Goal: Transaction & Acquisition: Purchase product/service

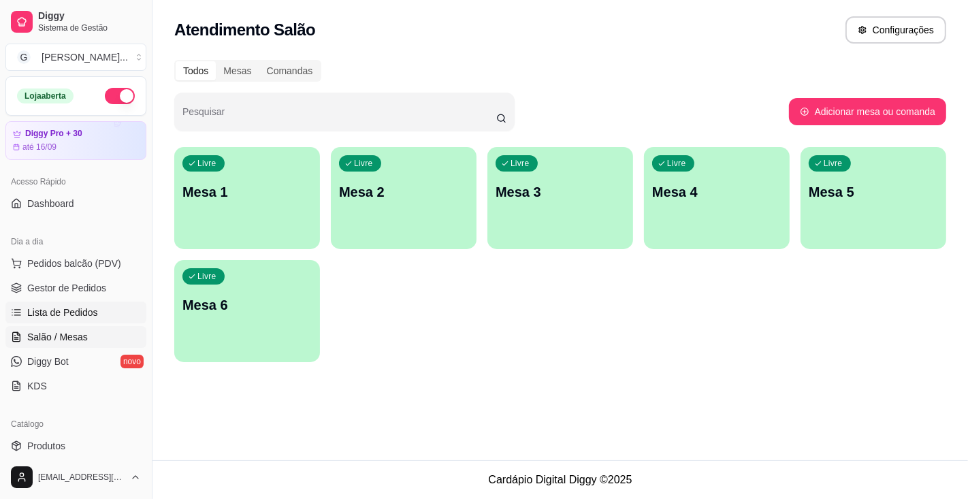
click at [51, 310] on span "Lista de Pedidos" at bounding box center [62, 313] width 71 height 14
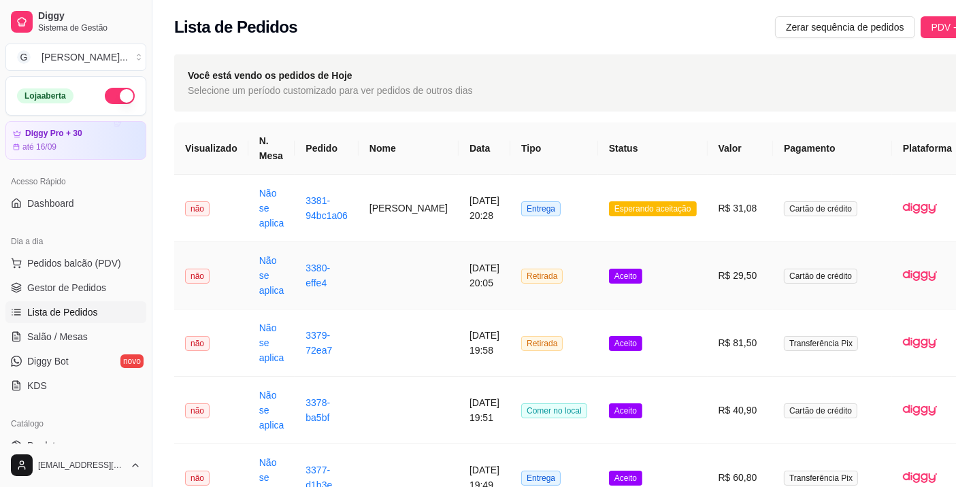
click at [915, 259] on button "Impressora" at bounding box center [900, 269] width 95 height 21
click at [101, 260] on span "Pedidos balcão (PDV)" at bounding box center [74, 264] width 94 height 14
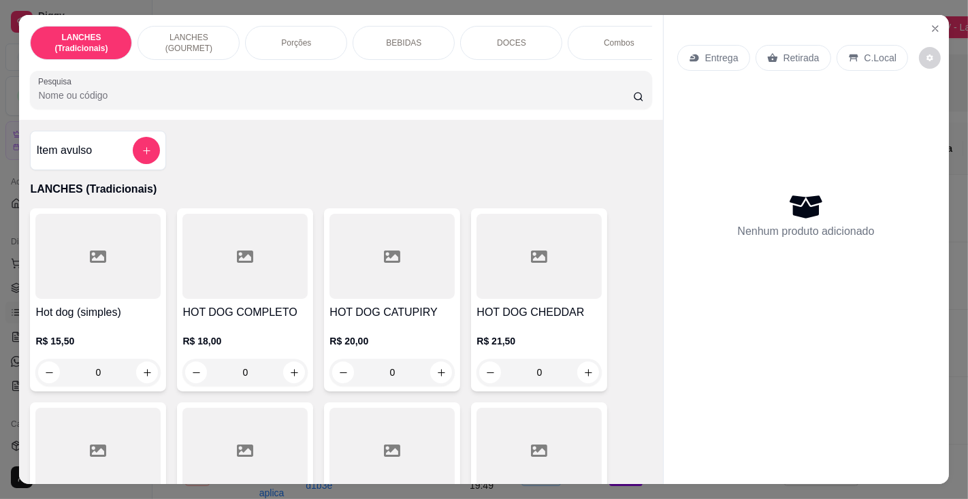
click at [169, 97] on input "Pesquisa" at bounding box center [335, 95] width 594 height 14
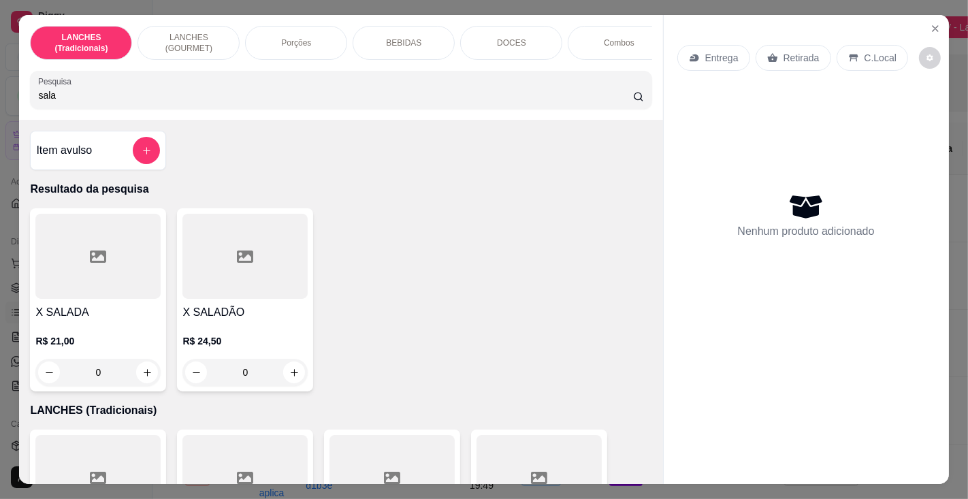
type input "sala"
click at [92, 309] on h4 "X SALADA" at bounding box center [97, 312] width 125 height 16
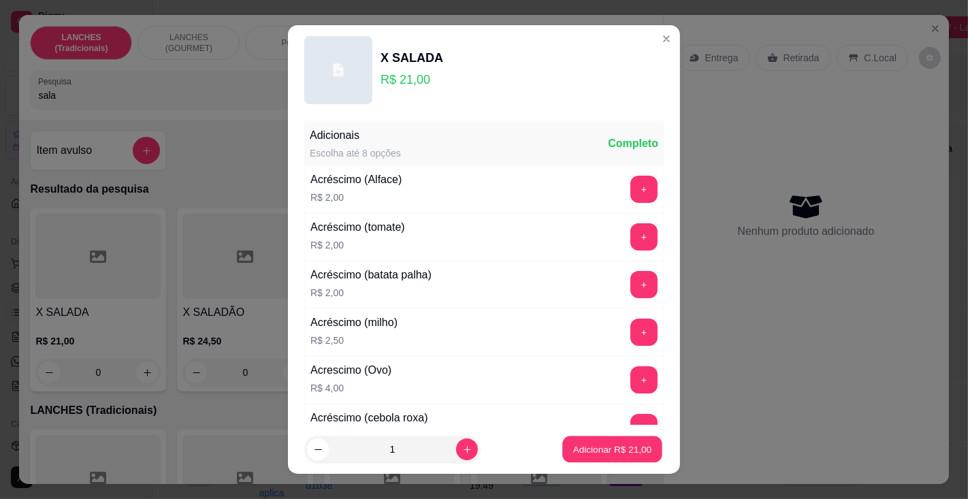
click at [625, 453] on p "Adicionar R$ 21,00" at bounding box center [612, 449] width 79 height 13
type input "1"
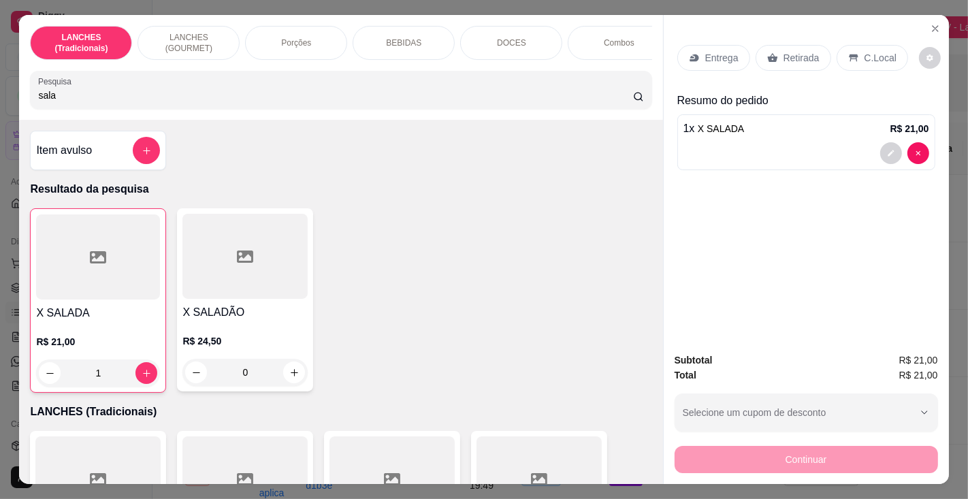
click at [713, 51] on p "Entrega" at bounding box center [721, 58] width 33 height 14
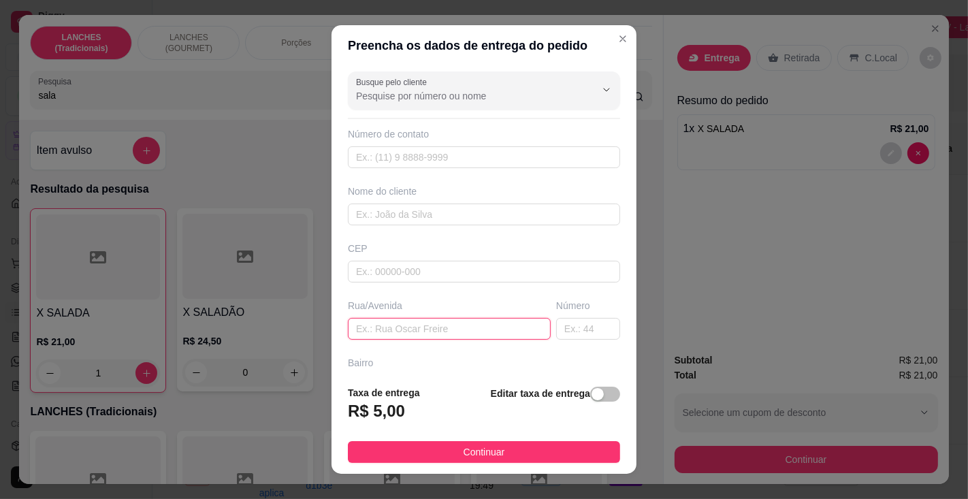
click at [431, 333] on input "text" at bounding box center [449, 329] width 203 height 22
type input "[PERSON_NAME]"
click at [561, 320] on input "text" at bounding box center [588, 329] width 64 height 22
type input "388"
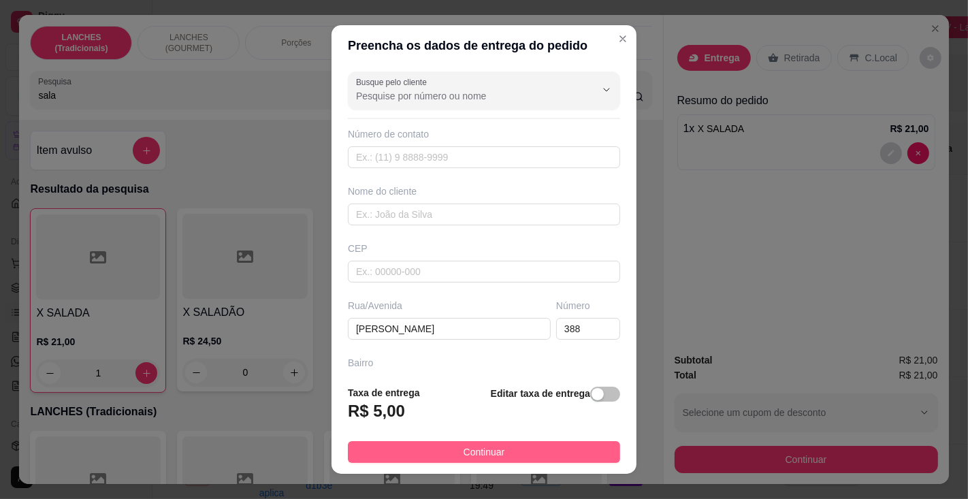
click at [545, 449] on button "Continuar" at bounding box center [484, 452] width 272 height 22
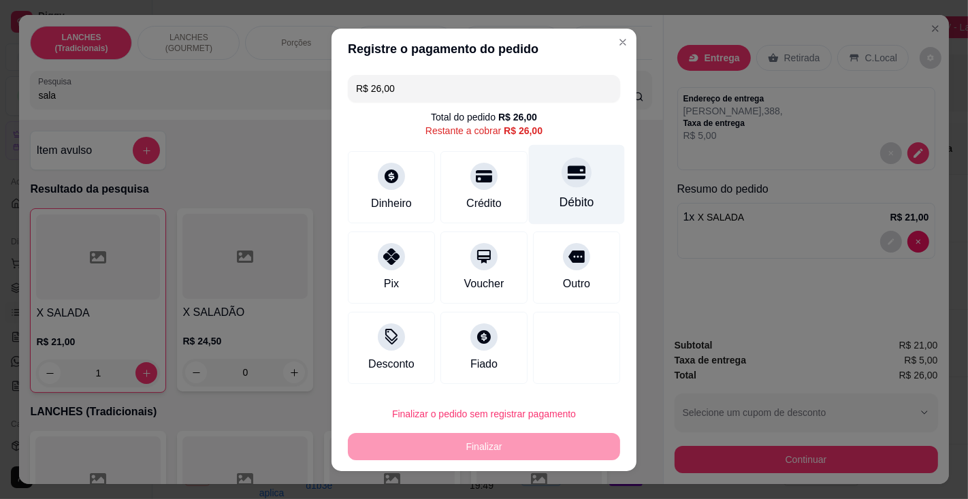
click at [559, 196] on div "Débito" at bounding box center [576, 202] width 35 height 18
type input "R$ 0,00"
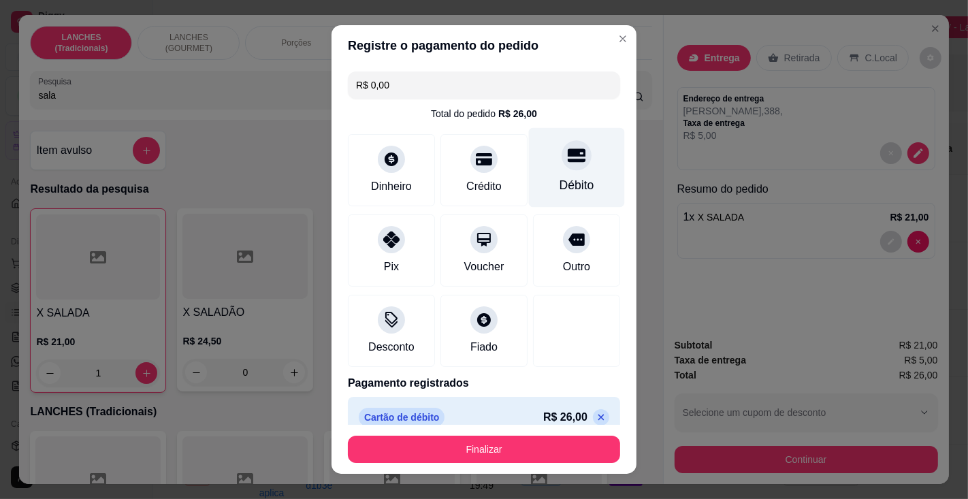
click at [505, 459] on button "Finalizar" at bounding box center [484, 448] width 272 height 27
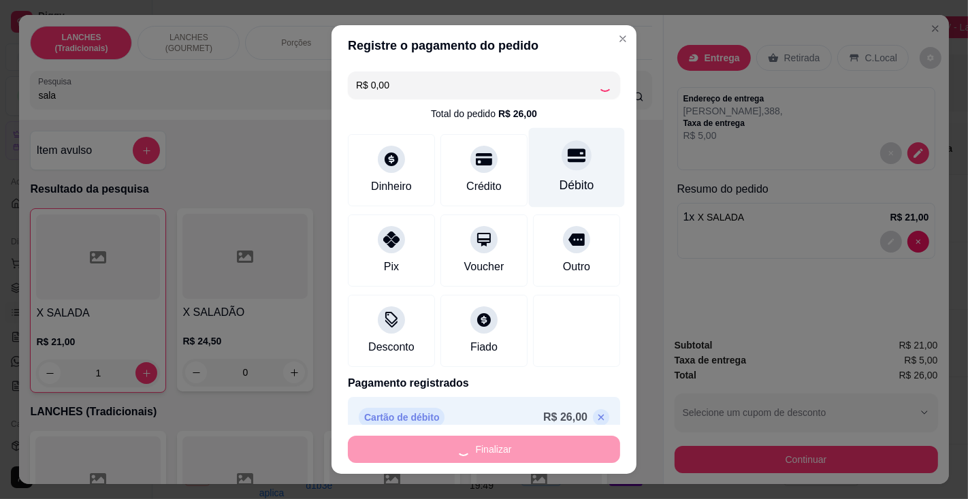
type input "0"
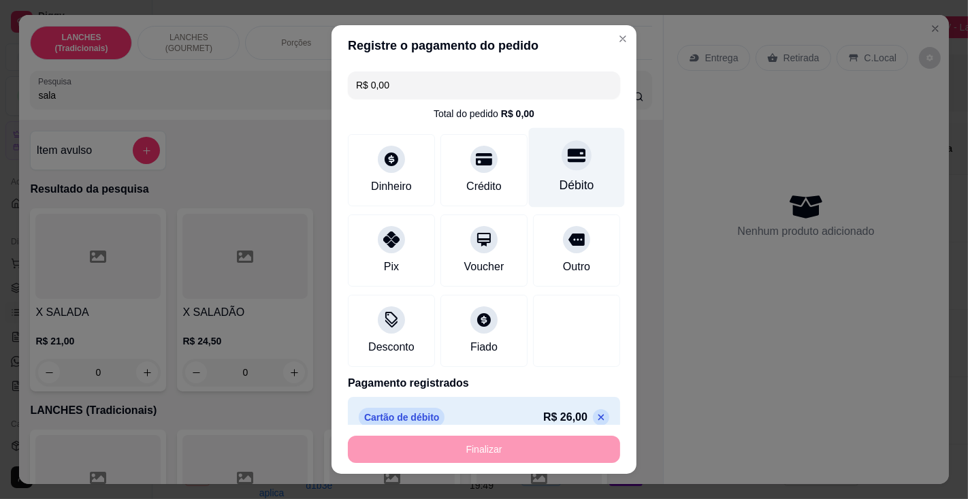
type input "-R$ 26,00"
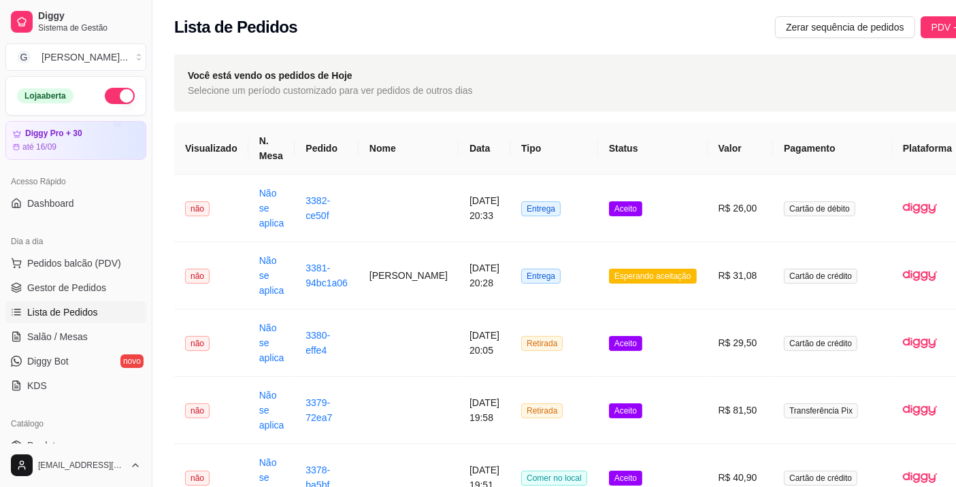
scroll to position [0, 58]
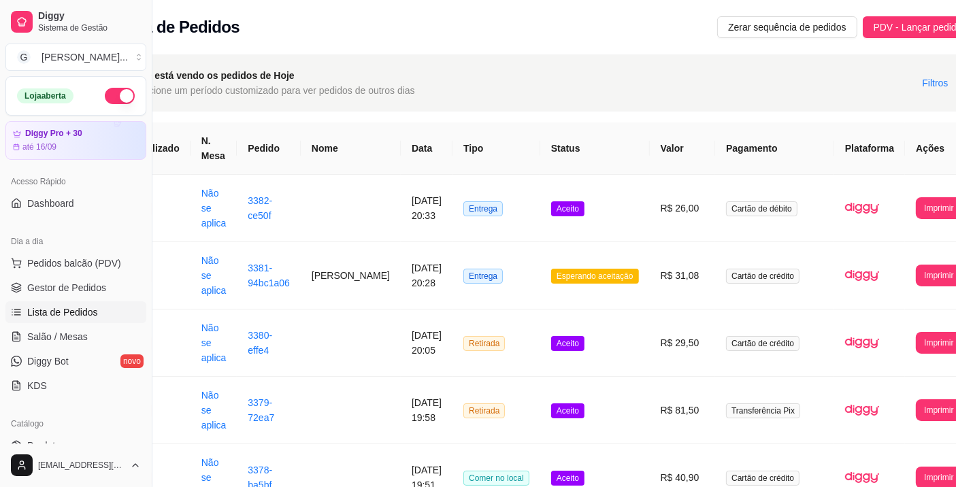
click at [916, 218] on button "Imprimir" at bounding box center [939, 208] width 46 height 22
click at [885, 269] on button "Impressora" at bounding box center [889, 269] width 58 height 21
click at [917, 205] on button "Imprimir" at bounding box center [939, 207] width 44 height 21
click at [892, 268] on button "Impressora" at bounding box center [896, 261] width 48 height 18
click at [97, 261] on span "Pedidos balcão (PDV)" at bounding box center [74, 264] width 94 height 14
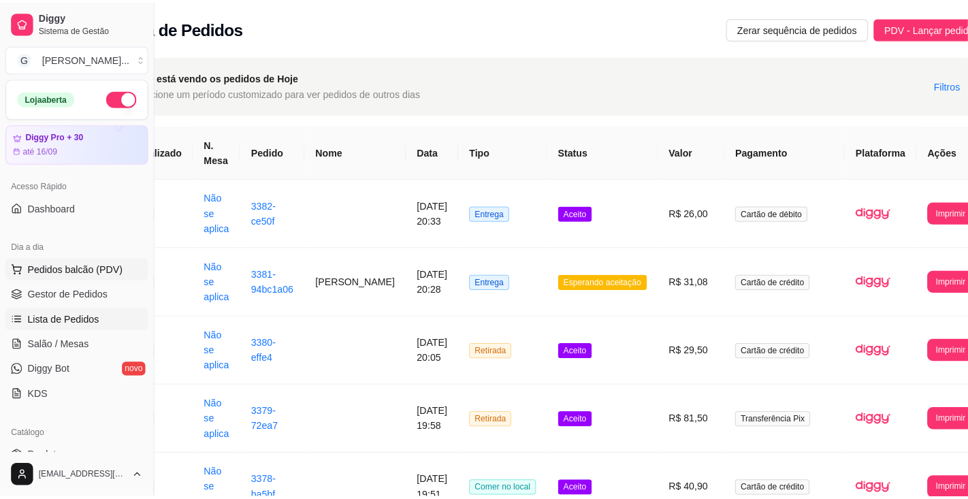
scroll to position [0, 46]
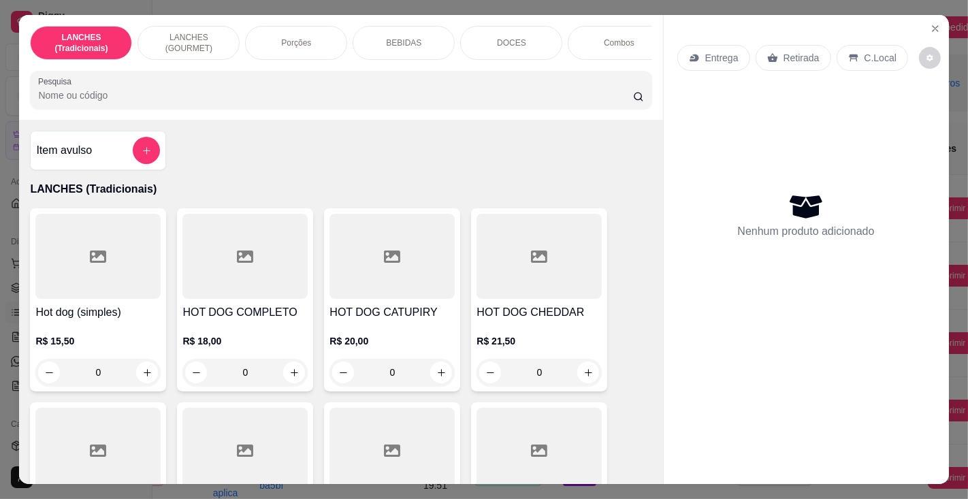
click at [270, 98] on input "Pesquisa" at bounding box center [335, 95] width 594 height 14
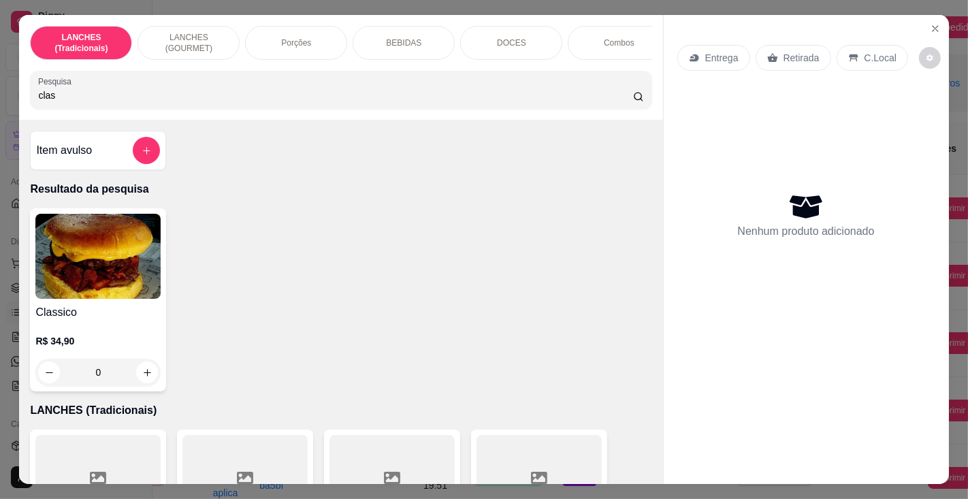
type input "clas"
click at [82, 299] on img at bounding box center [97, 256] width 125 height 85
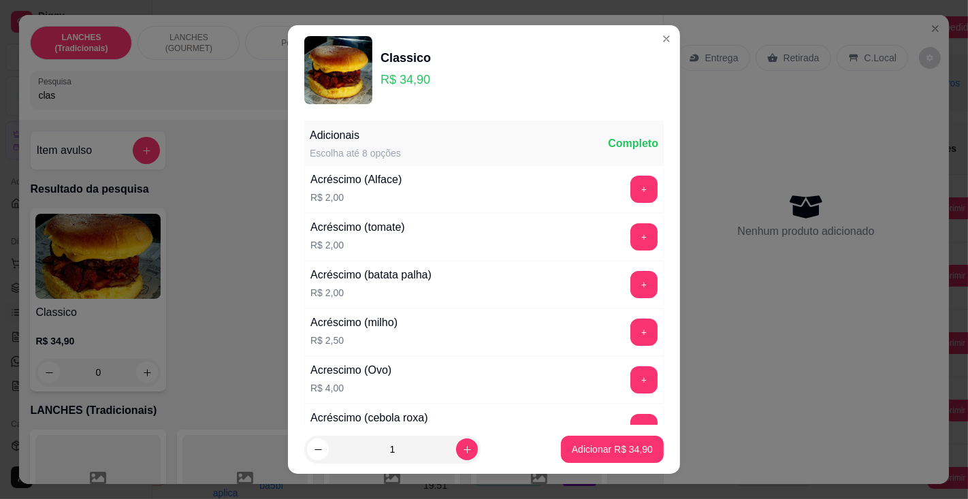
click at [579, 444] on p "Adicionar R$ 34,90" at bounding box center [612, 449] width 81 height 14
type input "1"
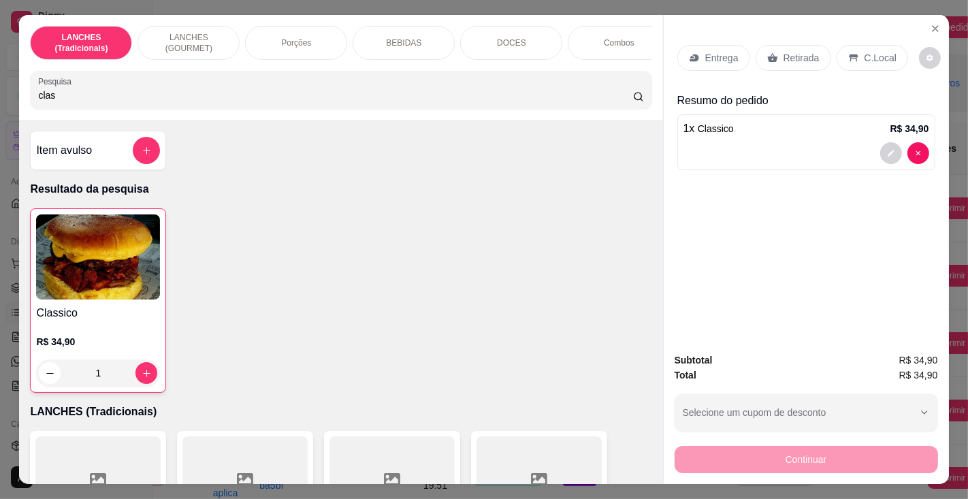
click at [712, 51] on p "Entrega" at bounding box center [721, 58] width 33 height 14
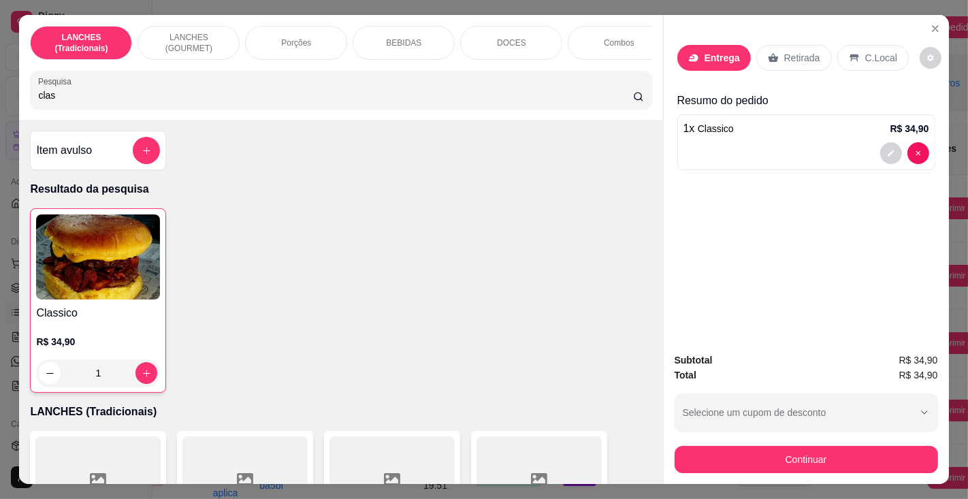
click at [573, 455] on button "Continuar" at bounding box center [484, 452] width 272 height 22
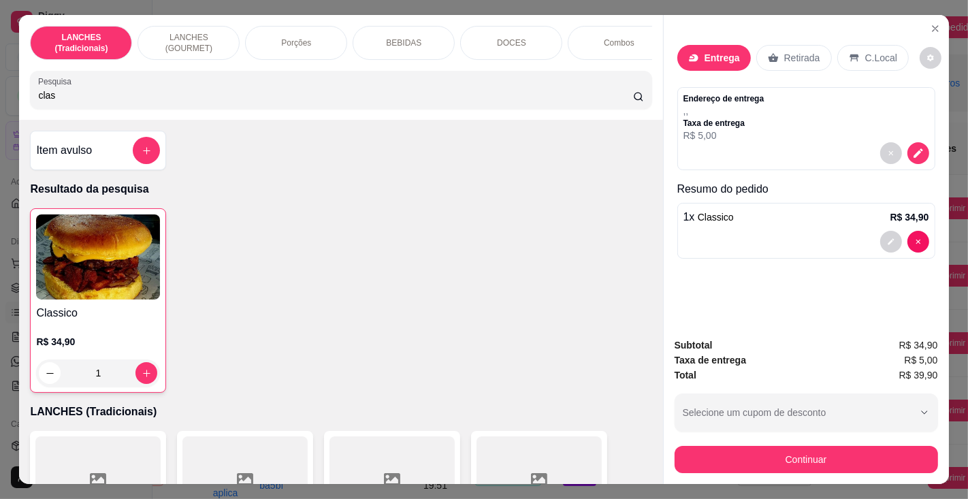
click at [719, 51] on p "Entrega" at bounding box center [721, 58] width 35 height 14
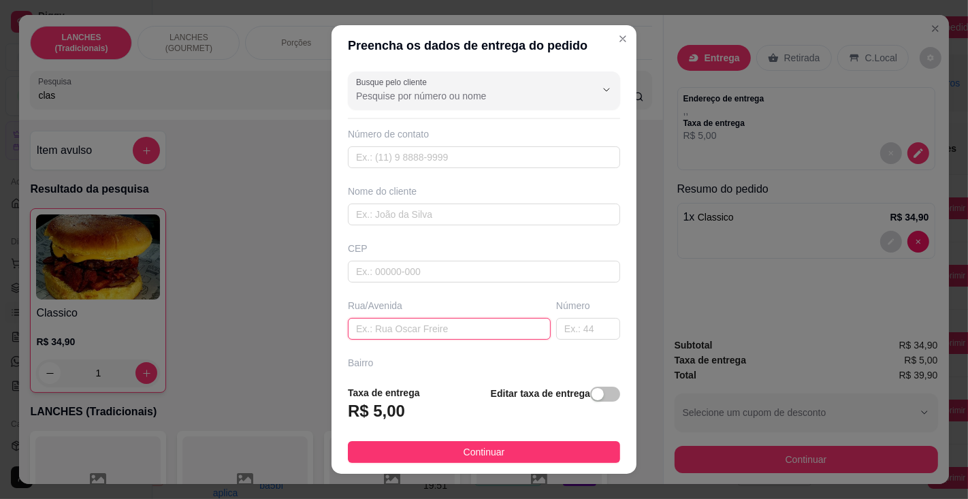
click at [429, 325] on input "text" at bounding box center [449, 329] width 203 height 22
type input "[PERSON_NAME]"
click at [564, 324] on input "text" at bounding box center [588, 329] width 64 height 22
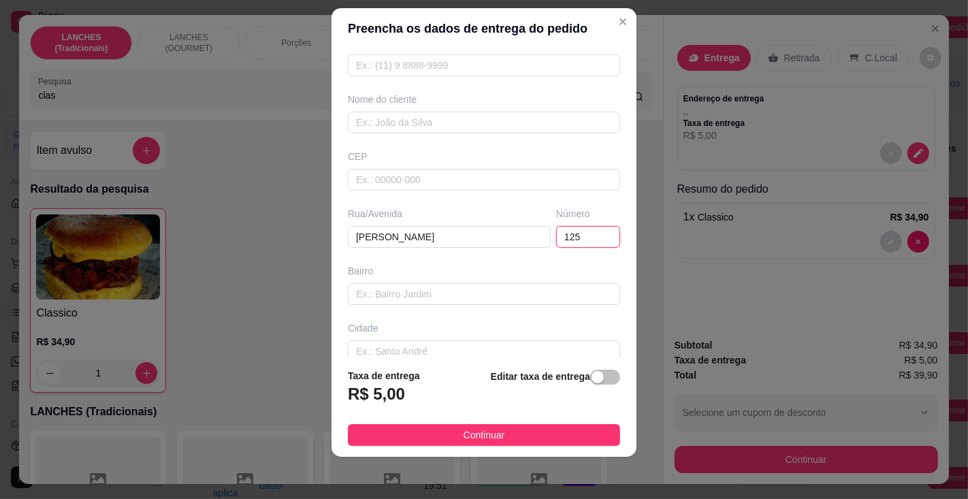
scroll to position [74, 0]
type input "125"
click at [425, 290] on input "text" at bounding box center [484, 295] width 272 height 22
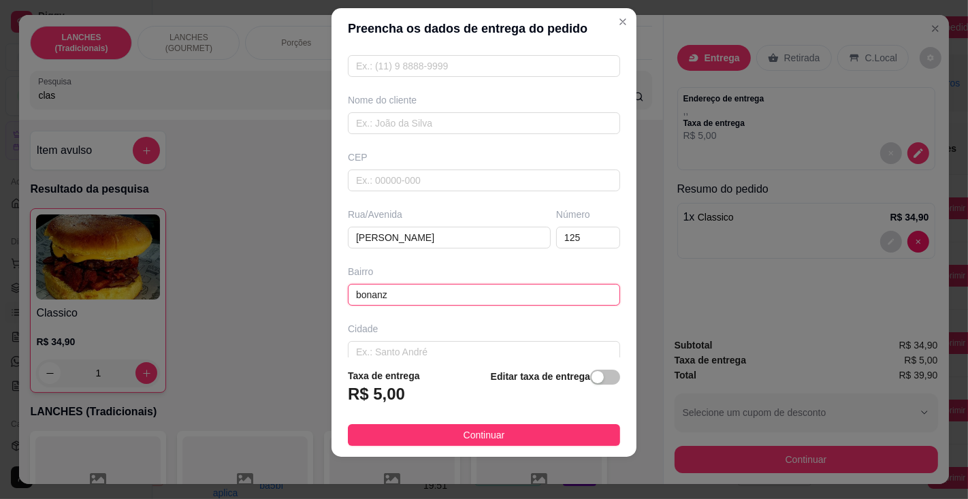
type input "bonanza"
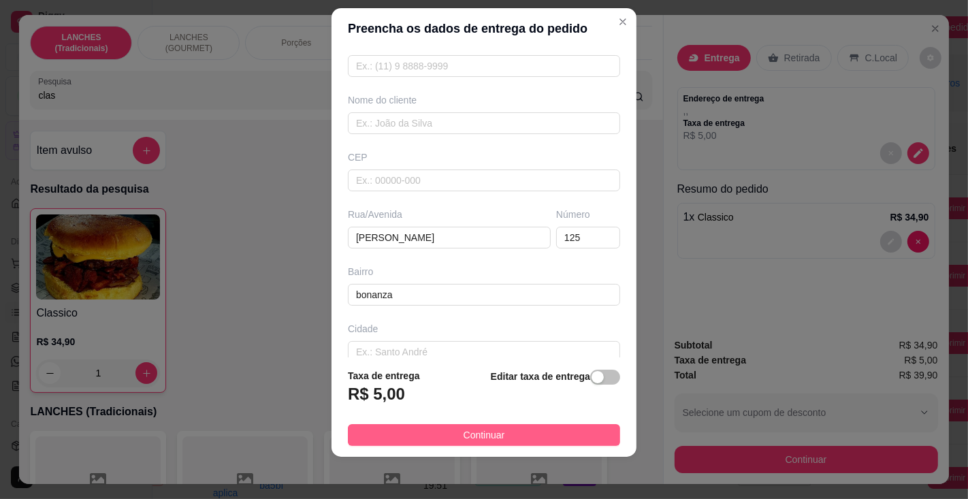
click at [489, 431] on span "Continuar" at bounding box center [484, 434] width 42 height 15
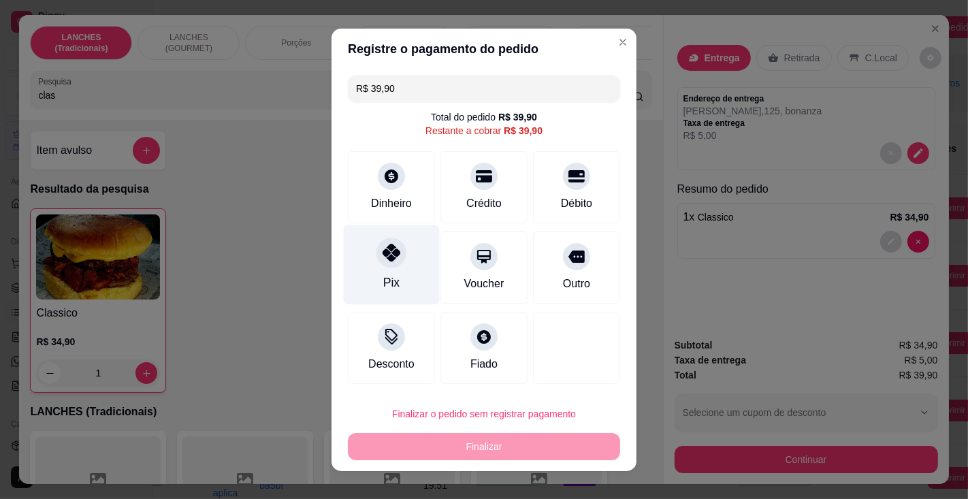
scroll to position [14, 0]
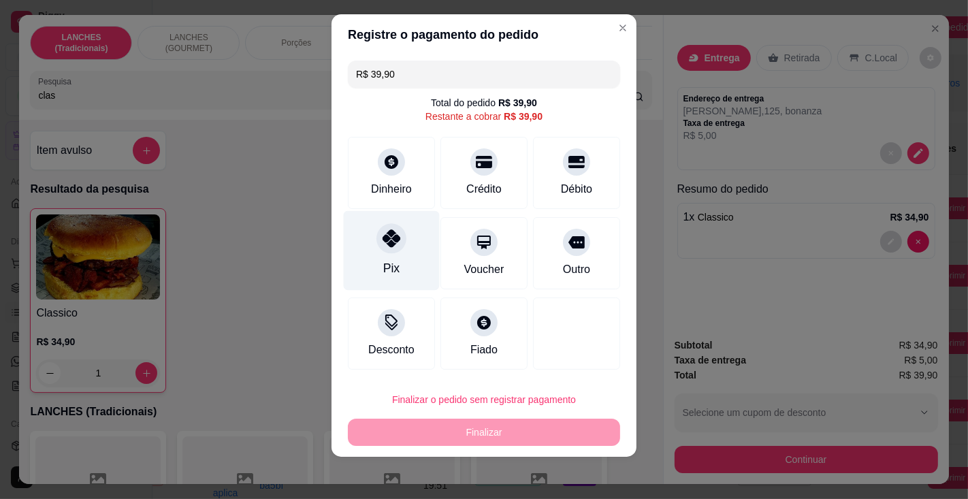
click at [366, 249] on div "Pix" at bounding box center [392, 250] width 96 height 80
type input "R$ 0,00"
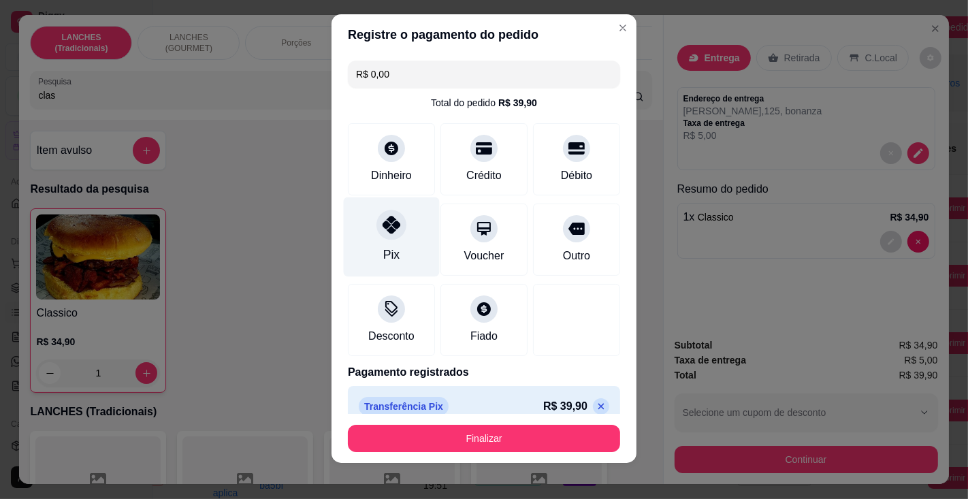
scroll to position [16, 0]
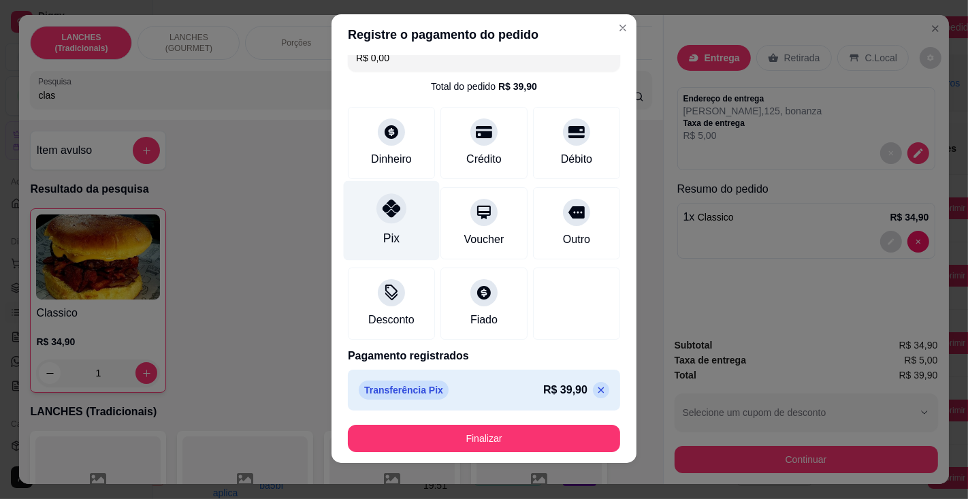
click at [487, 434] on button "Finalizar" at bounding box center [484, 438] width 272 height 27
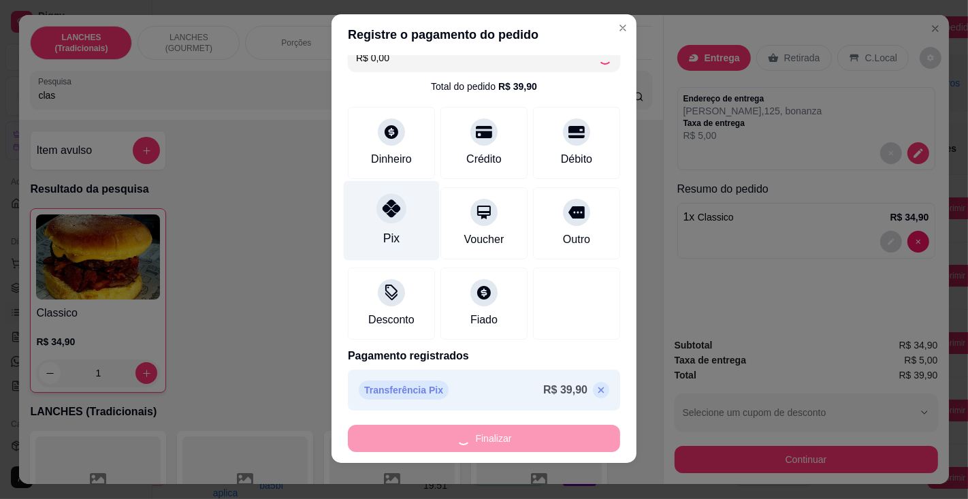
type input "0"
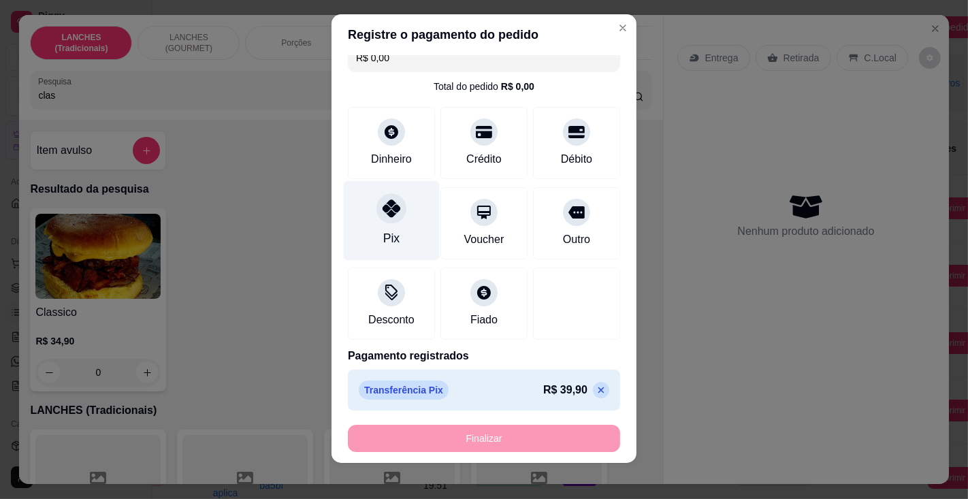
type input "-R$ 39,90"
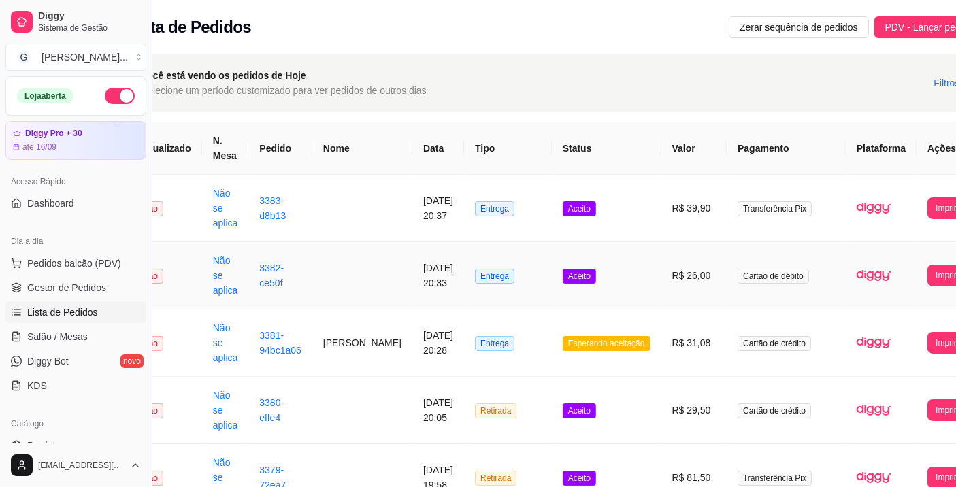
click at [927, 207] on button "Imprimir" at bounding box center [950, 208] width 46 height 22
click at [910, 271] on button "Impressora" at bounding box center [900, 269] width 58 height 21
click at [927, 203] on button "Imprimir" at bounding box center [950, 208] width 46 height 22
click at [900, 267] on button "Impressora" at bounding box center [900, 270] width 60 height 22
click at [103, 261] on span "Pedidos balcão (PDV)" at bounding box center [74, 264] width 94 height 14
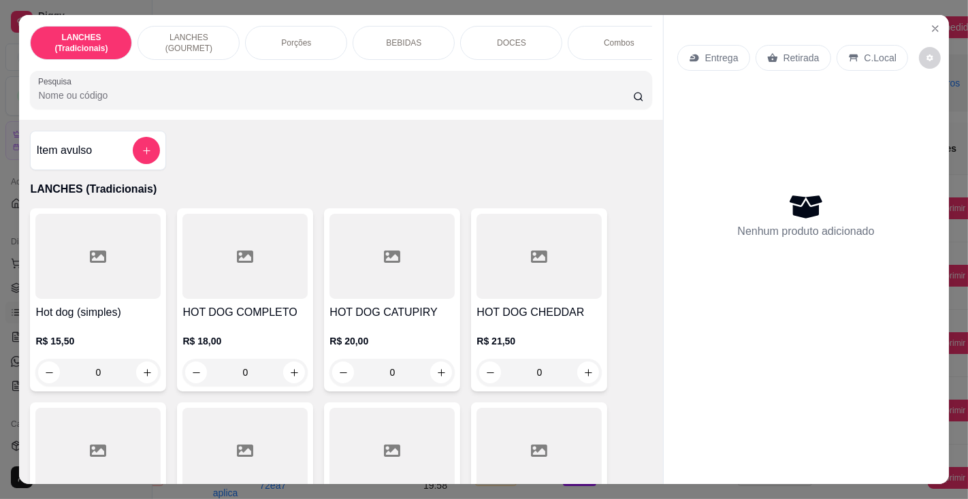
click at [157, 98] on input "Pesquisa" at bounding box center [335, 95] width 594 height 14
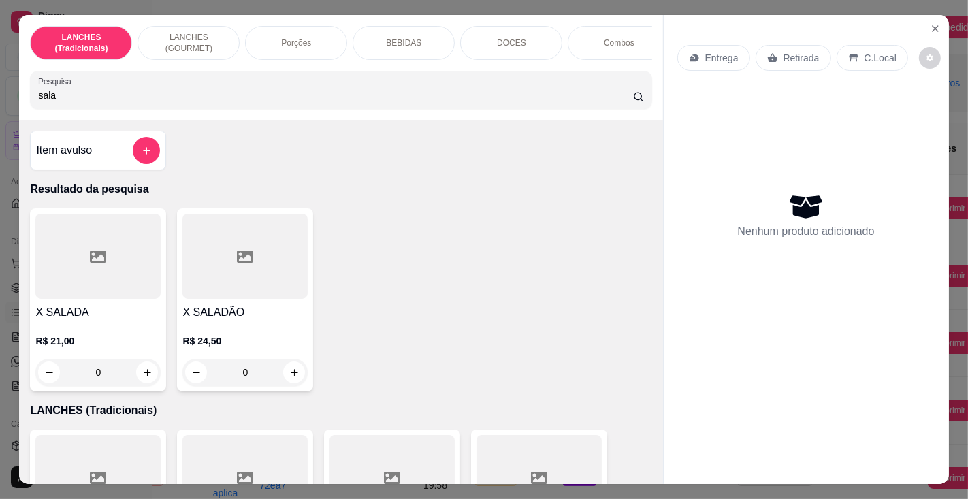
type input "sala"
click at [103, 316] on h4 "X SALADA" at bounding box center [97, 312] width 125 height 16
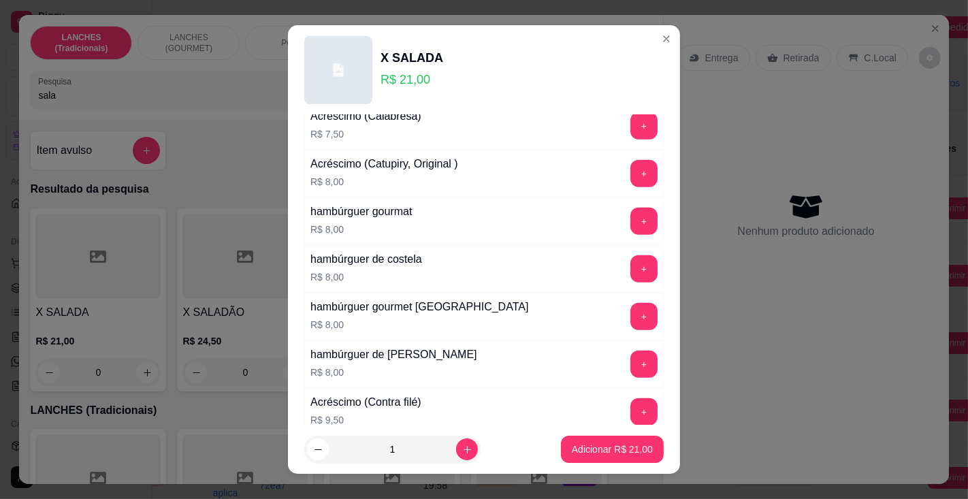
scroll to position [1393, 0]
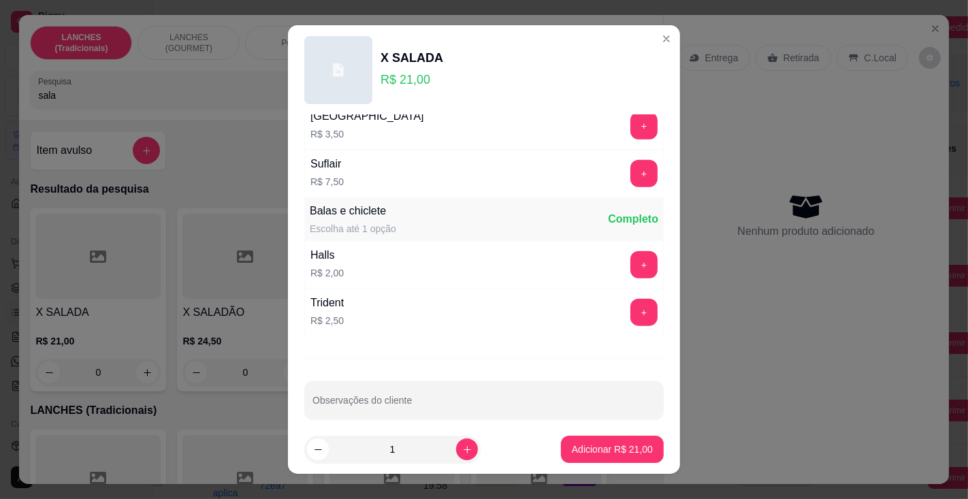
click at [427, 399] on input "Observações do cliente" at bounding box center [483, 406] width 343 height 14
type input "acrescenta 1 fatia a mais de presunto"
click at [563, 440] on button "Adicionar R$ 21,00" at bounding box center [612, 448] width 103 height 27
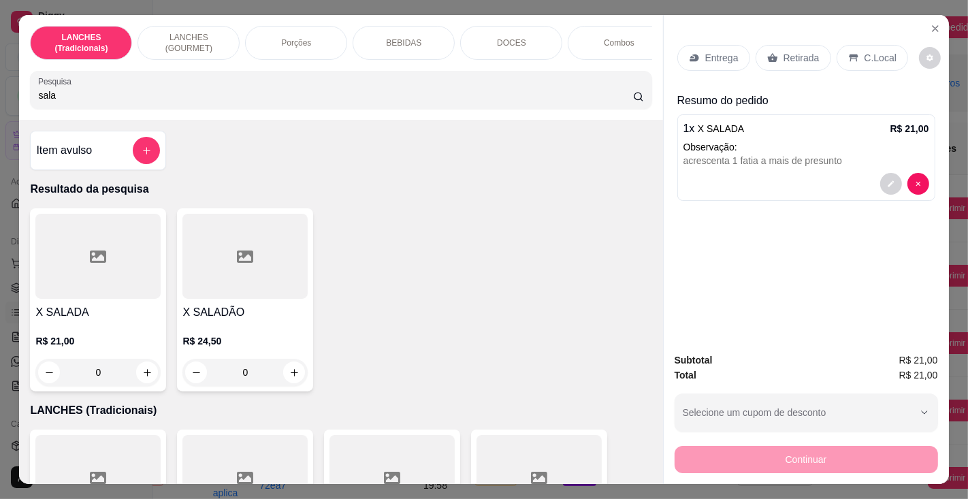
click at [187, 102] on input "sala" at bounding box center [335, 95] width 594 height 14
type input "s"
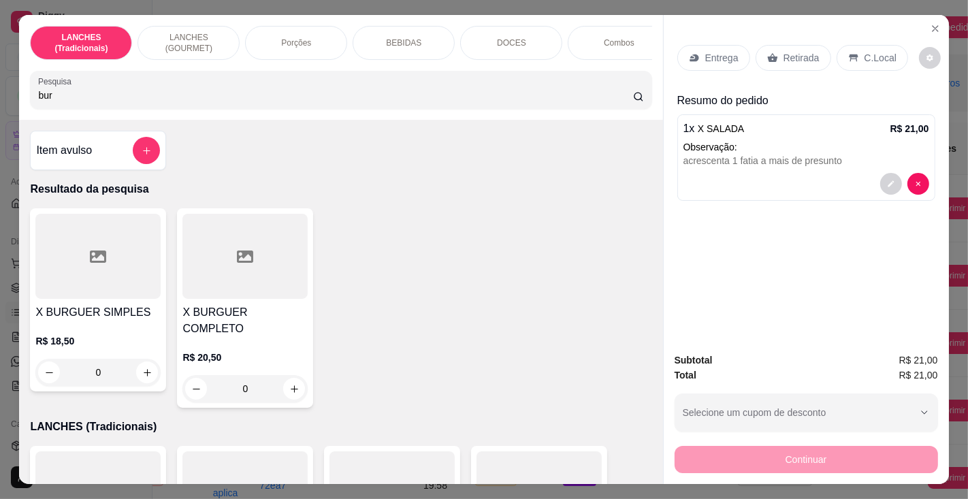
type input "bur"
click at [101, 314] on h4 "X BURGUER SIMPLES" at bounding box center [97, 312] width 125 height 16
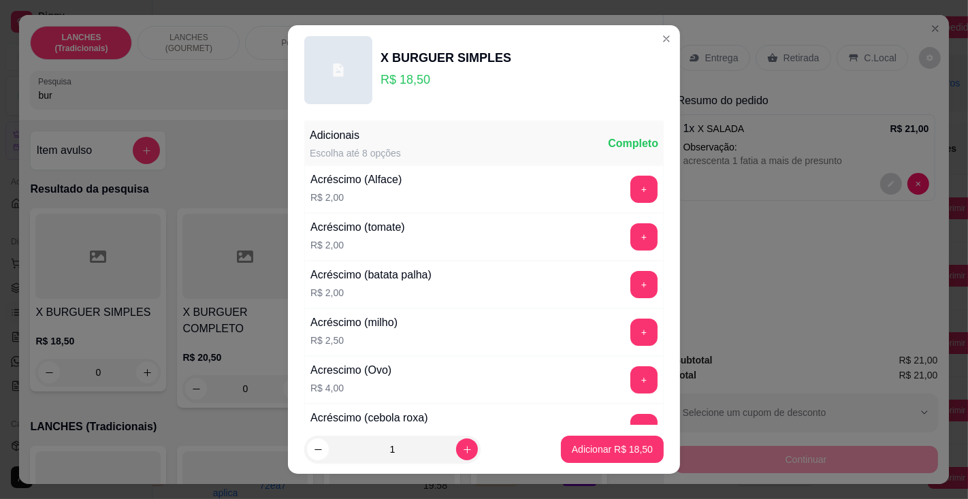
click at [579, 447] on p "Adicionar R$ 18,50" at bounding box center [612, 449] width 81 height 14
type input "1"
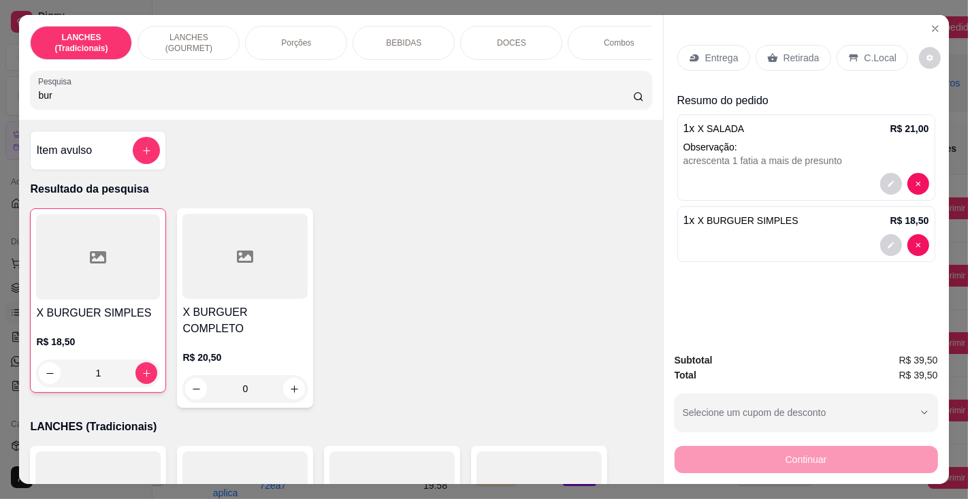
click at [408, 37] on p "BEBIDAS" at bounding box center [403, 42] width 35 height 11
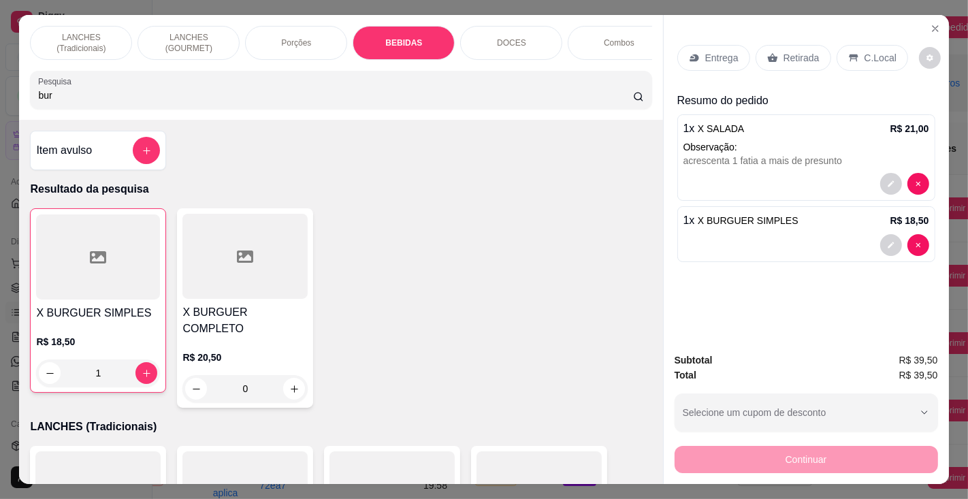
scroll to position [34, 0]
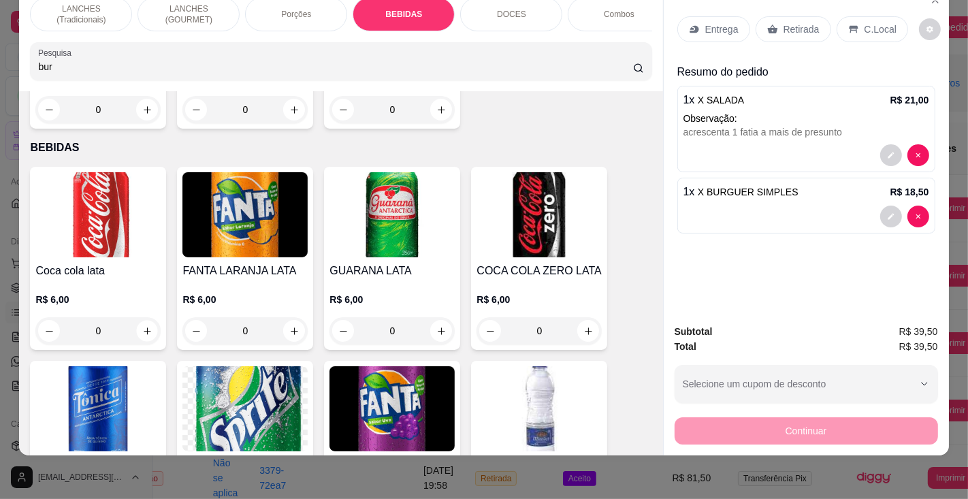
click at [142, 326] on icon "increase-product-quantity" at bounding box center [147, 331] width 10 height 10
type input "1"
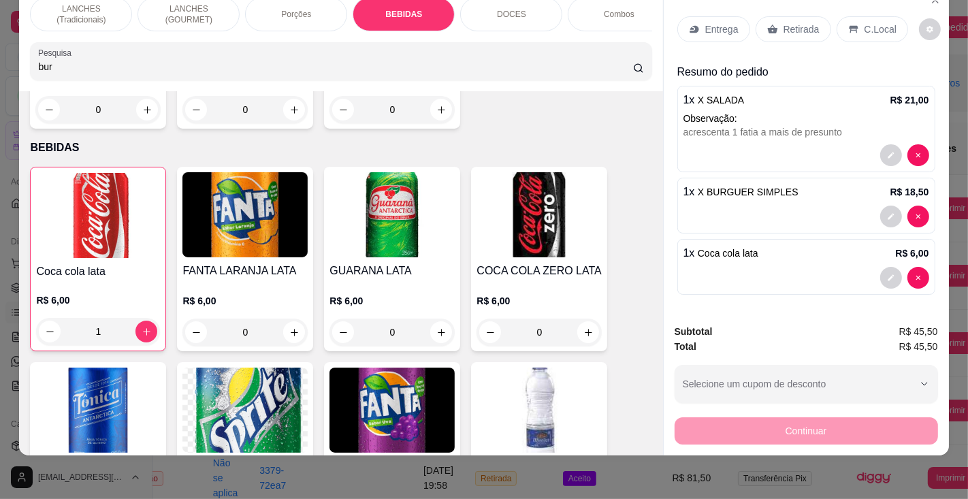
click at [712, 22] on p "Entrega" at bounding box center [721, 29] width 33 height 14
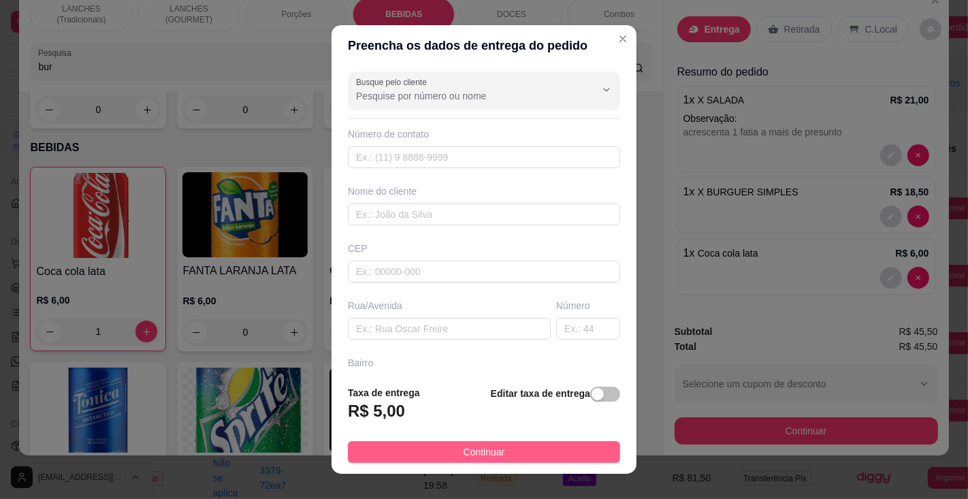
click at [540, 446] on button "Continuar" at bounding box center [484, 452] width 272 height 22
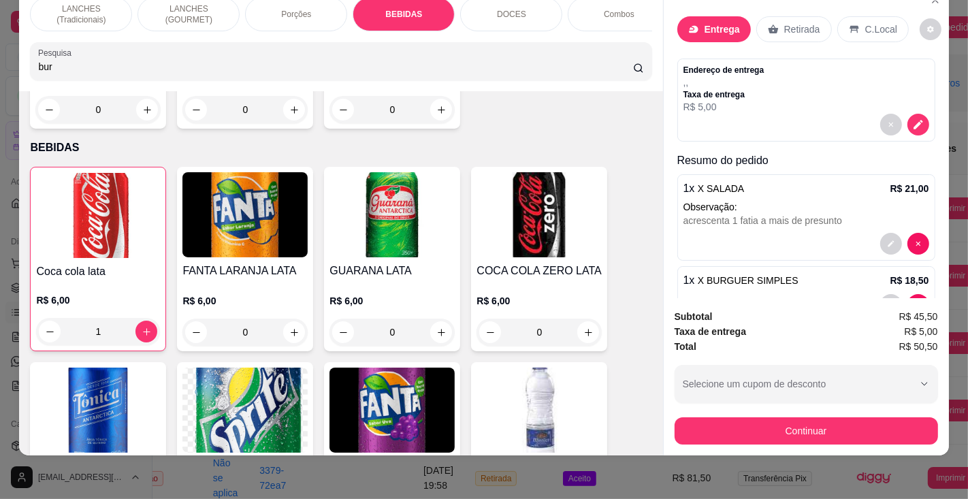
click at [704, 22] on p "Entrega" at bounding box center [721, 29] width 35 height 14
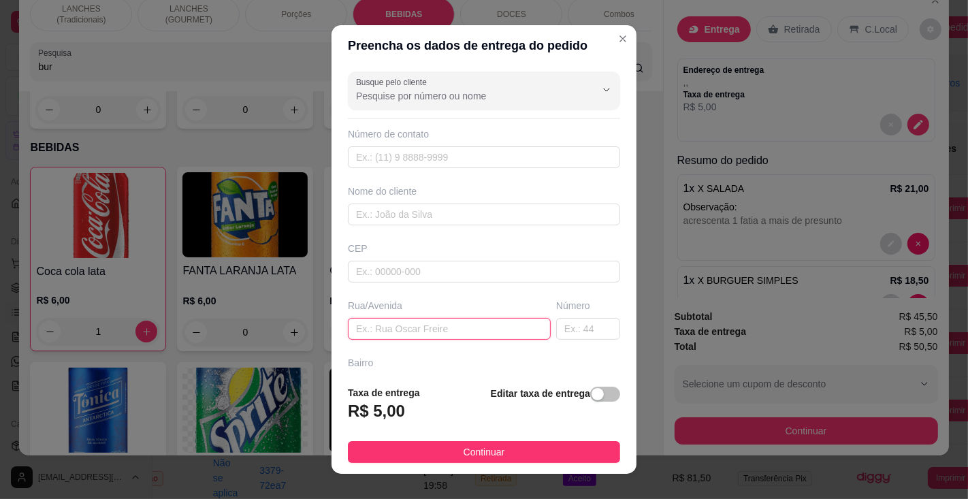
click at [433, 321] on input "text" at bounding box center [449, 329] width 203 height 22
type input "[PERSON_NAME]"
click at [556, 324] on input "text" at bounding box center [588, 329] width 64 height 22
type input "436"
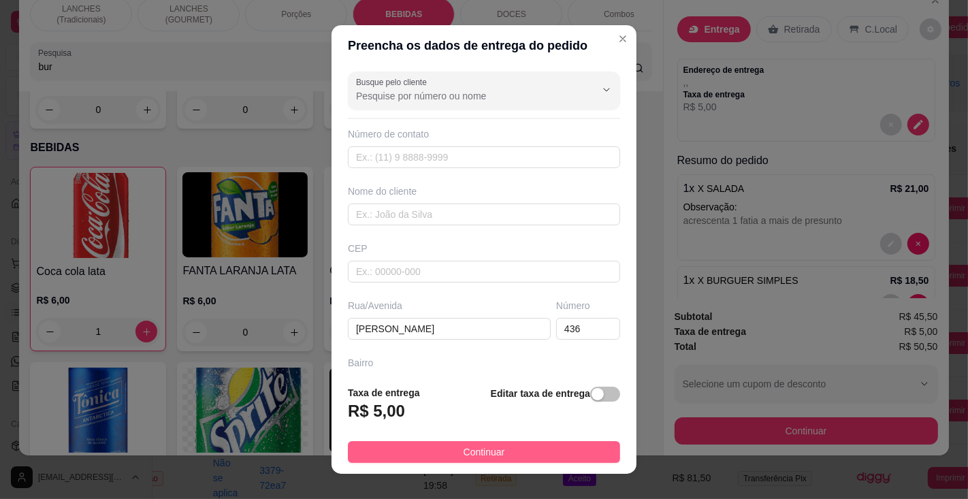
click at [536, 450] on button "Continuar" at bounding box center [484, 452] width 272 height 22
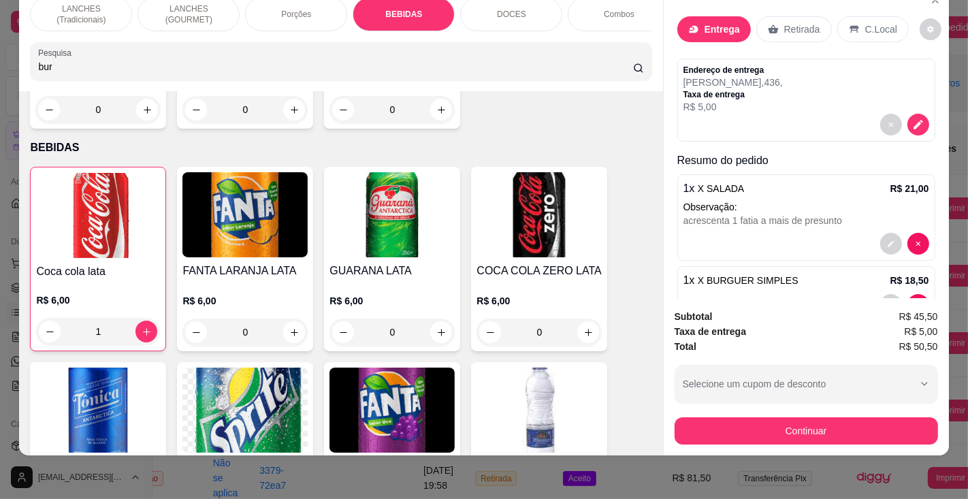
scroll to position [0, 0]
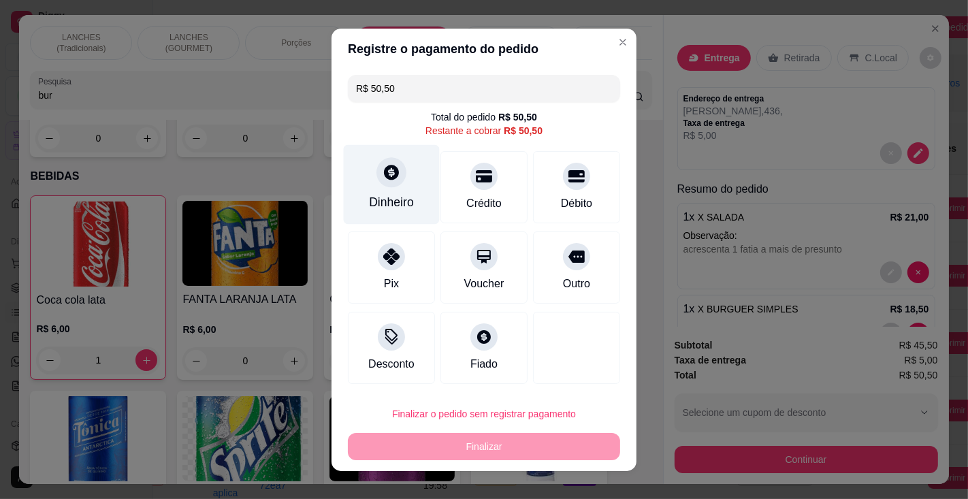
click at [391, 195] on div "Dinheiro" at bounding box center [391, 202] width 45 height 18
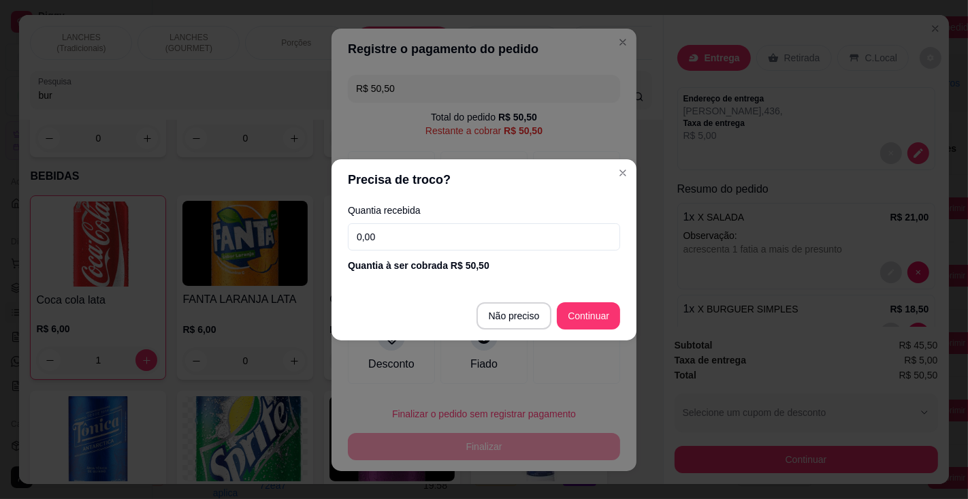
click at [402, 235] on input "0,00" at bounding box center [484, 236] width 272 height 27
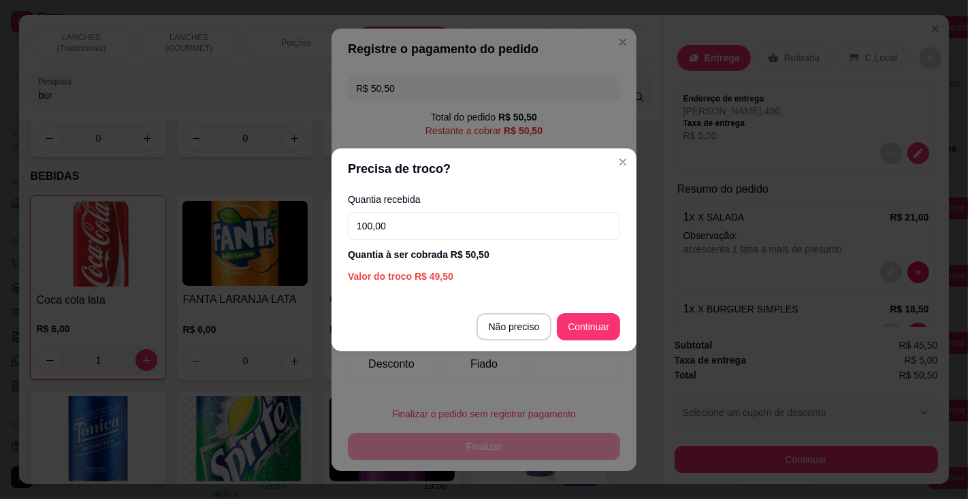
type input "100,00"
click at [585, 325] on div at bounding box center [576, 348] width 87 height 72
type input "R$ 0,00"
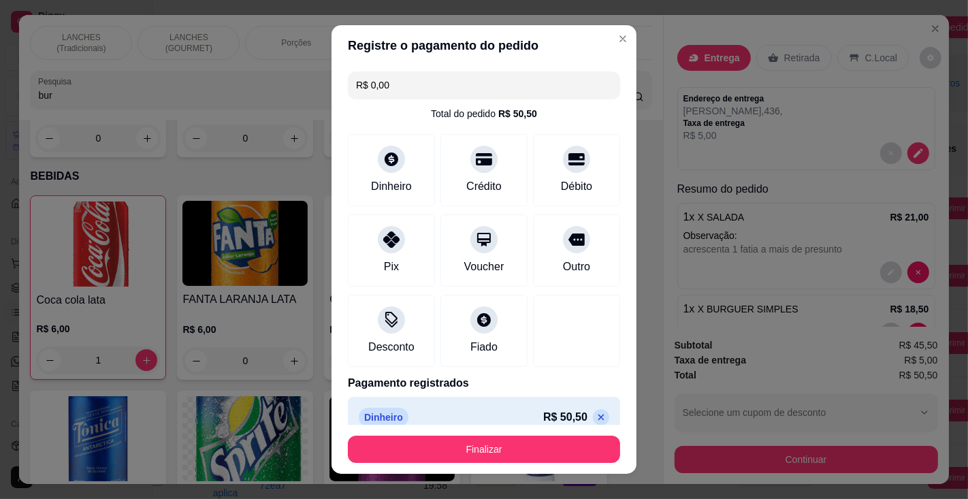
click at [527, 446] on button "Finalizar" at bounding box center [484, 448] width 272 height 27
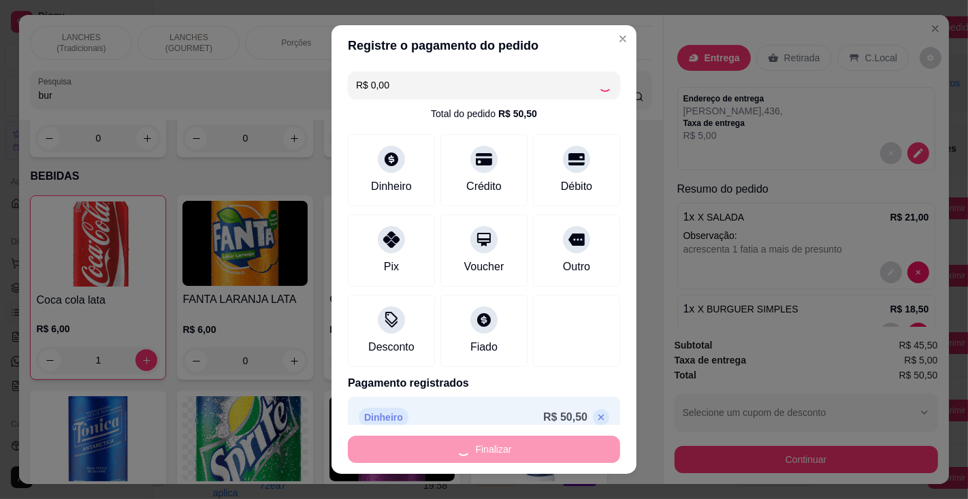
type input "0"
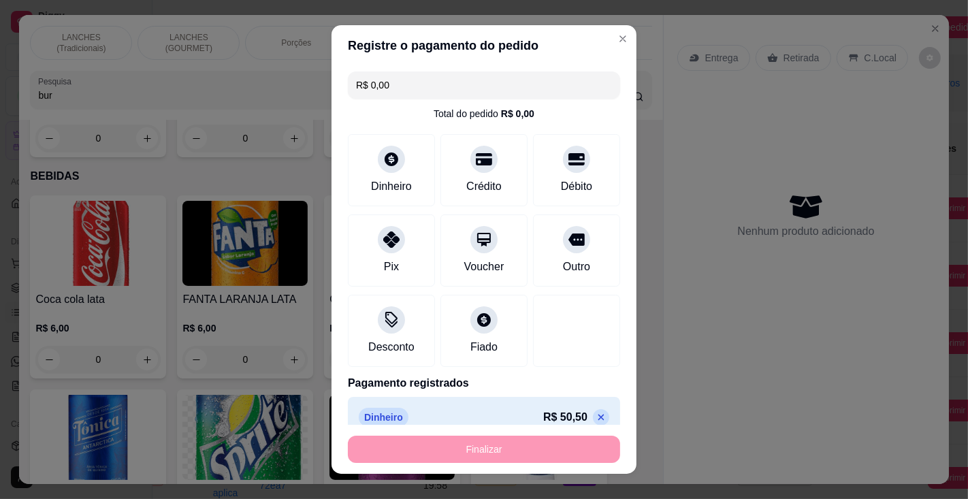
type input "-R$ 50,50"
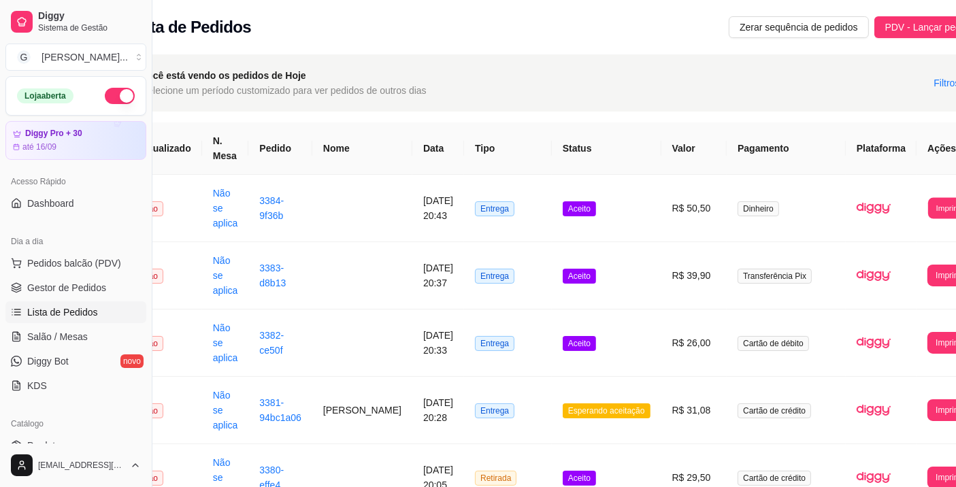
click at [928, 212] on button "Imprimir" at bounding box center [950, 207] width 44 height 21
click at [908, 269] on button "Impressora" at bounding box center [900, 270] width 60 height 22
click at [927, 205] on button "Imprimir" at bounding box center [950, 208] width 46 height 22
click at [912, 266] on button "Impressora" at bounding box center [908, 261] width 48 height 18
click at [106, 262] on span "Pedidos balcão (PDV)" at bounding box center [74, 264] width 94 height 14
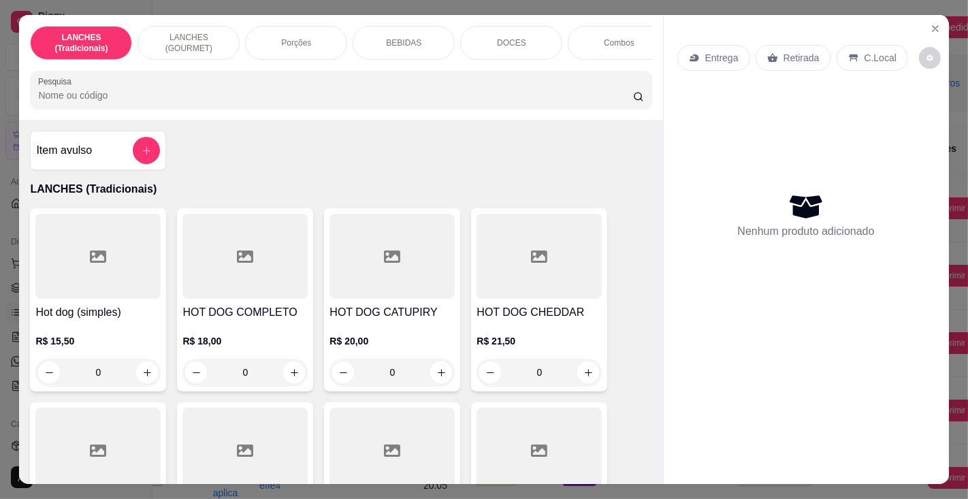
click at [213, 97] on input "Pesquisa" at bounding box center [335, 95] width 594 height 14
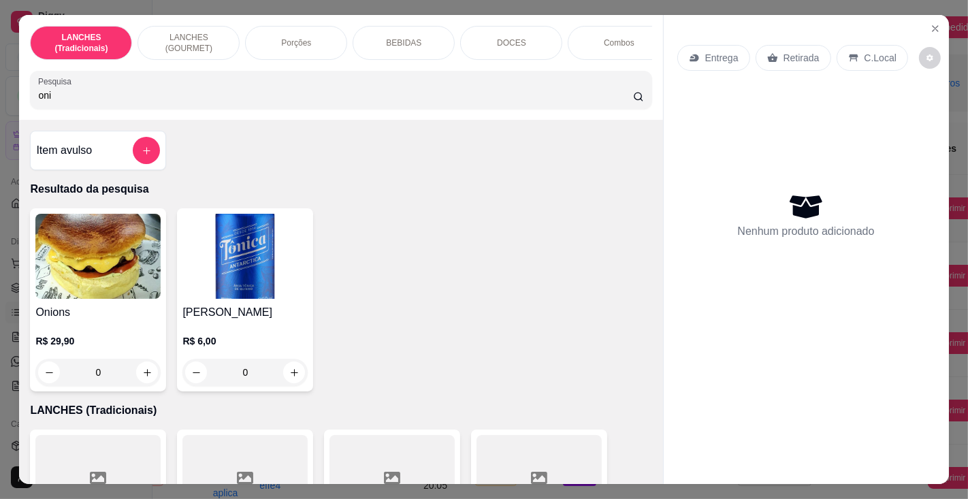
type input "oni"
click at [101, 299] on img at bounding box center [97, 256] width 125 height 85
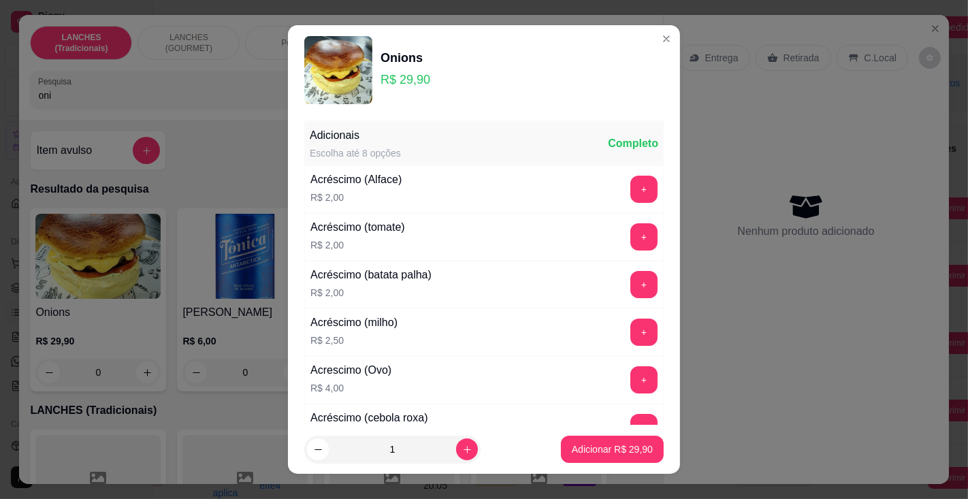
click at [602, 448] on p "Adicionar R$ 29,90" at bounding box center [612, 449] width 81 height 14
type input "1"
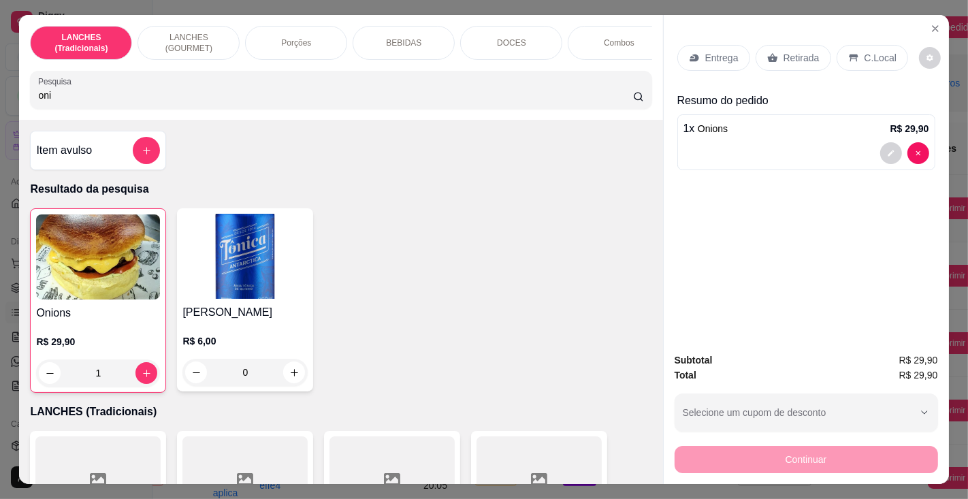
click at [175, 98] on input "oni" at bounding box center [335, 95] width 594 height 14
type input "o"
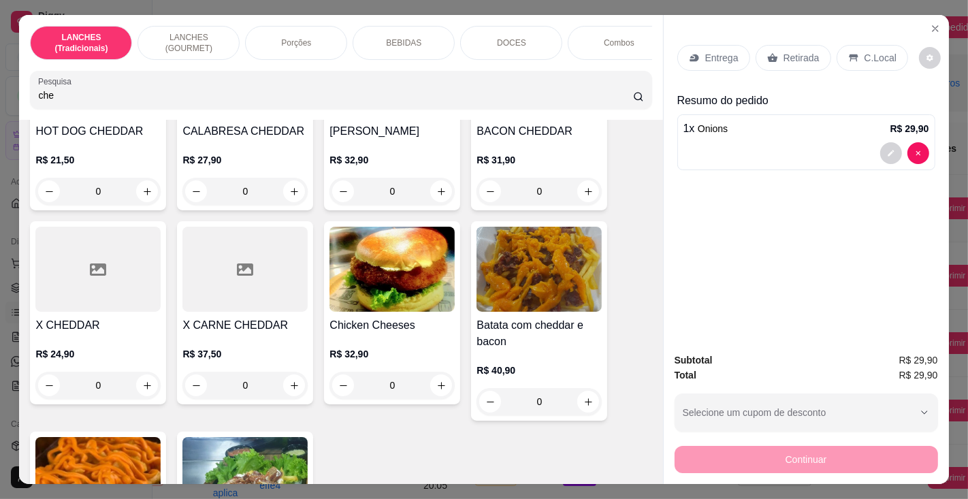
scroll to position [180, 0]
type input "che"
click at [86, 334] on h4 "X CHEDDAR" at bounding box center [97, 326] width 125 height 16
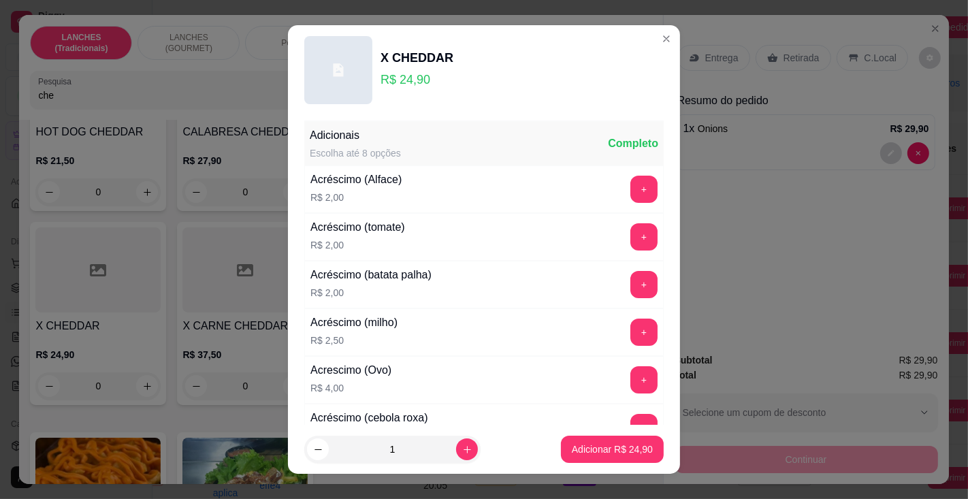
click at [597, 449] on p "Adicionar R$ 24,90" at bounding box center [612, 449] width 81 height 14
type input "1"
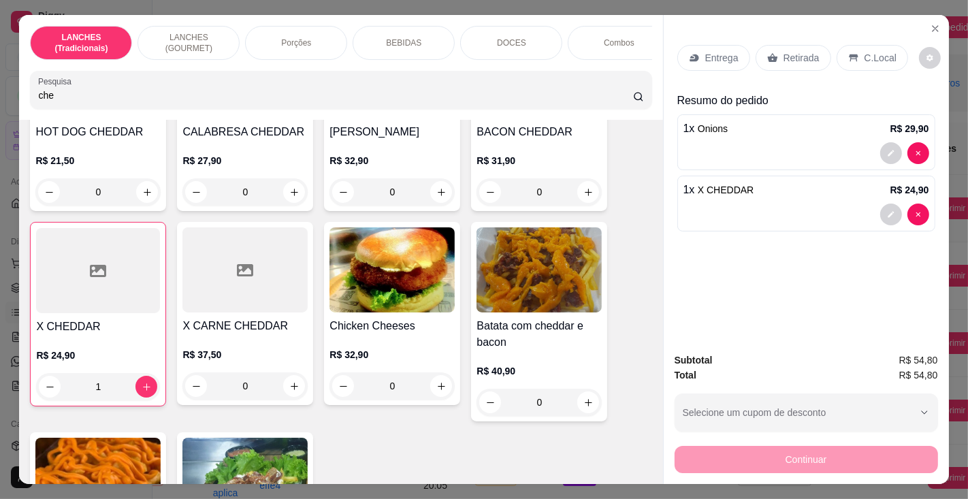
click at [408, 37] on p "BEBIDAS" at bounding box center [403, 42] width 35 height 11
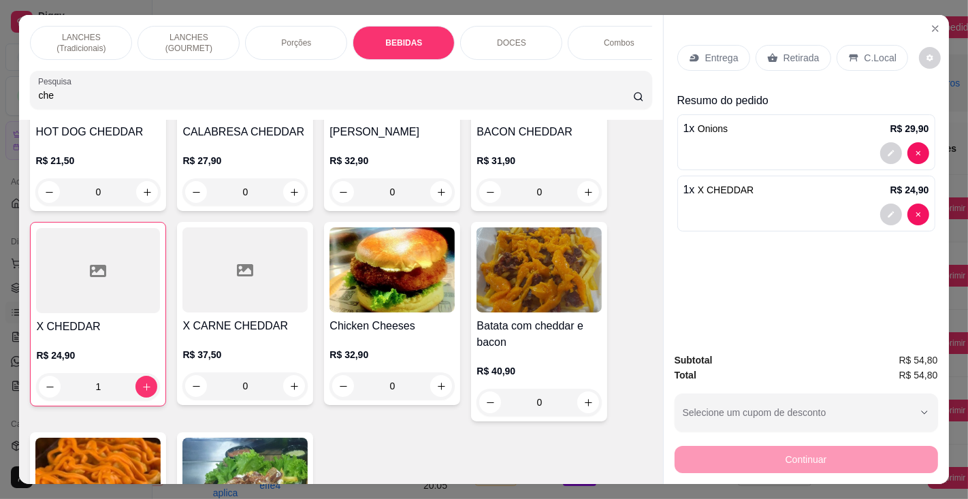
scroll to position [34, 0]
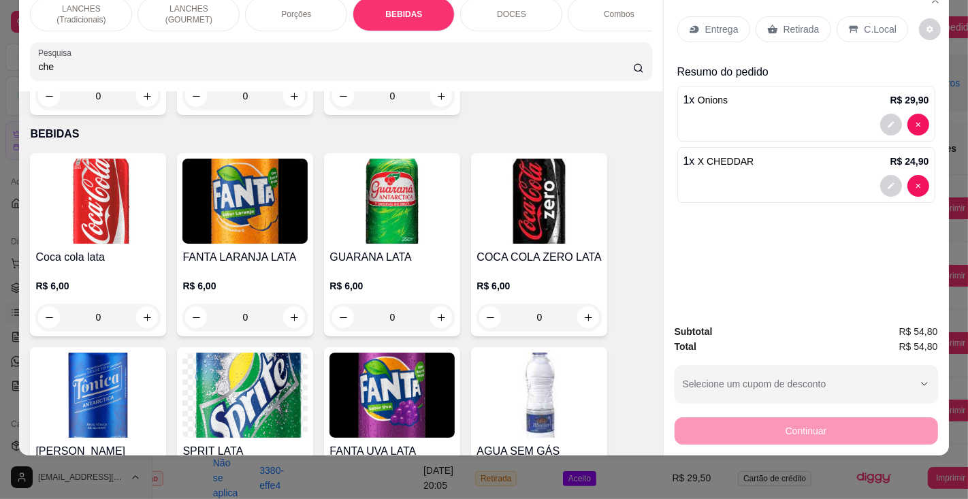
click at [438, 314] on icon "increase-product-quantity" at bounding box center [441, 317] width 7 height 7
type input "1"
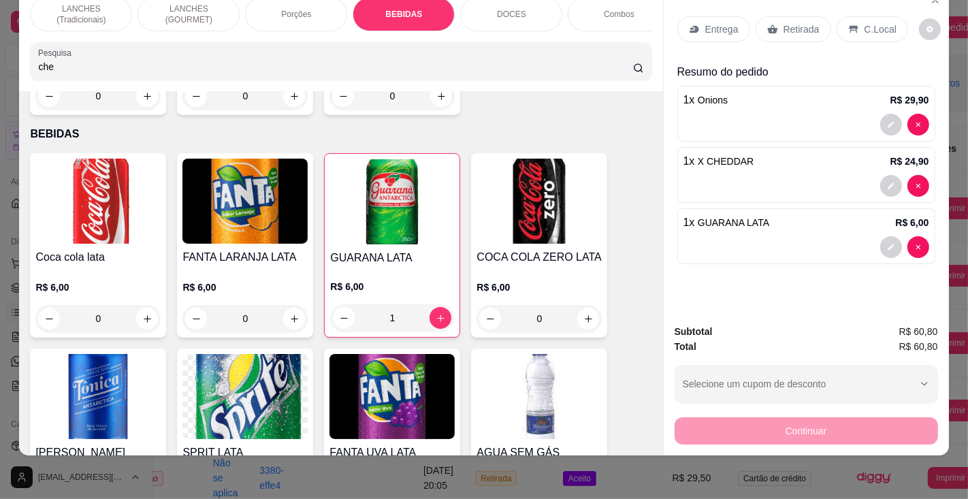
click at [864, 22] on p "C.Local" at bounding box center [880, 29] width 32 height 14
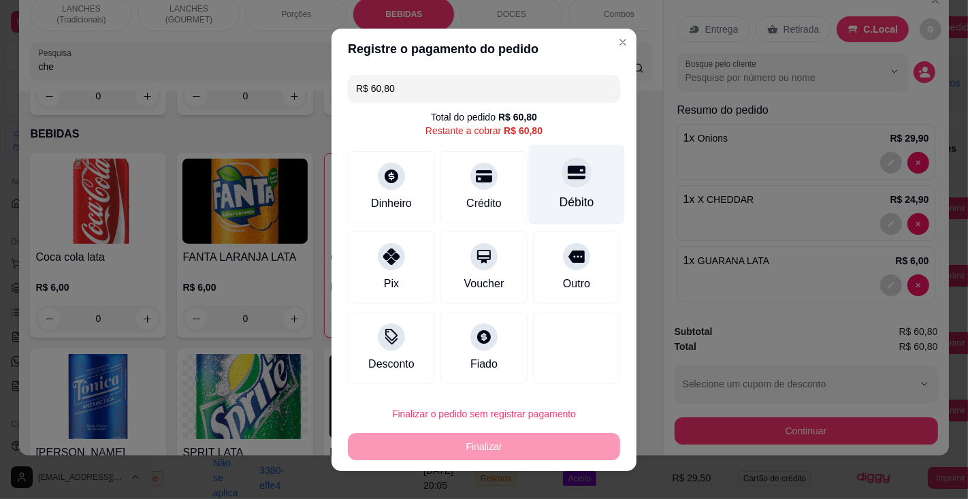
click at [561, 202] on div "Débito" at bounding box center [576, 202] width 35 height 18
type input "R$ 0,00"
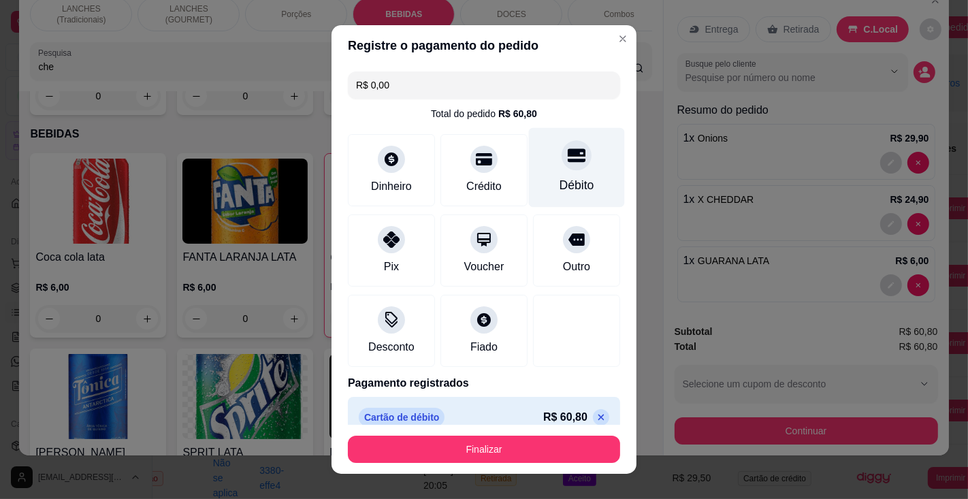
click at [504, 453] on button "Finalizar" at bounding box center [484, 448] width 272 height 27
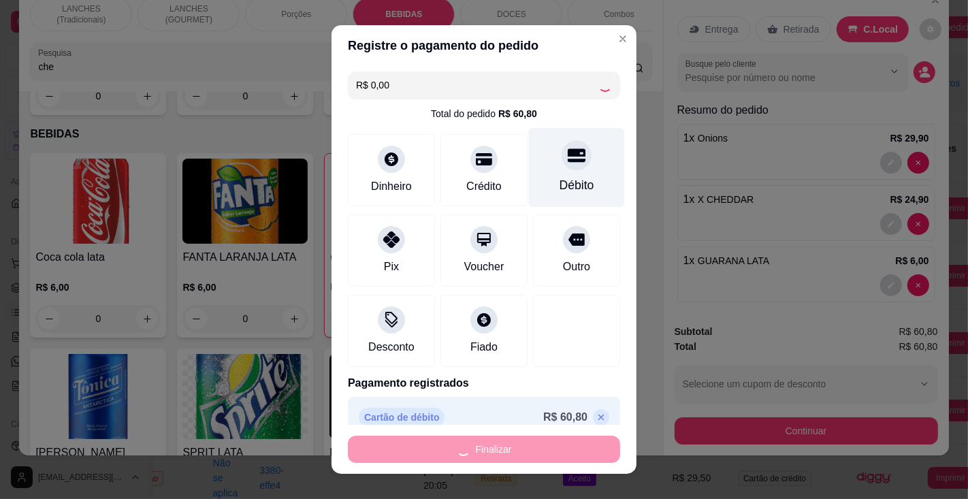
type input "0"
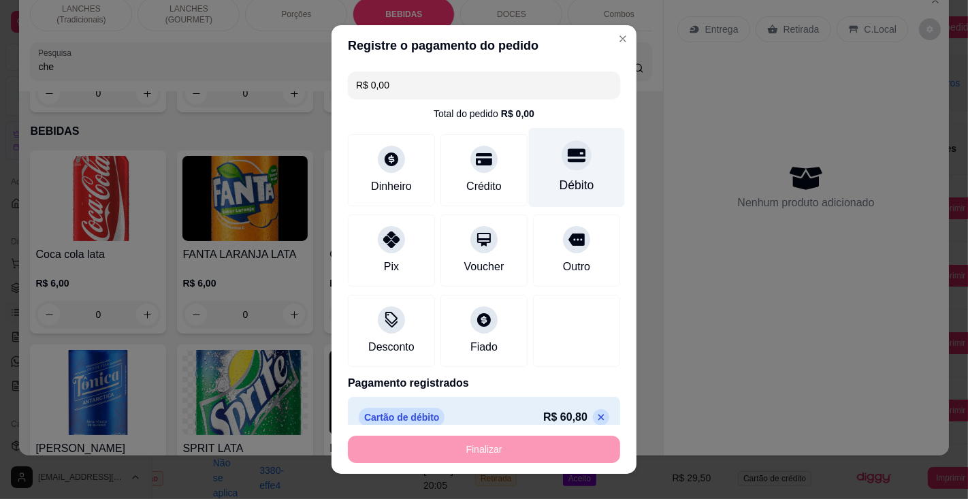
type input "-R$ 60,80"
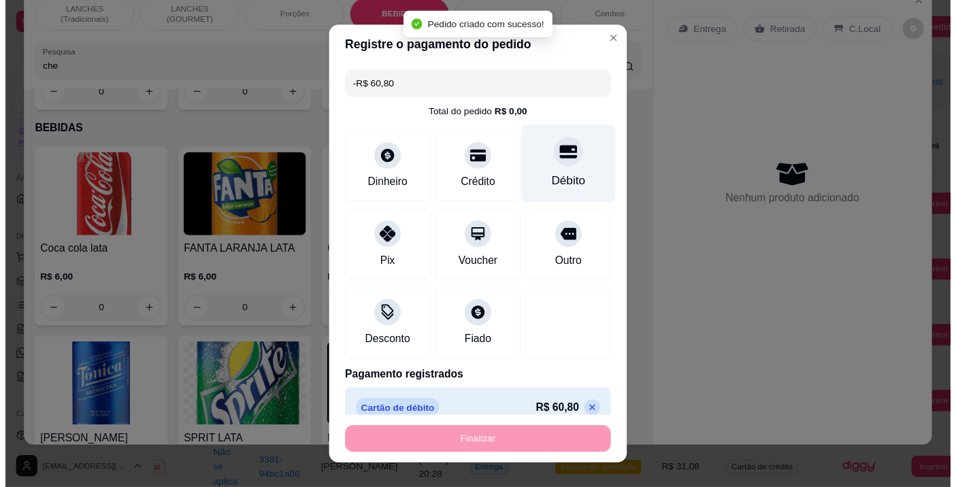
scroll to position [4533, 0]
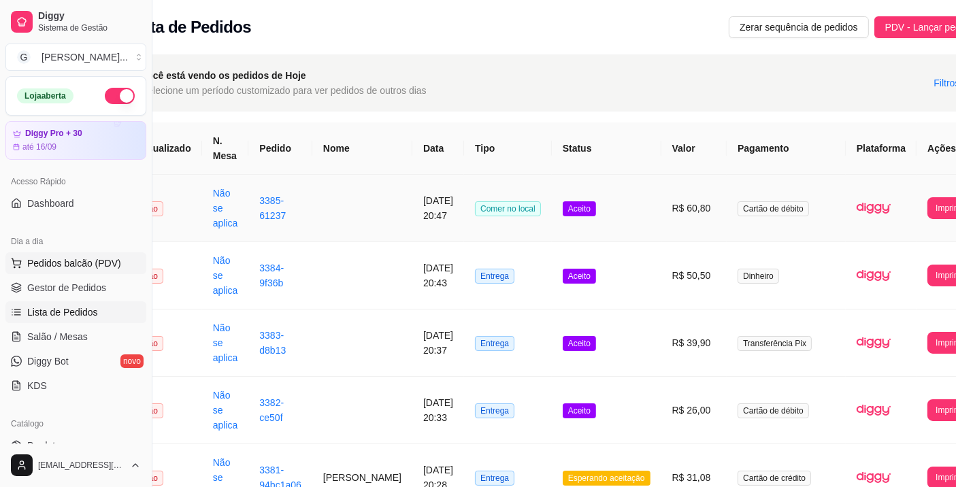
click at [89, 263] on span "Pedidos balcão (PDV)" at bounding box center [74, 264] width 94 height 14
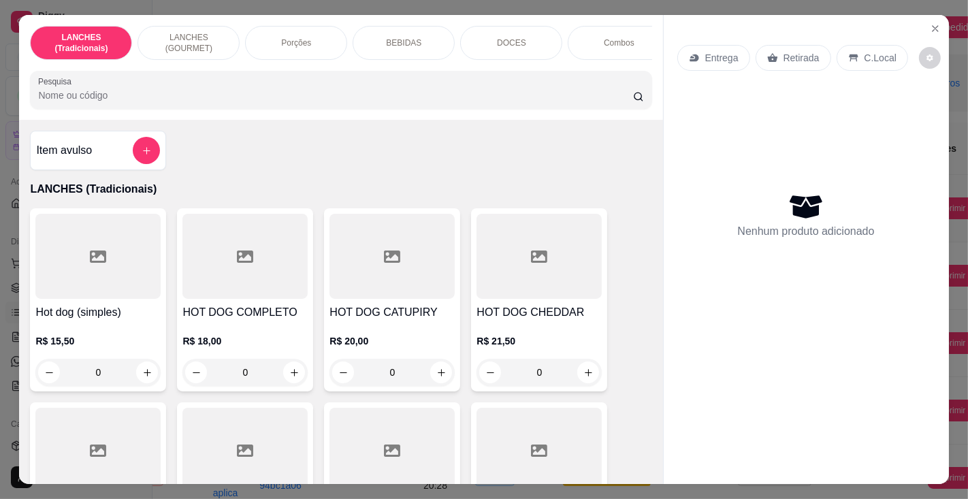
click at [338, 97] on input "Pesquisa" at bounding box center [335, 95] width 594 height 14
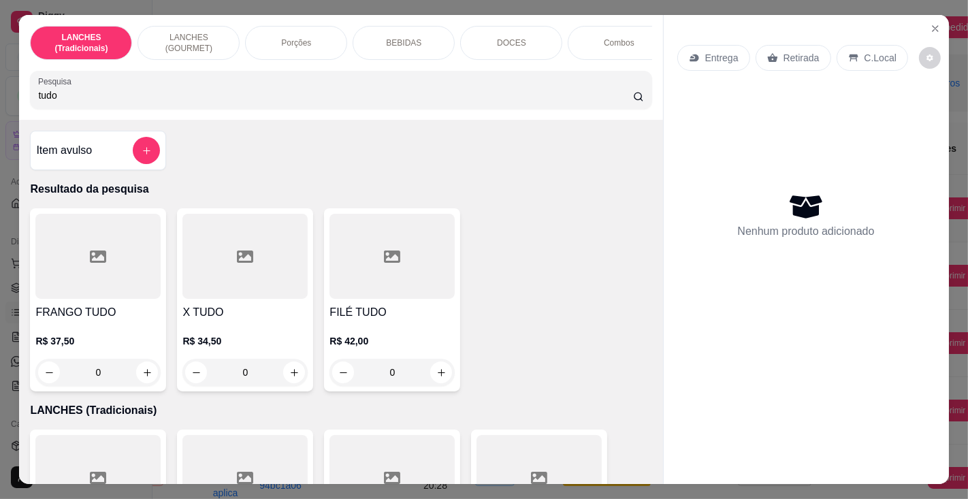
type input "tudo"
click at [227, 305] on div "X TUDO R$ 34,50 0" at bounding box center [245, 299] width 136 height 183
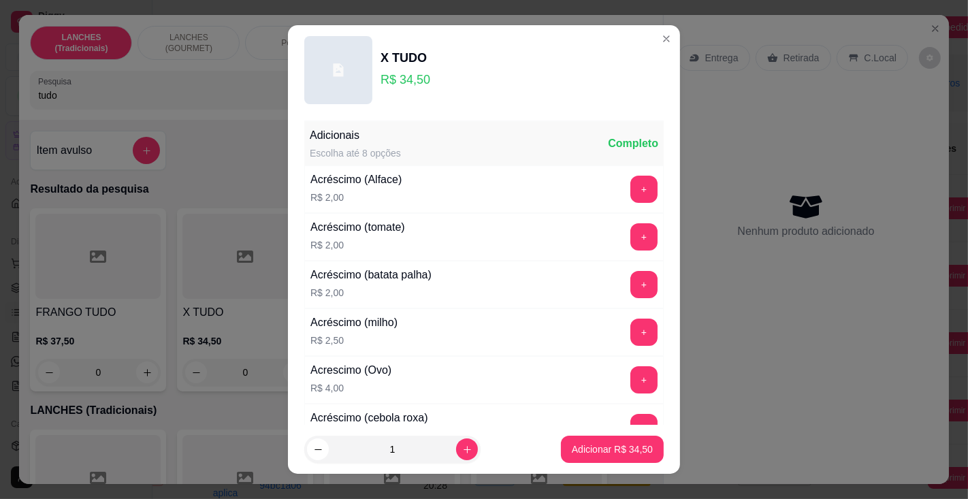
click at [604, 444] on p "Adicionar R$ 34,50" at bounding box center [612, 449] width 81 height 14
type input "1"
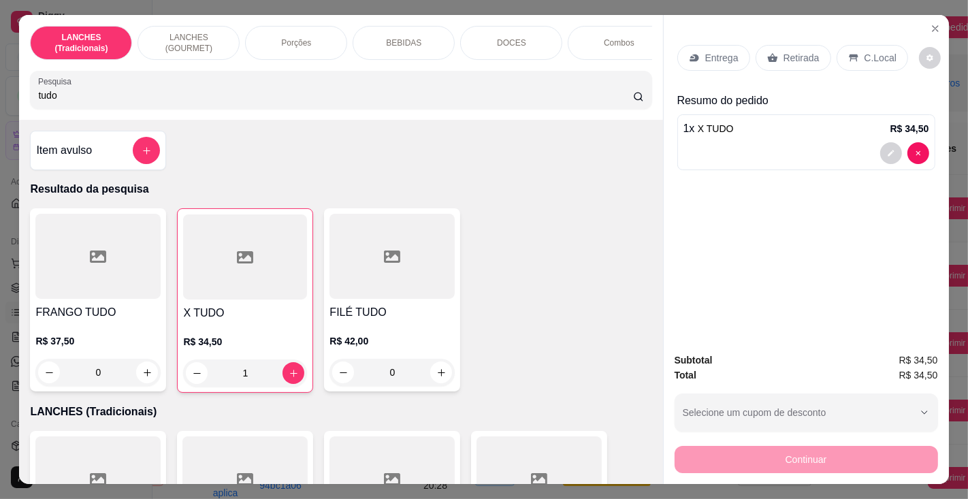
click at [722, 52] on p "Entrega" at bounding box center [721, 58] width 33 height 14
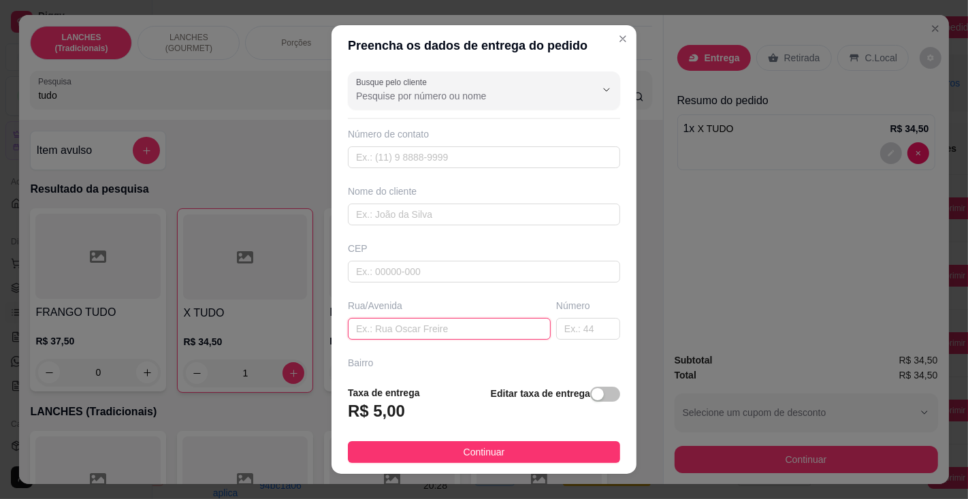
click at [416, 325] on input "text" at bounding box center [449, 329] width 203 height 22
type input "[PERSON_NAME]"
click at [561, 326] on input "text" at bounding box center [588, 329] width 64 height 22
type input "615"
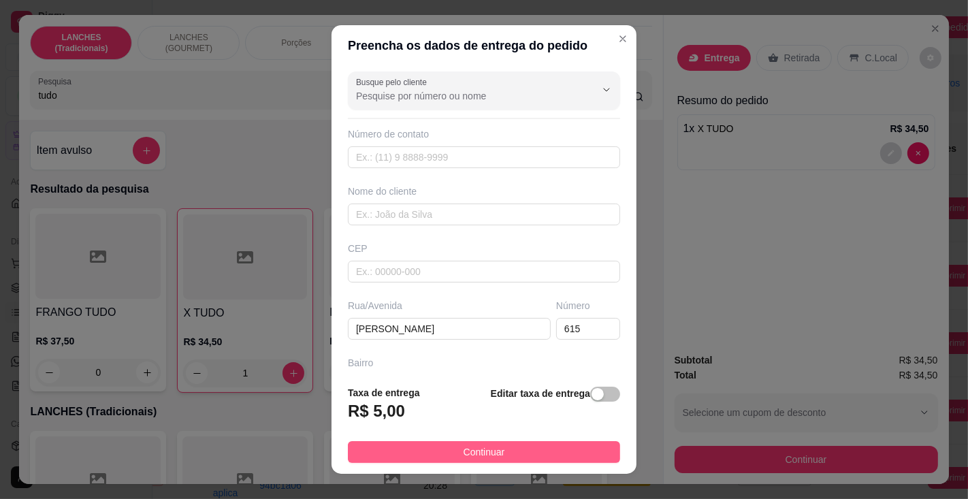
click at [501, 455] on button "Continuar" at bounding box center [484, 452] width 272 height 22
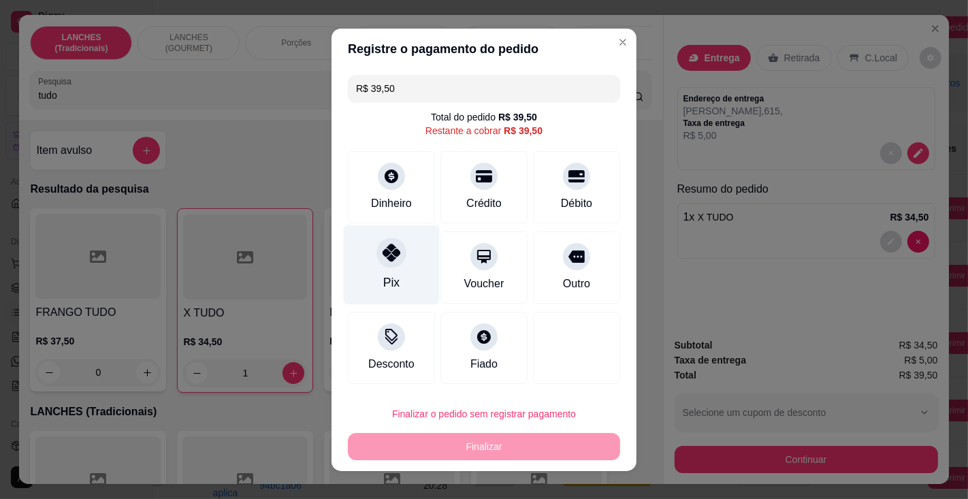
click at [386, 267] on div at bounding box center [391, 252] width 30 height 30
type input "R$ 0,00"
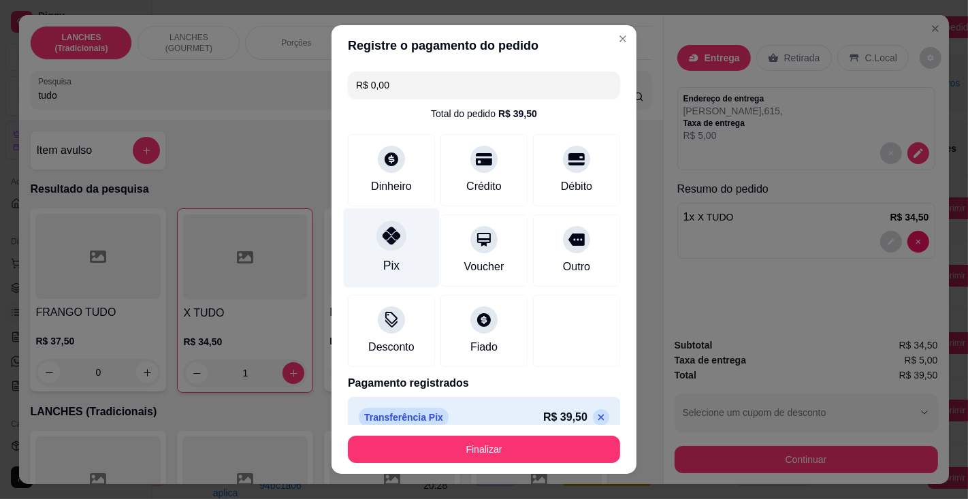
click at [491, 447] on button "Finalizar" at bounding box center [484, 448] width 272 height 27
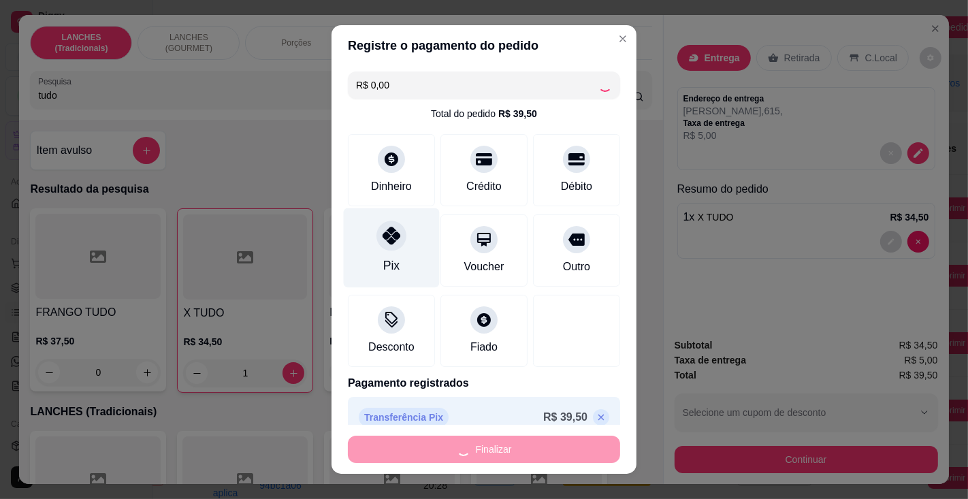
type input "0"
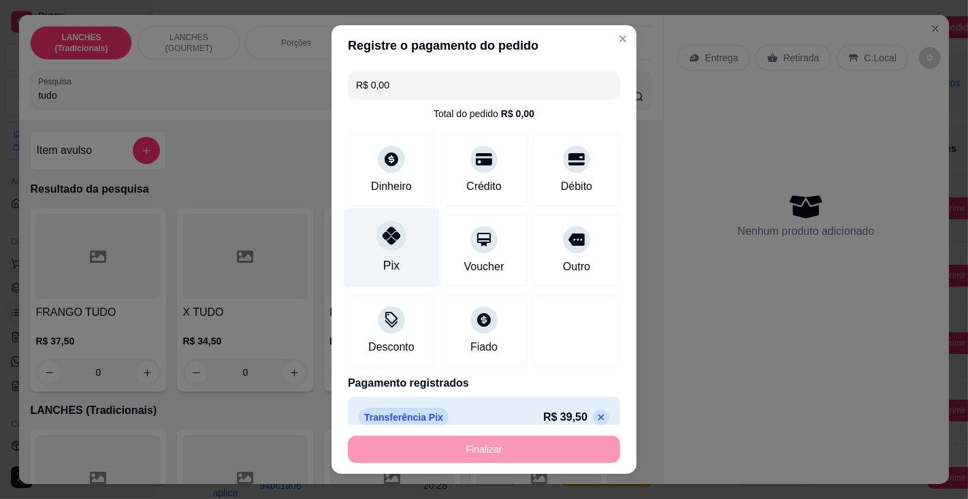
type input "-R$ 39,50"
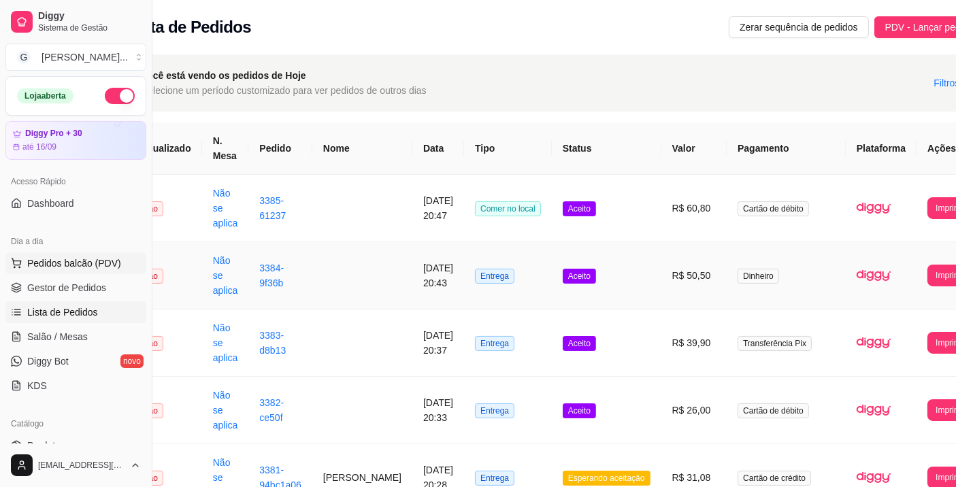
click at [100, 260] on span "Pedidos balcão (PDV)" at bounding box center [74, 264] width 94 height 14
click at [83, 281] on span "Gestor de Pedidos" at bounding box center [66, 288] width 79 height 14
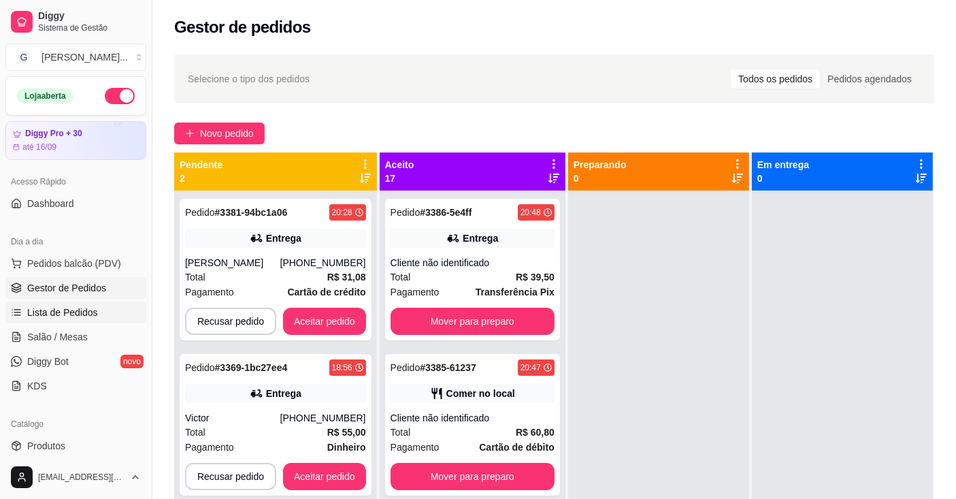
click at [79, 313] on span "Lista de Pedidos" at bounding box center [62, 313] width 71 height 14
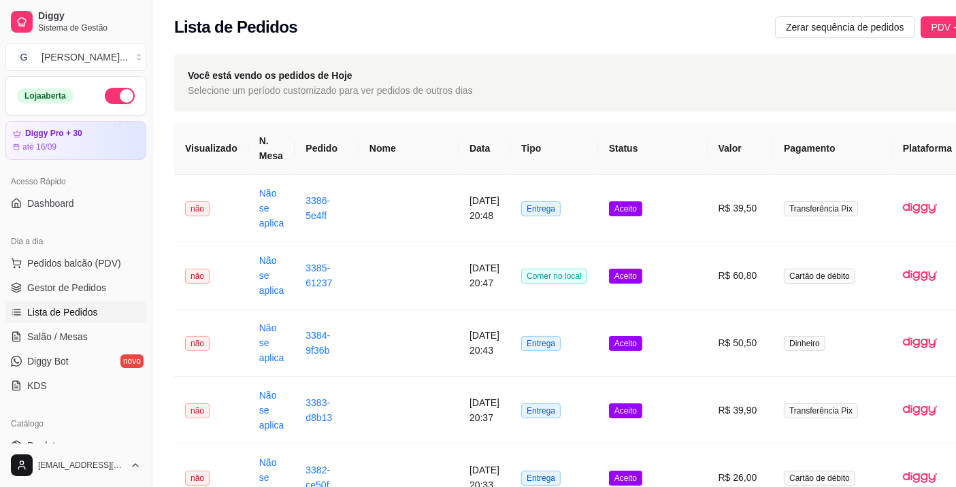
click at [917, 259] on button "Impressora" at bounding box center [900, 270] width 98 height 22
click at [915, 259] on button "Impressora" at bounding box center [900, 270] width 98 height 22
click at [97, 262] on span "Pedidos balcão (PDV)" at bounding box center [74, 264] width 94 height 14
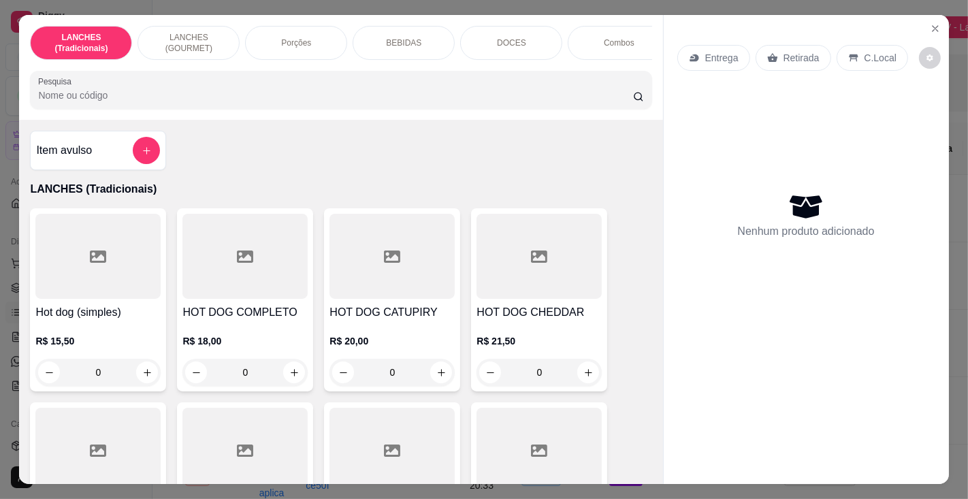
click at [318, 97] on input "Pesquisa" at bounding box center [335, 95] width 594 height 14
type input "fra"
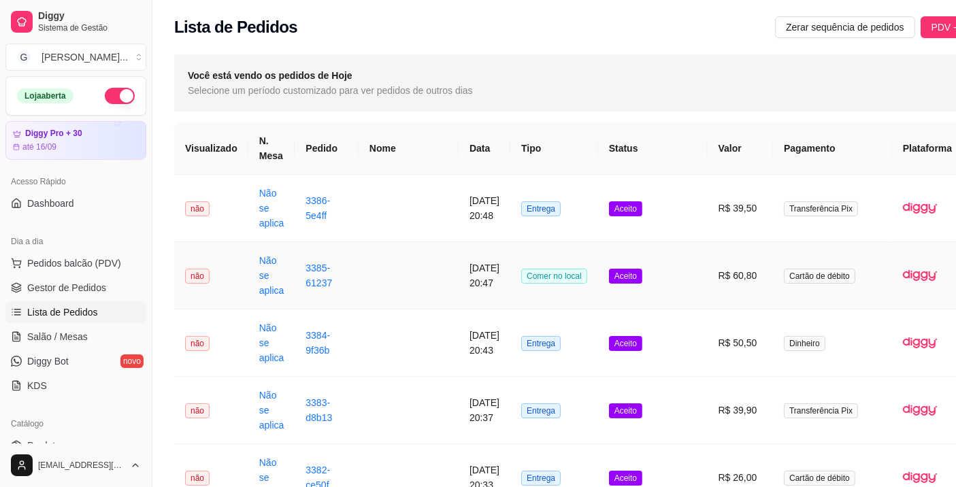
click at [5, 252] on button "Pedidos balcão (PDV)" at bounding box center [75, 263] width 141 height 22
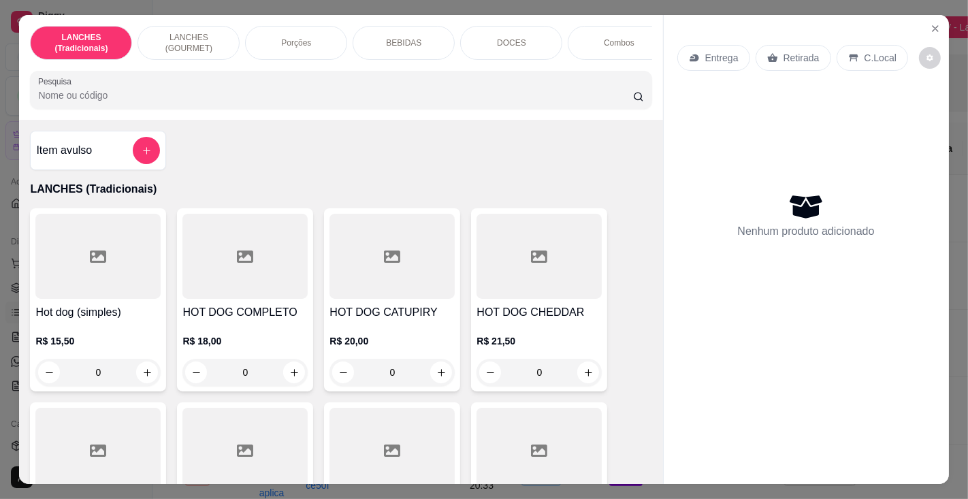
click at [99, 320] on h4 "Hot dog (simples)" at bounding box center [97, 312] width 125 height 16
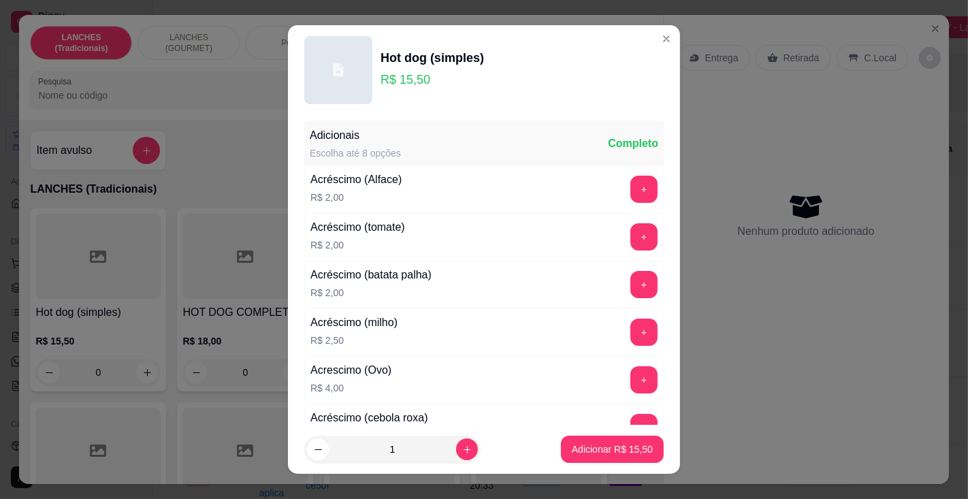
click at [580, 449] on p "Adicionar R$ 15,50" at bounding box center [612, 449] width 81 height 14
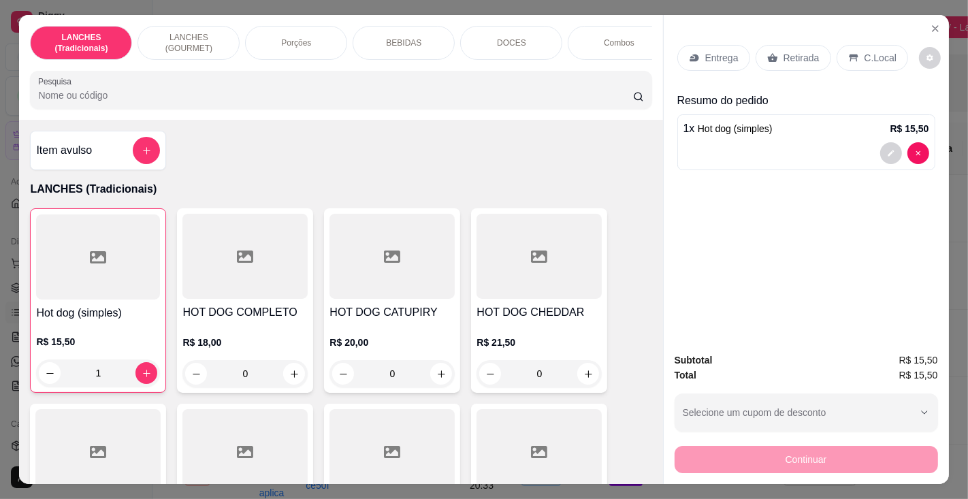
type input "1"
click at [706, 51] on p "Entrega" at bounding box center [721, 58] width 33 height 14
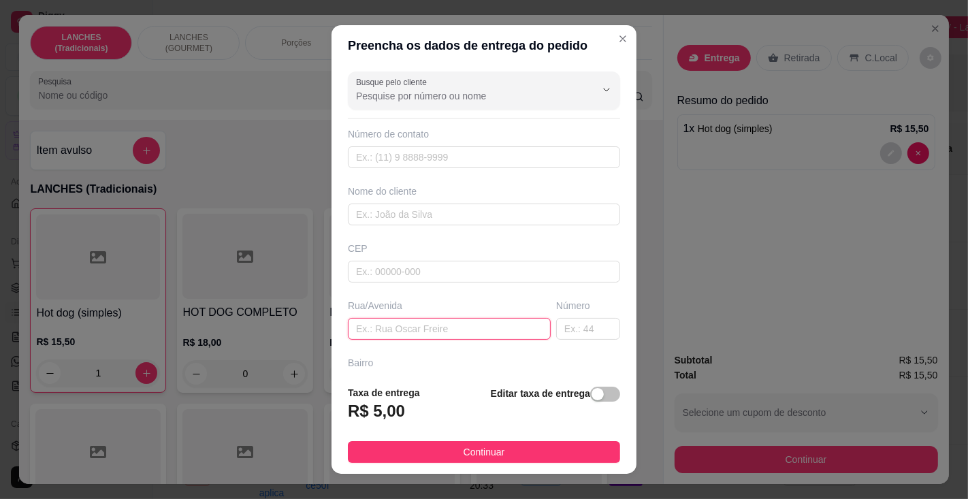
click at [435, 325] on input "text" at bounding box center [449, 329] width 203 height 22
type input "barão de cotegipe"
click at [561, 320] on input "text" at bounding box center [588, 329] width 64 height 22
type input "1427"
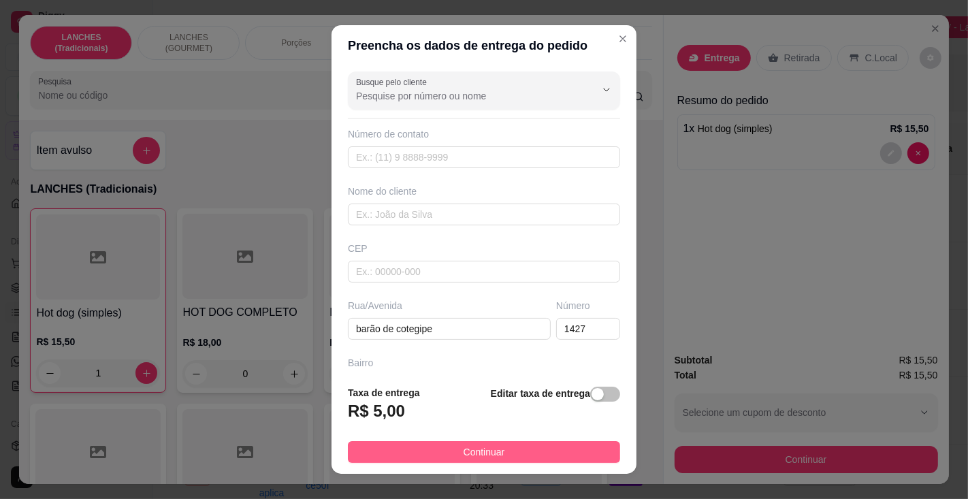
click at [554, 450] on button "Continuar" at bounding box center [484, 452] width 272 height 22
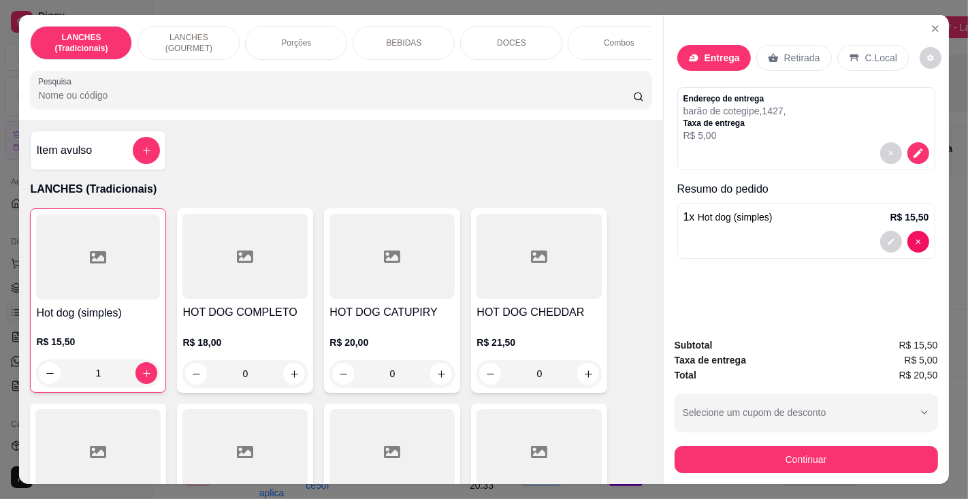
click at [704, 51] on p "Entrega" at bounding box center [721, 58] width 35 height 14
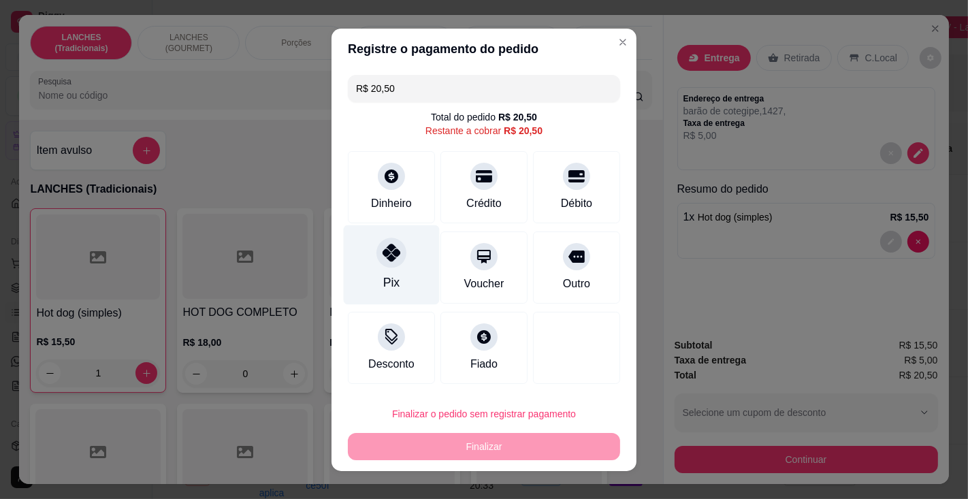
click at [386, 257] on icon at bounding box center [391, 253] width 18 height 18
type input "R$ 0,00"
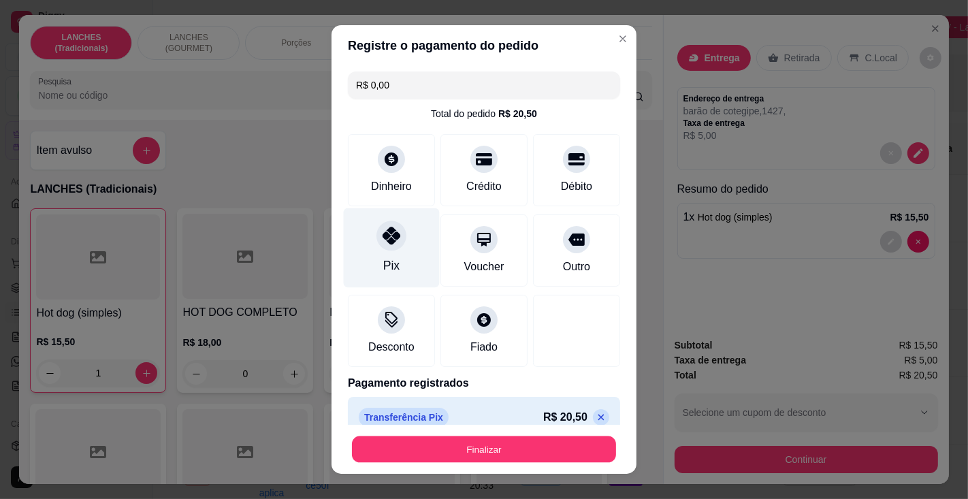
click at [512, 445] on button "Finalizar" at bounding box center [484, 449] width 264 height 27
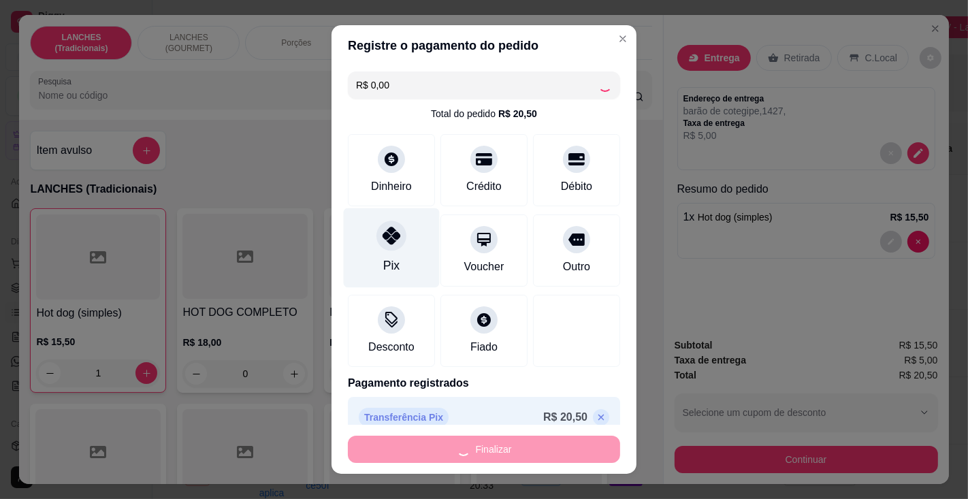
type input "0"
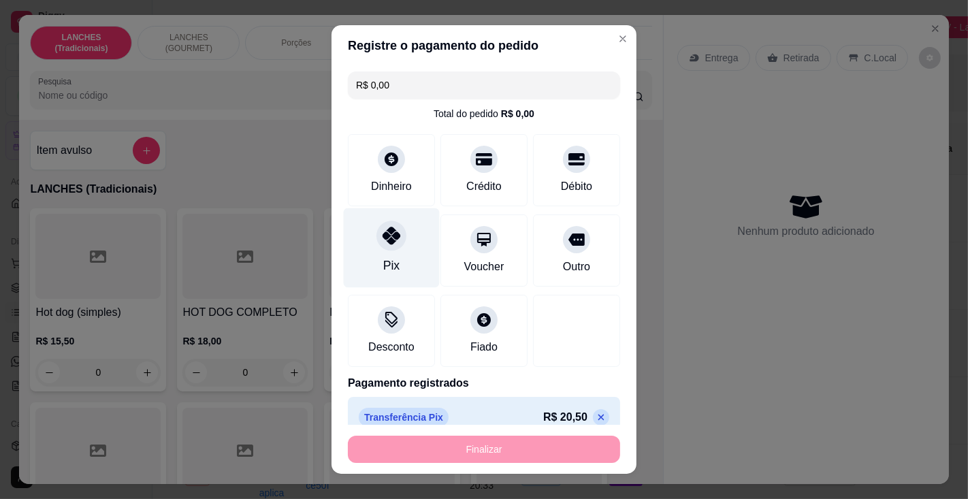
type input "-R$ 20,50"
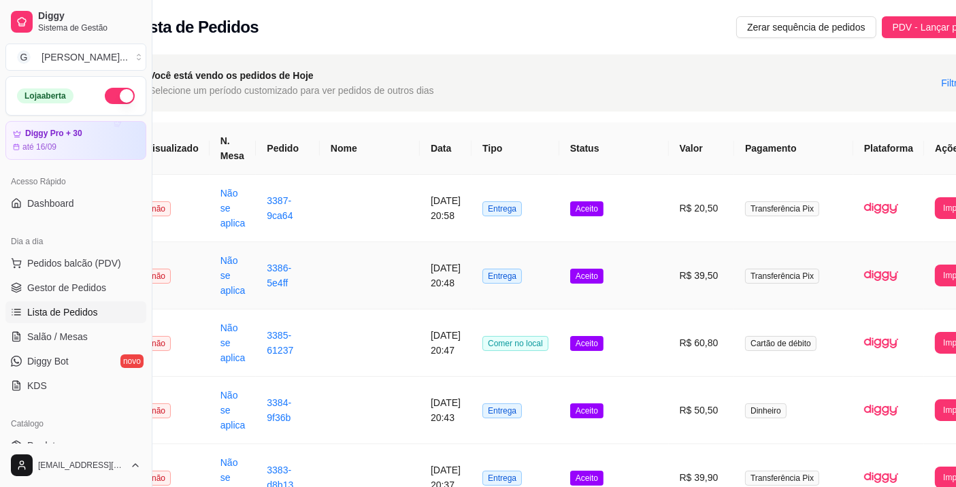
scroll to position [0, 58]
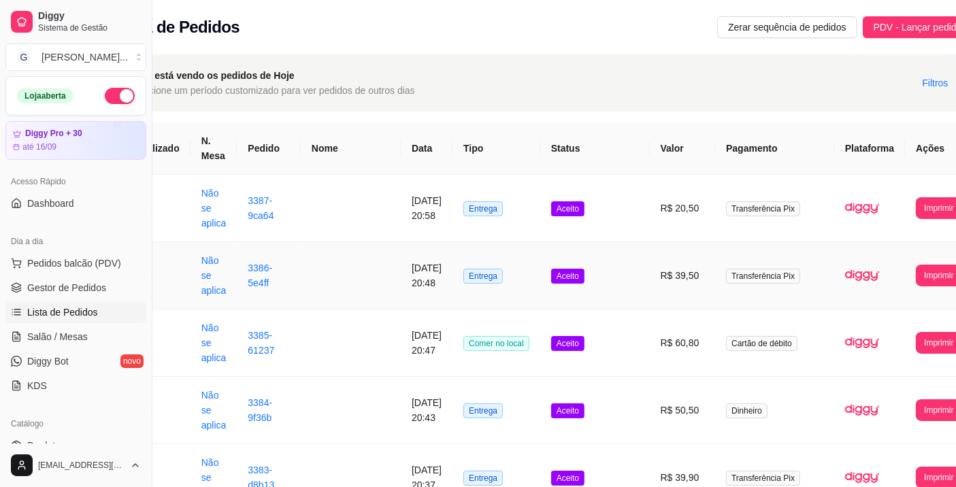
click at [916, 207] on button "Imprimir" at bounding box center [939, 208] width 46 height 22
click at [895, 269] on button "Impressora" at bounding box center [896, 261] width 48 height 18
click at [916, 203] on button "Imprimir" at bounding box center [939, 208] width 46 height 22
click at [896, 263] on button "Impressora" at bounding box center [896, 261] width 48 height 18
click at [103, 257] on span "Pedidos balcão (PDV)" at bounding box center [74, 264] width 94 height 14
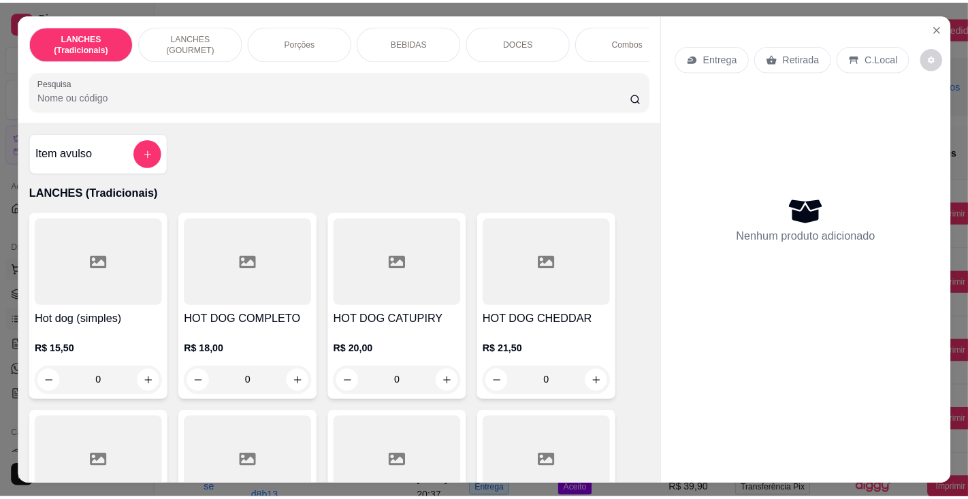
scroll to position [0, 46]
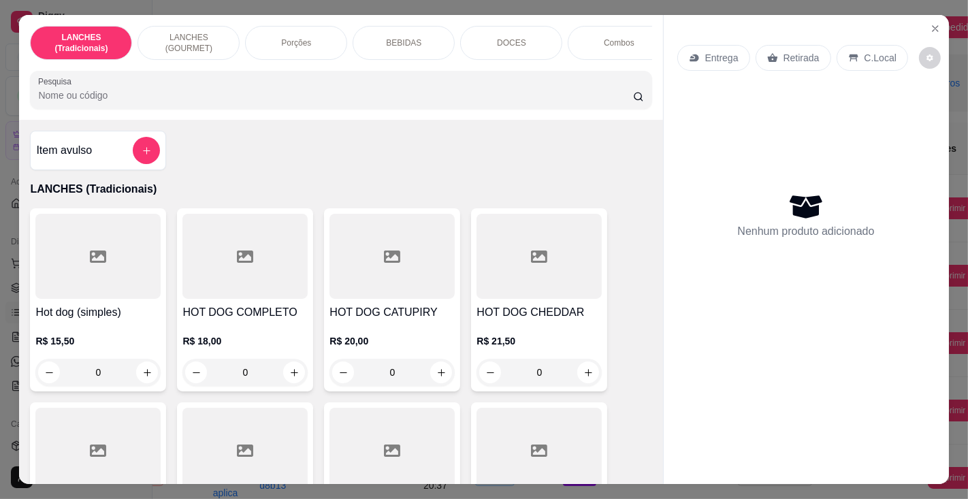
click at [362, 95] on input "Pesquisa" at bounding box center [335, 95] width 594 height 14
type input "fran"
click at [101, 326] on div "R$ 29,00 0" at bounding box center [97, 352] width 125 height 65
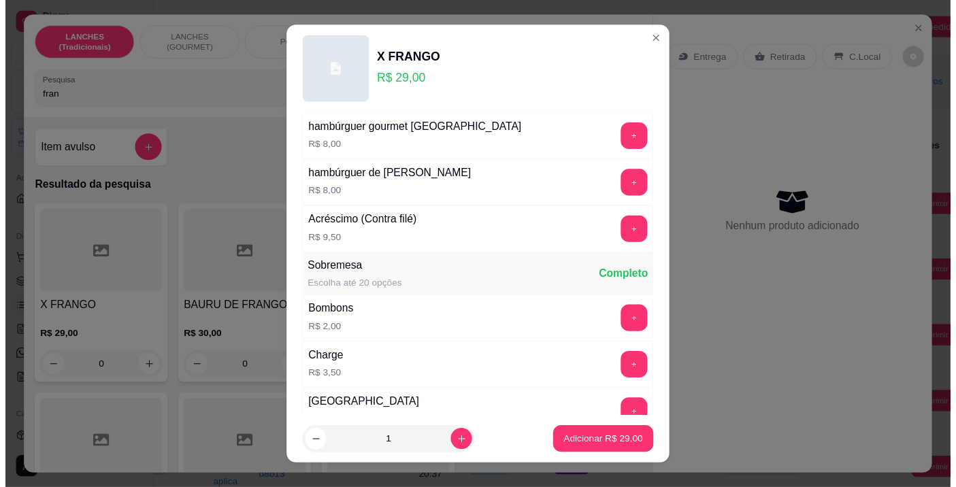
scroll to position [1393, 0]
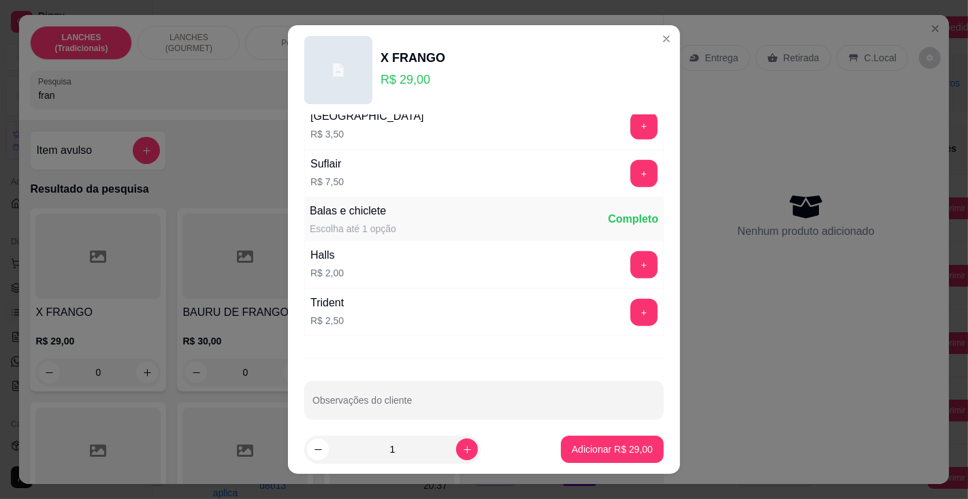
click at [470, 399] on input "Observações do cliente" at bounding box center [483, 406] width 343 height 14
type input "com bastante molhos"
click at [599, 450] on p "Adicionar R$ 29,00" at bounding box center [612, 449] width 81 height 14
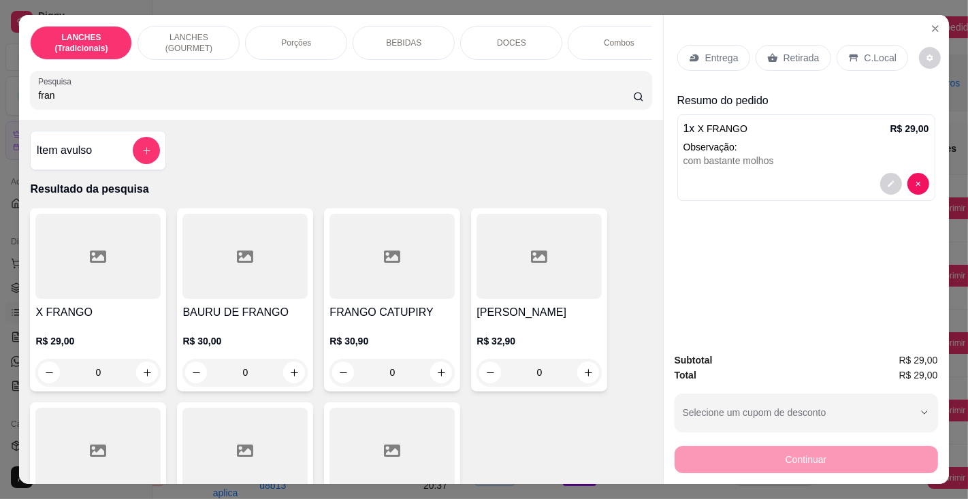
click at [717, 51] on p "Entrega" at bounding box center [721, 58] width 33 height 14
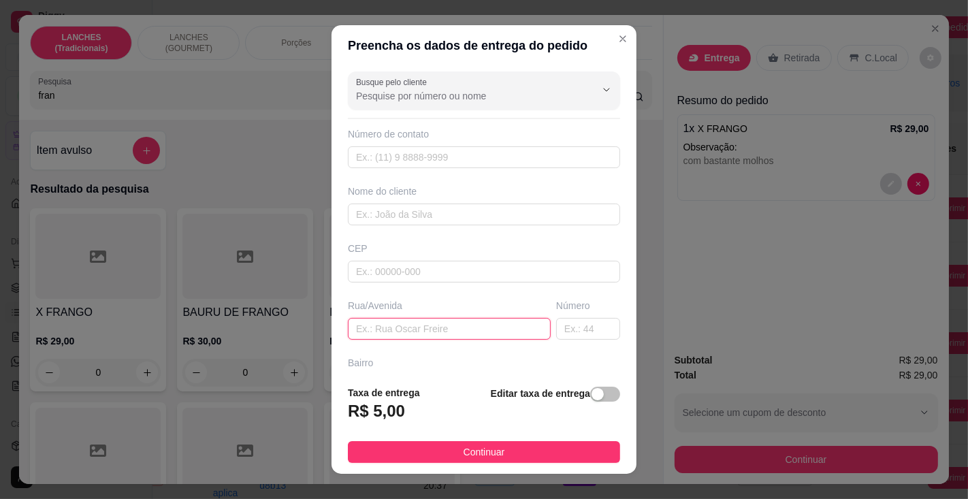
click at [452, 323] on input "text" at bounding box center [449, 329] width 203 height 22
type input "[PERSON_NAME]"
click at [573, 327] on input "text" at bounding box center [588, 329] width 64 height 22
type input "254"
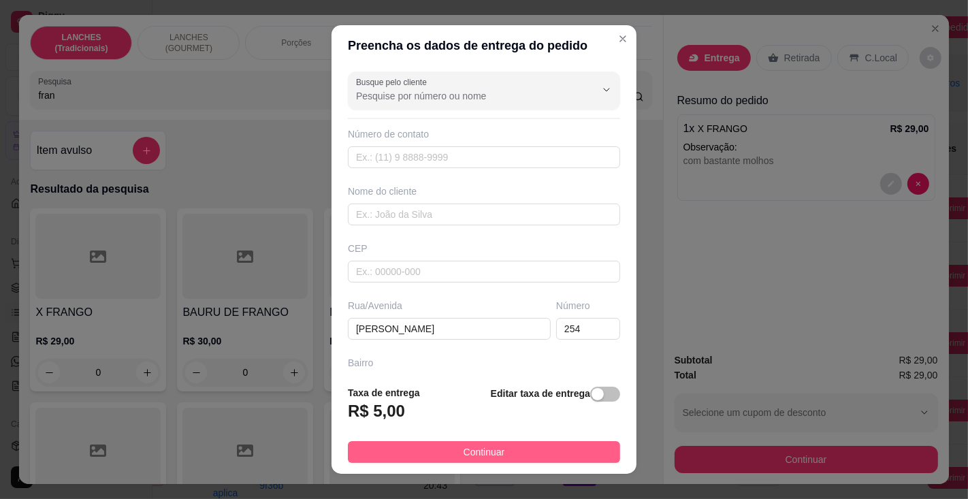
click at [513, 447] on button "Continuar" at bounding box center [484, 452] width 272 height 22
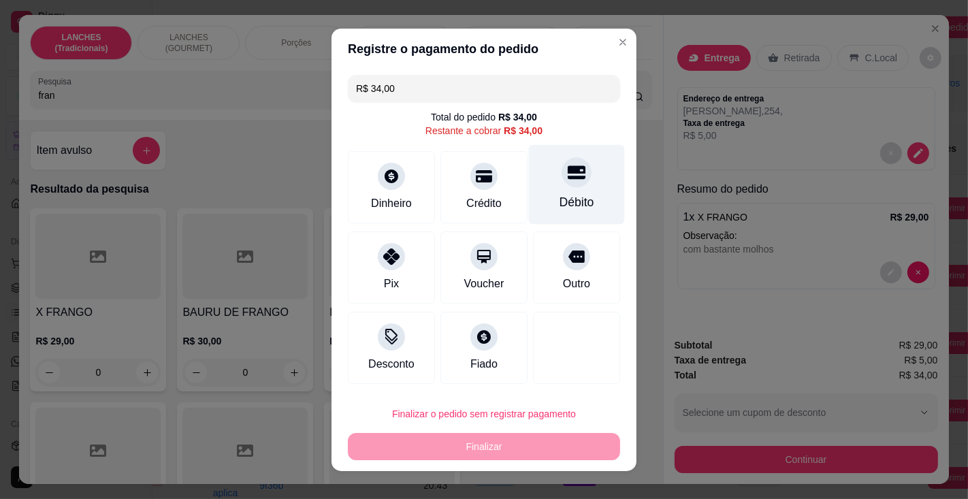
click at [559, 191] on div "Débito" at bounding box center [577, 184] width 96 height 80
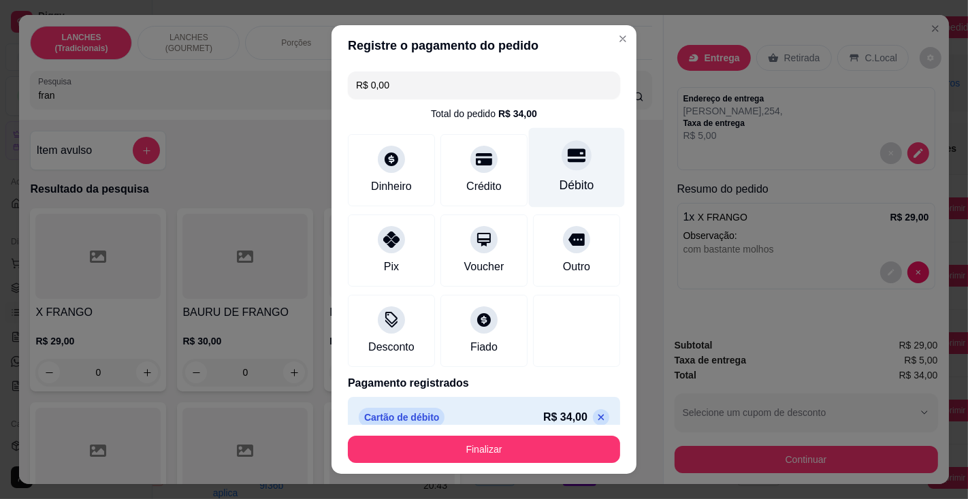
click at [486, 448] on button "Finalizar" at bounding box center [484, 448] width 272 height 27
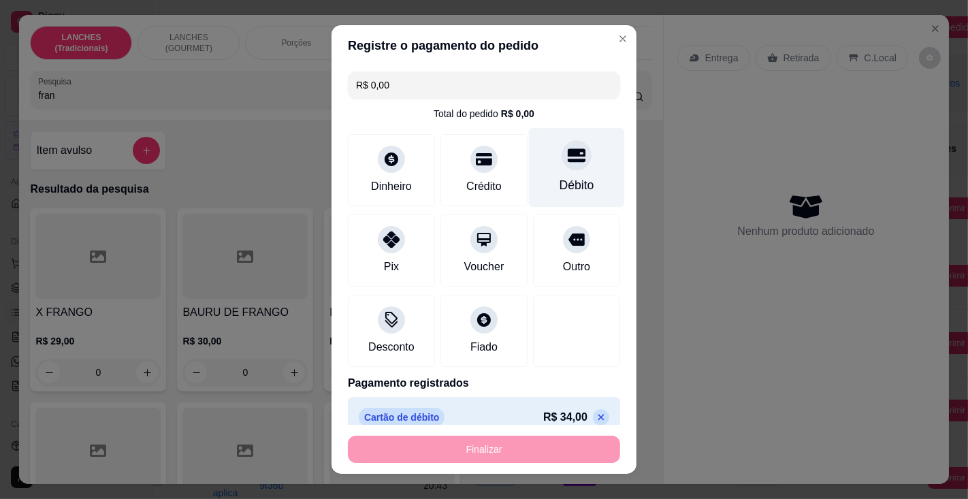
type input "-R$ 34,00"
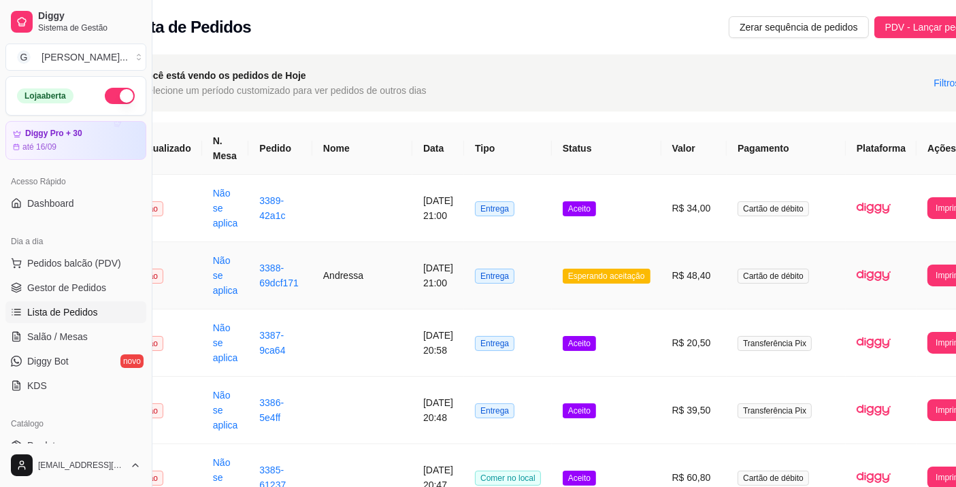
click at [927, 205] on button "Imprimir" at bounding box center [950, 208] width 46 height 22
click at [908, 272] on button "Impressora" at bounding box center [903, 270] width 60 height 22
click at [928, 207] on button "Imprimir" at bounding box center [950, 207] width 44 height 21
click at [908, 263] on button "Impressora" at bounding box center [903, 269] width 58 height 21
click at [927, 276] on button "Imprimir" at bounding box center [950, 276] width 46 height 22
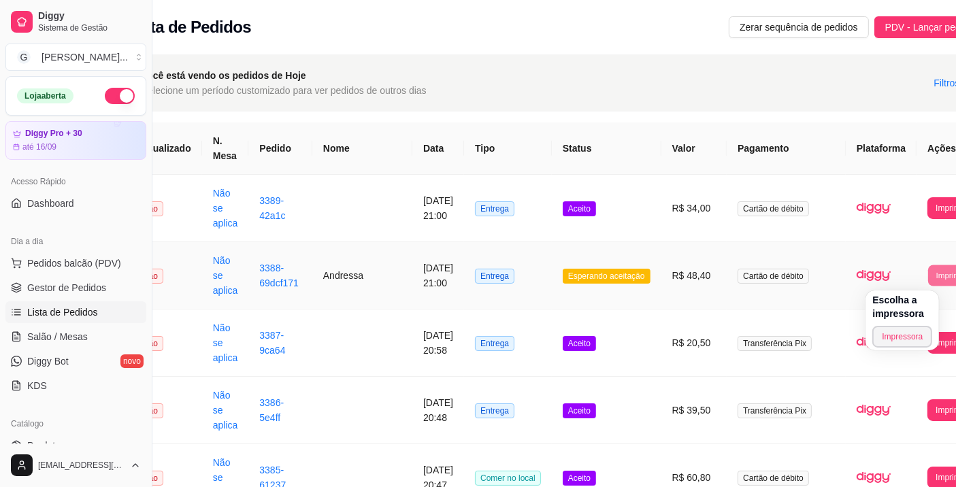
click at [911, 336] on button "Impressora" at bounding box center [902, 337] width 60 height 22
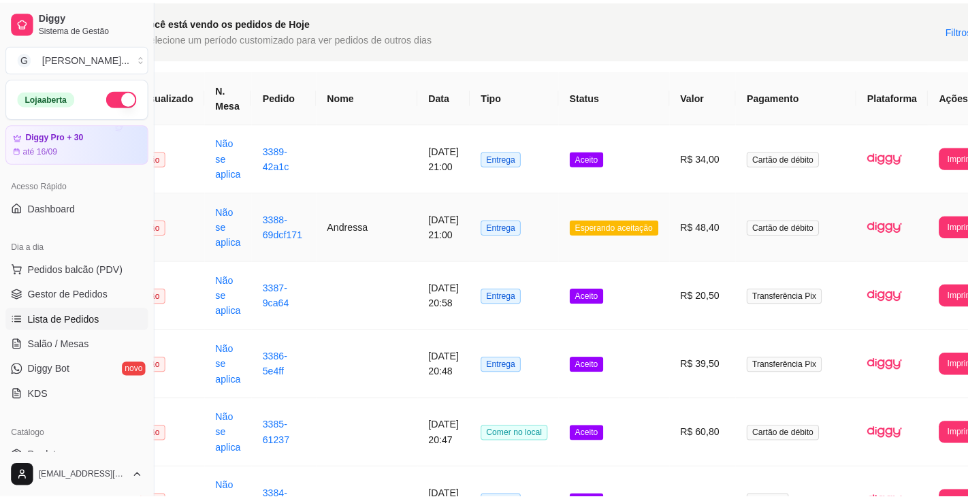
scroll to position [0, 46]
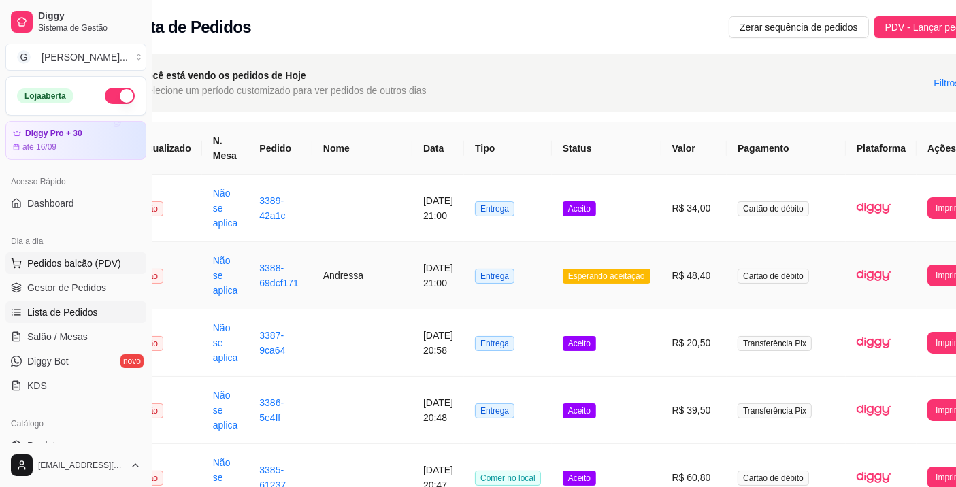
click at [108, 265] on span "Pedidos balcão (PDV)" at bounding box center [74, 264] width 94 height 14
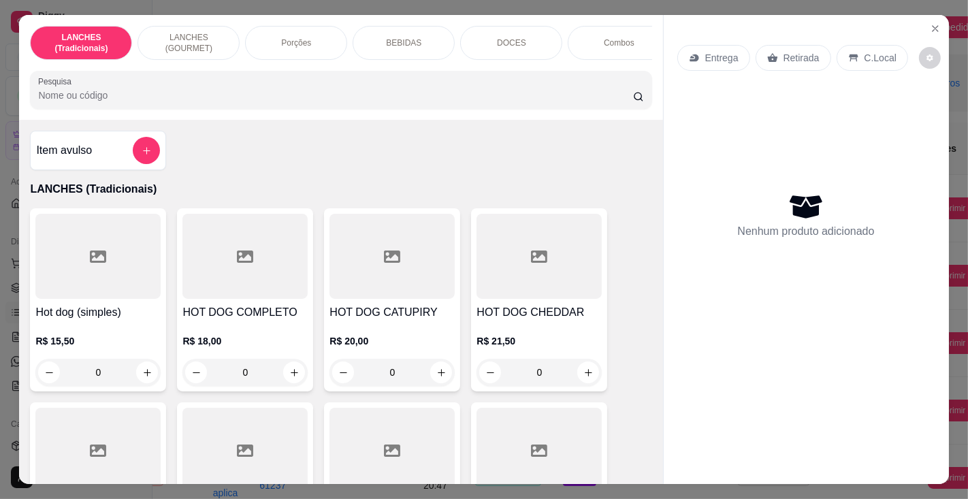
click at [366, 93] on input "Pesquisa" at bounding box center [335, 95] width 594 height 14
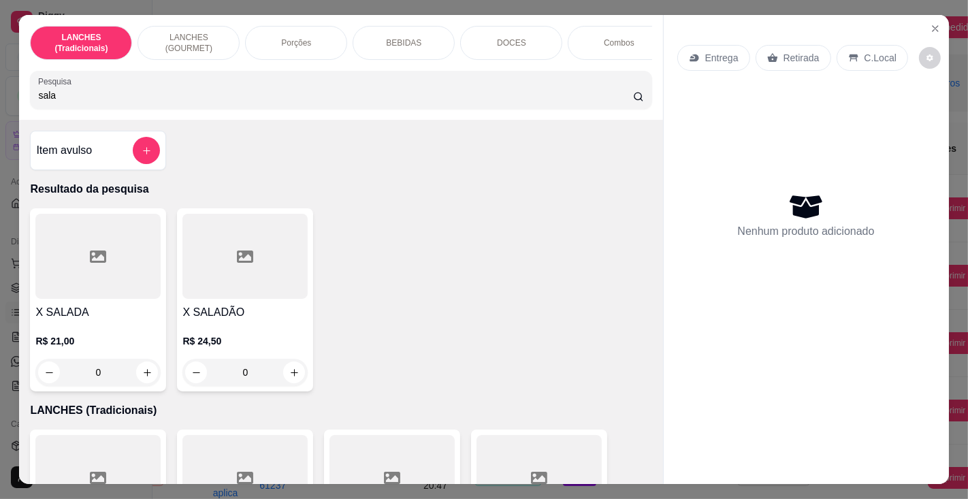
type input "sala"
click at [223, 327] on div "R$ 24,50 0" at bounding box center [244, 352] width 125 height 65
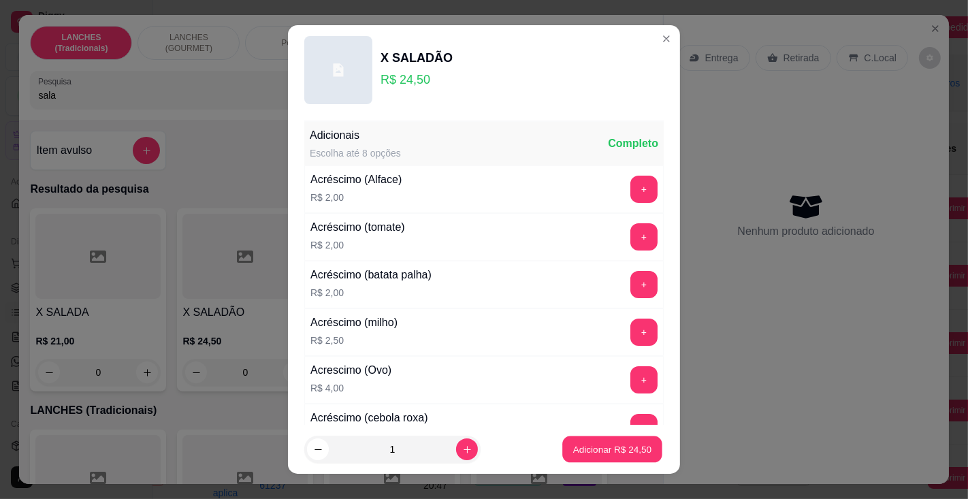
click at [598, 447] on p "Adicionar R$ 24,50" at bounding box center [612, 449] width 79 height 13
type input "1"
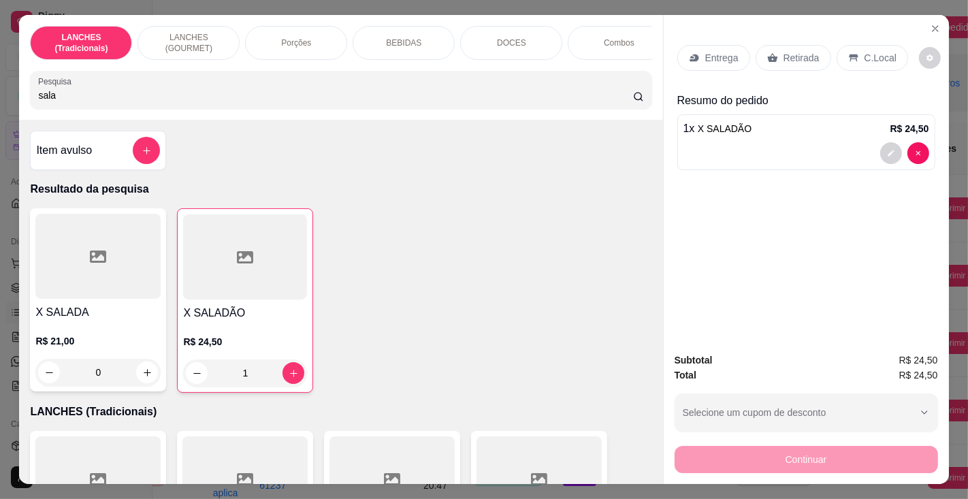
click at [721, 45] on div "Entrega" at bounding box center [713, 58] width 73 height 26
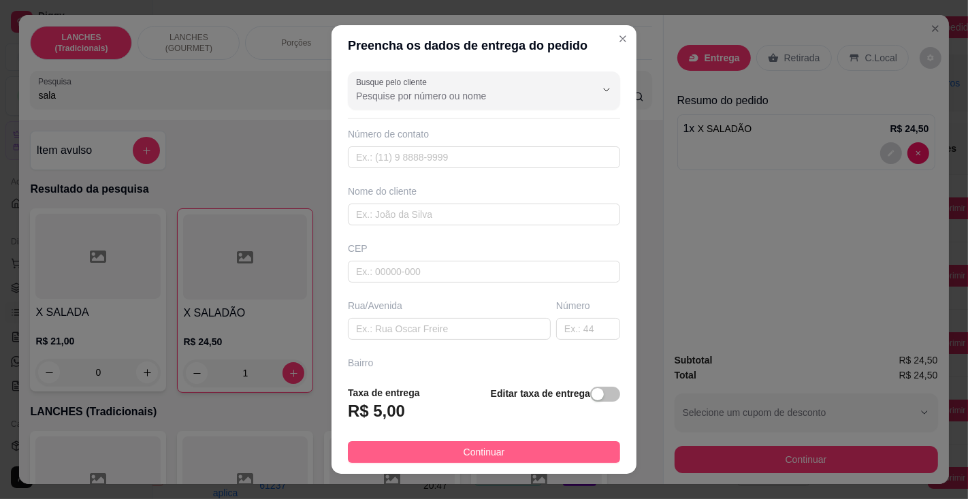
click at [534, 442] on button "Continuar" at bounding box center [484, 452] width 272 height 22
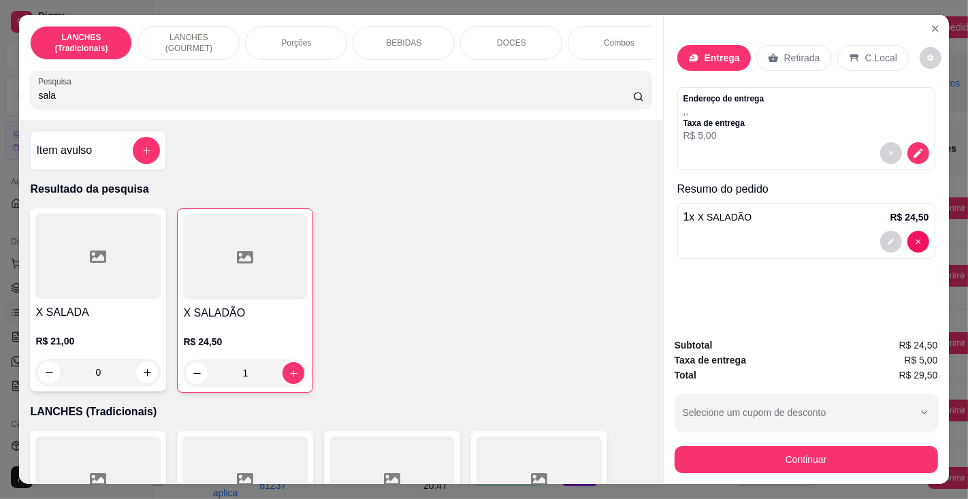
click at [766, 233] on div at bounding box center [806, 242] width 246 height 22
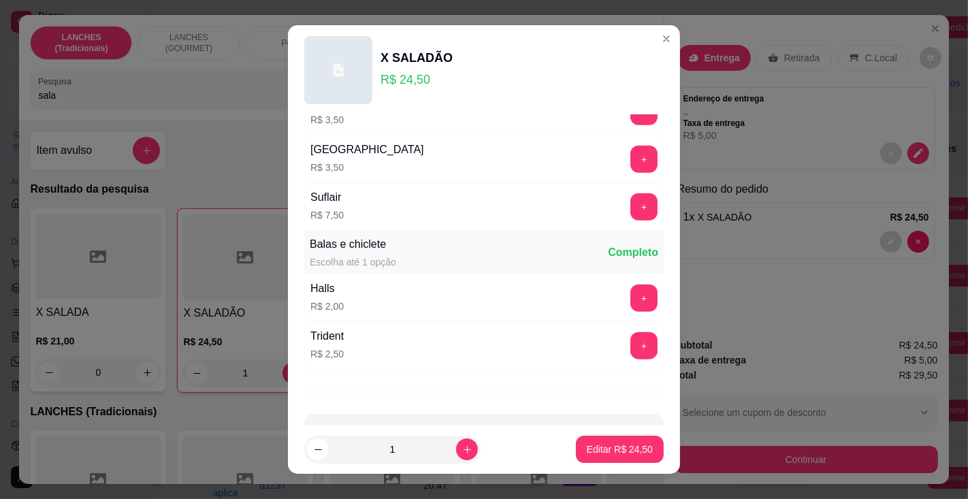
scroll to position [1393, 0]
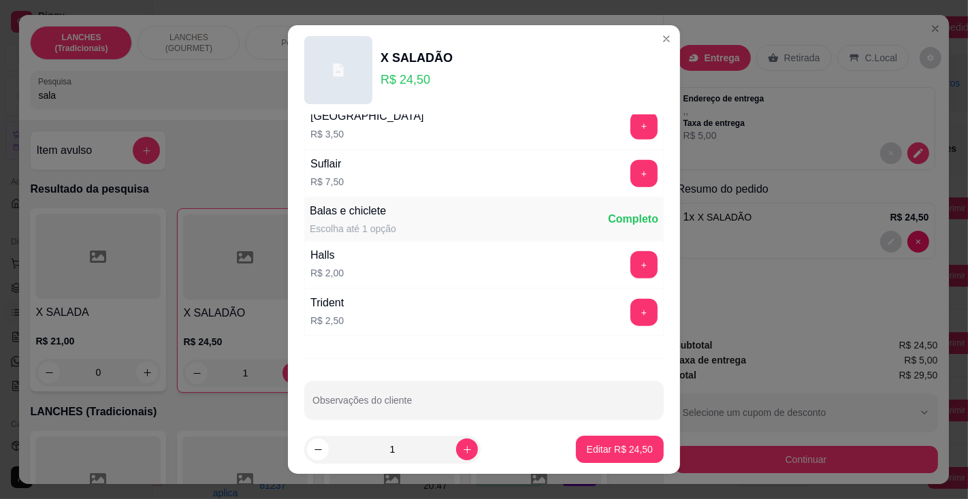
click at [438, 399] on input "Observações do cliente" at bounding box center [483, 406] width 343 height 14
type input "sem molhos"
click at [589, 451] on p "Editar R$ 24,50" at bounding box center [620, 449] width 66 height 14
type input "0"
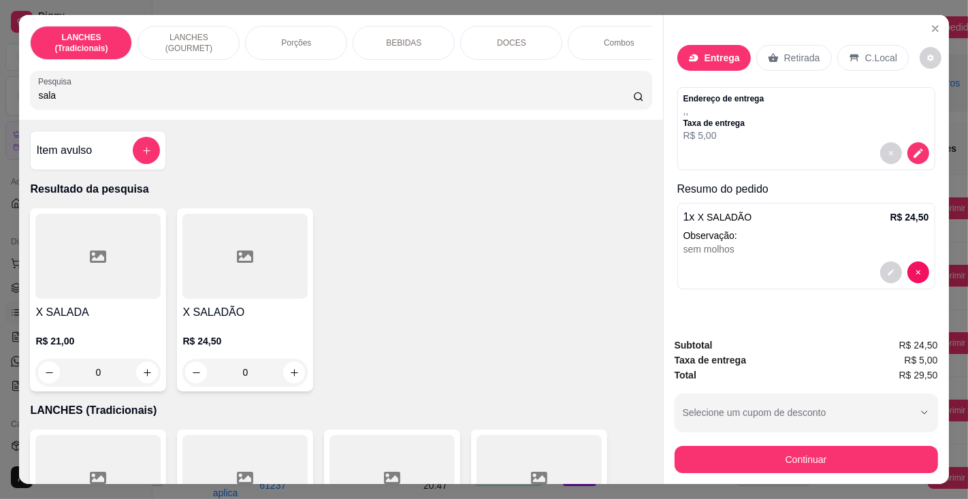
click at [721, 45] on div "Entrega" at bounding box center [713, 58] width 73 height 26
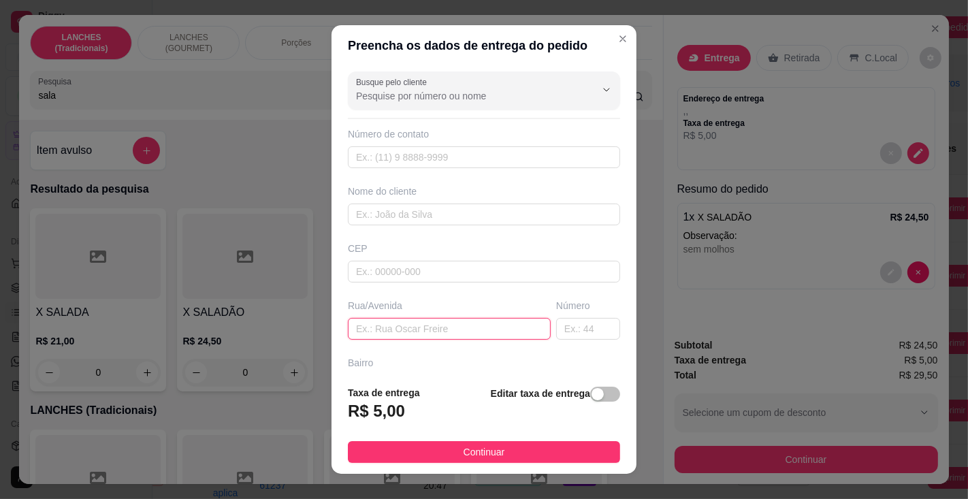
click at [435, 325] on input "text" at bounding box center [449, 329] width 203 height 22
type input "[PERSON_NAME]"
click at [558, 323] on input "text" at bounding box center [588, 329] width 64 height 22
type input "490"
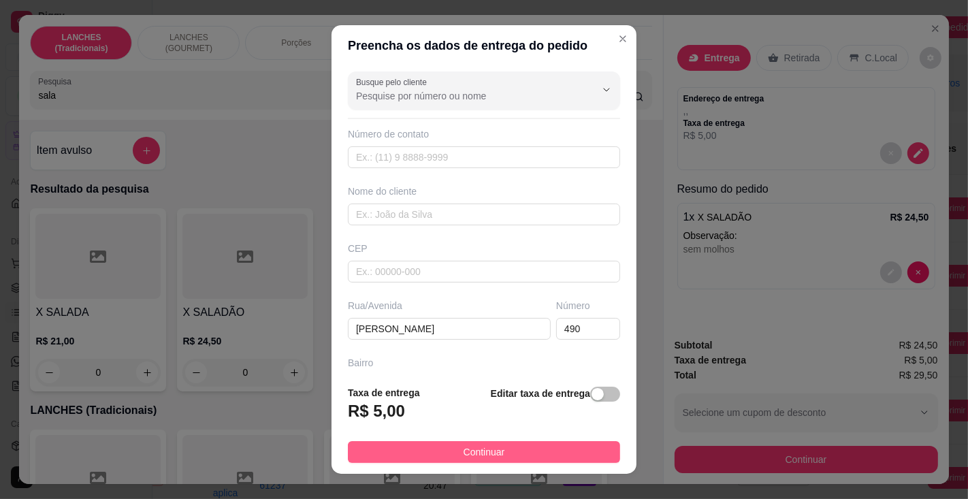
click at [506, 456] on button "Continuar" at bounding box center [484, 452] width 272 height 22
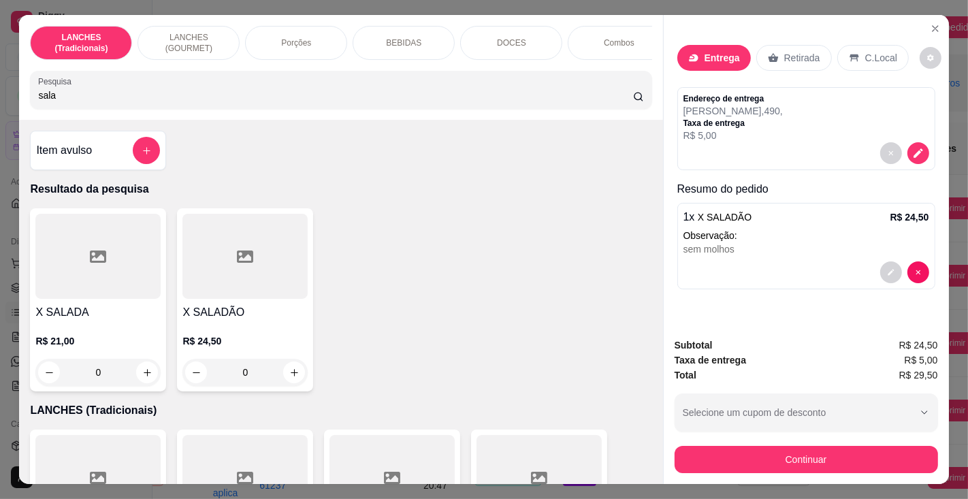
click at [713, 51] on p "Entrega" at bounding box center [721, 58] width 35 height 14
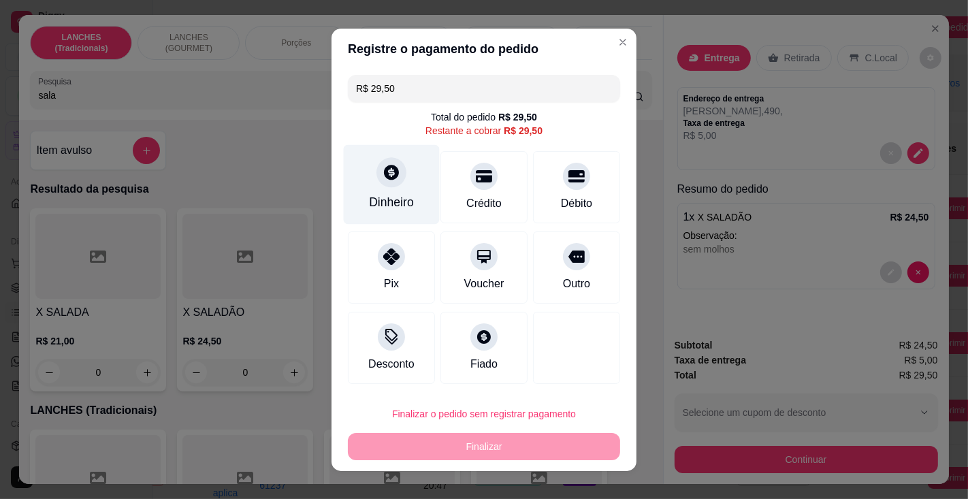
click at [391, 181] on icon at bounding box center [391, 172] width 18 height 18
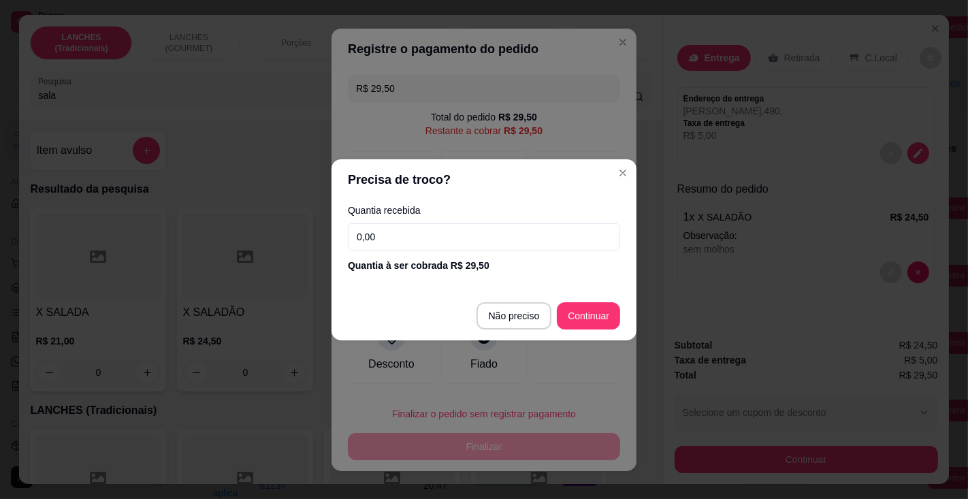
click at [435, 235] on input "0,00" at bounding box center [484, 236] width 272 height 27
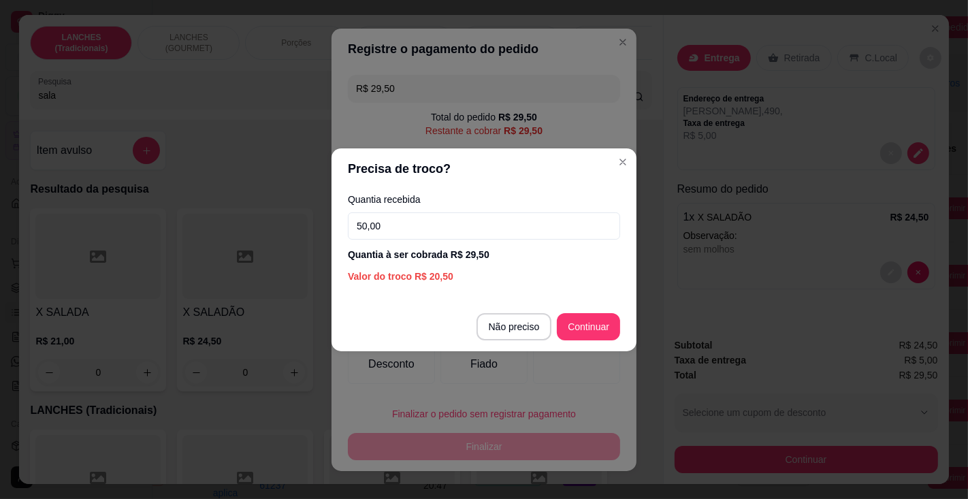
type input "50,00"
click at [584, 329] on div at bounding box center [576, 348] width 87 height 72
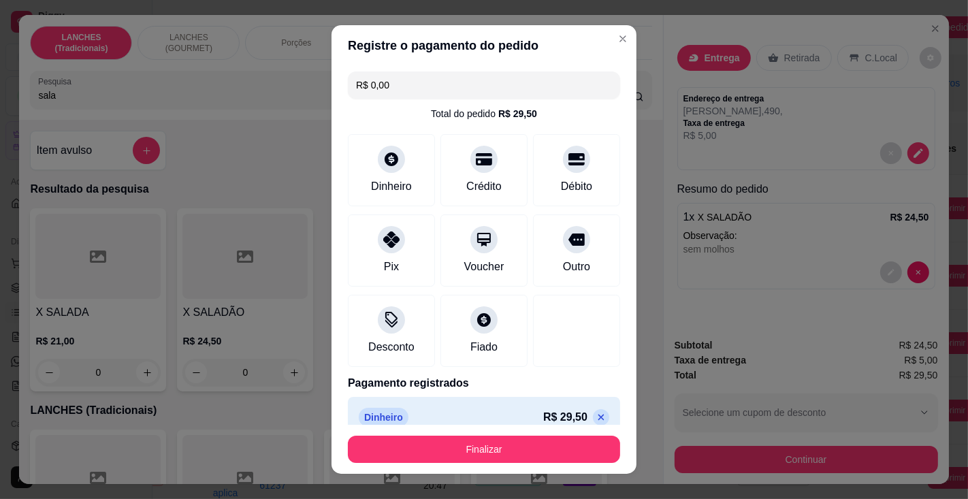
click at [494, 443] on button "Finalizar" at bounding box center [484, 448] width 272 height 27
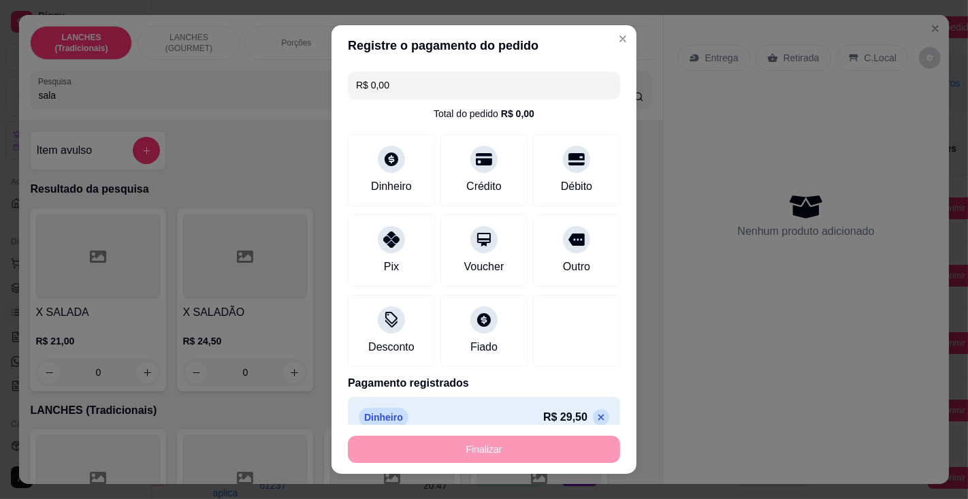
type input "-R$ 29,50"
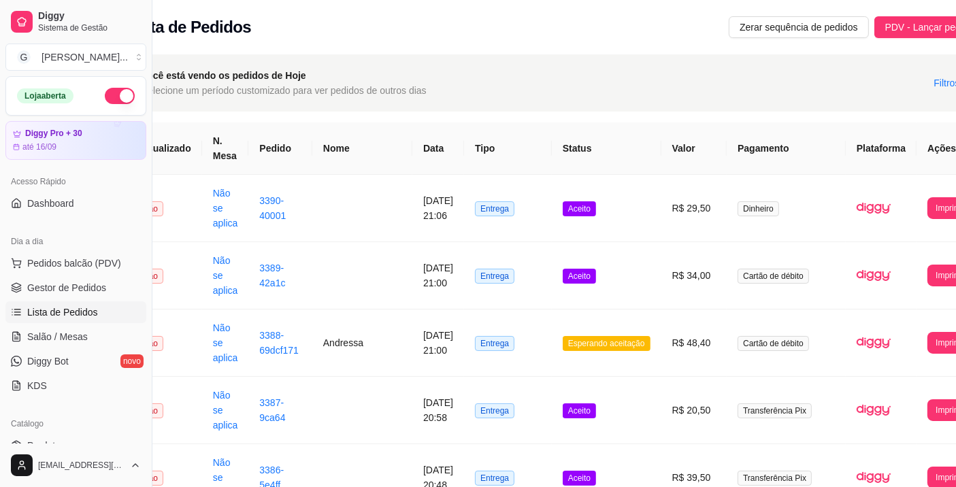
click at [927, 205] on button "Imprimir" at bounding box center [950, 208] width 46 height 22
click at [907, 265] on button "Impressora" at bounding box center [903, 270] width 60 height 22
click at [927, 210] on button "Imprimir" at bounding box center [950, 208] width 46 height 22
click at [908, 269] on button "Impressora" at bounding box center [903, 270] width 60 height 22
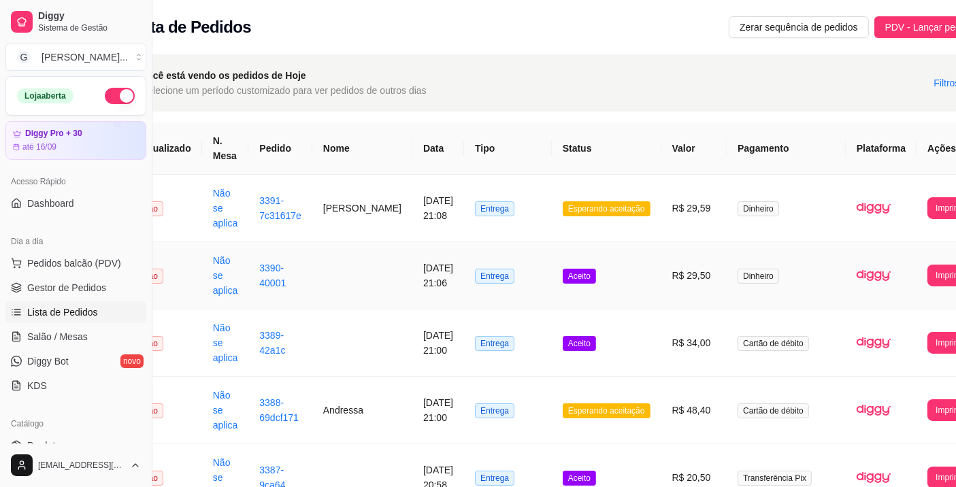
click at [927, 204] on button "Imprimir" at bounding box center [950, 208] width 46 height 22
click at [906, 269] on button "Impressora" at bounding box center [903, 269] width 58 height 21
click at [95, 263] on span "Pedidos balcão (PDV)" at bounding box center [74, 264] width 94 height 14
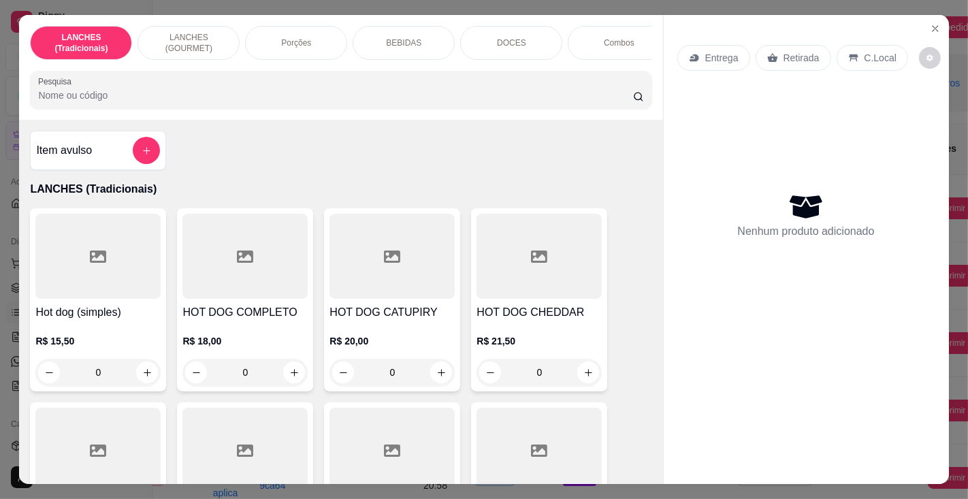
click at [154, 98] on input "Pesquisa" at bounding box center [335, 95] width 594 height 14
type input "fran"
click at [105, 320] on h4 "X FRANGO" at bounding box center [97, 312] width 125 height 16
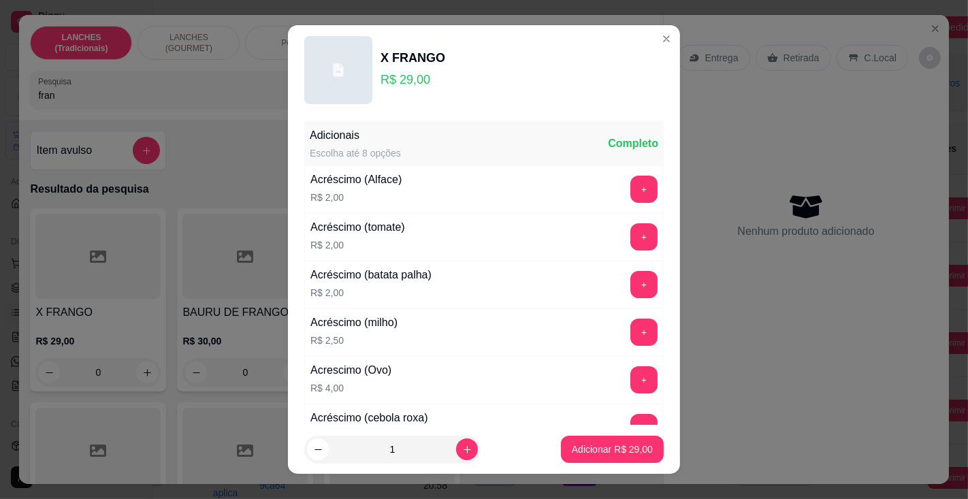
click at [597, 450] on p "Adicionar R$ 29,00" at bounding box center [612, 449] width 81 height 14
type input "1"
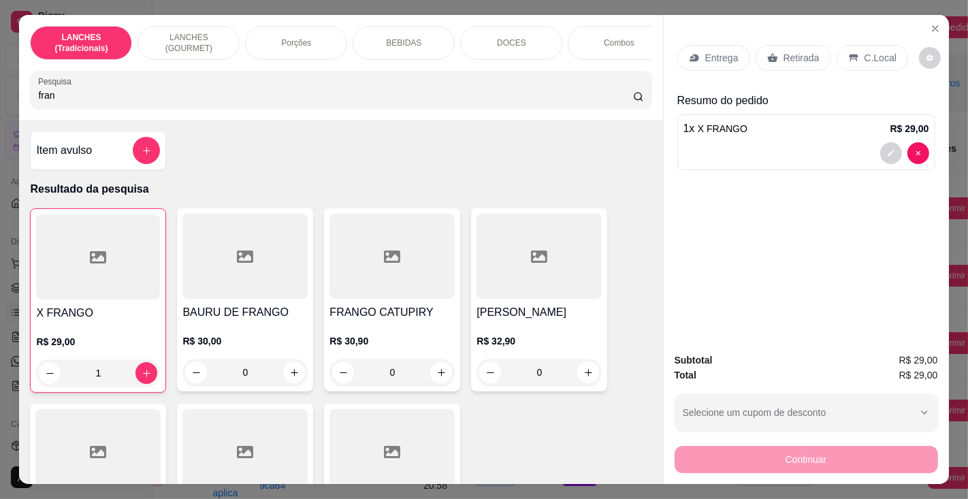
click at [717, 51] on p "Entrega" at bounding box center [721, 58] width 33 height 14
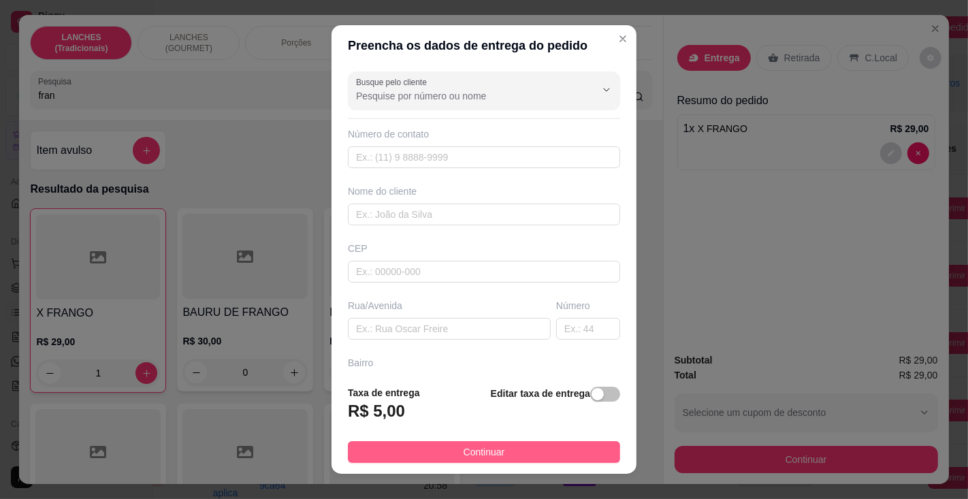
click at [511, 448] on button "Continuar" at bounding box center [484, 452] width 272 height 22
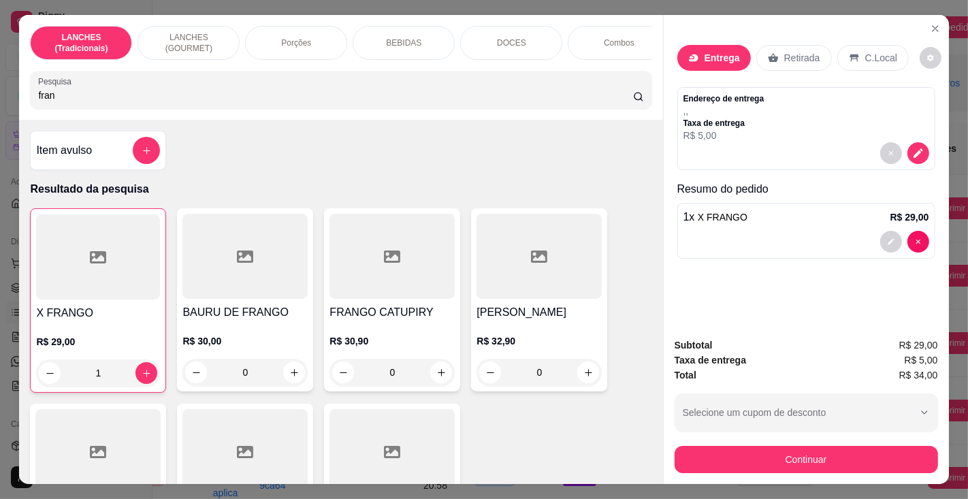
click at [739, 217] on div "1 x X FRANGO R$ 29,00" at bounding box center [806, 217] width 246 height 16
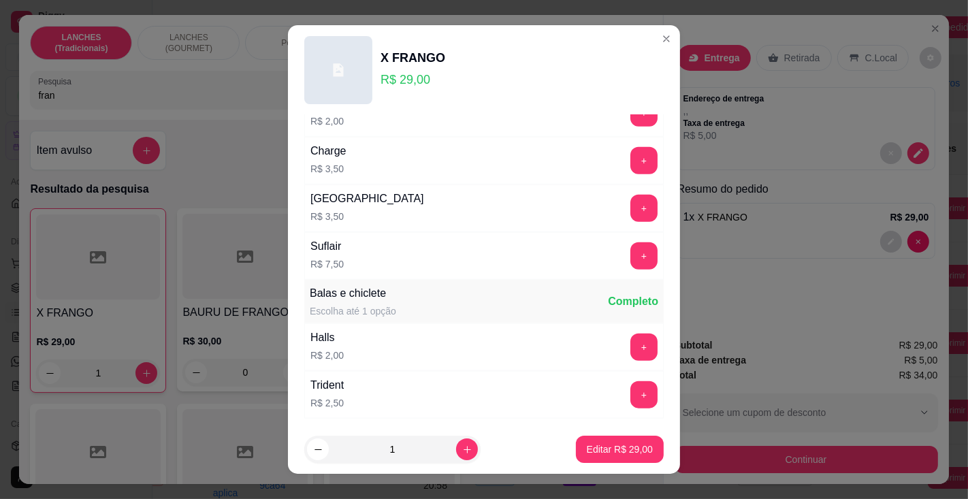
scroll to position [1393, 0]
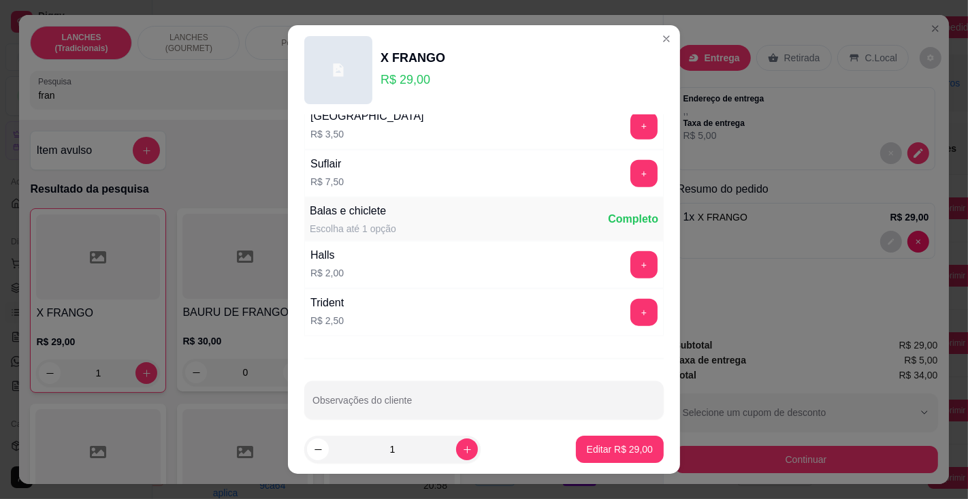
click at [396, 389] on div "Observações do cliente" at bounding box center [483, 400] width 359 height 38
type input "sem milho e tomate e alface"
click at [599, 452] on p "Editar R$ 29,00" at bounding box center [620, 449] width 66 height 14
type input "0"
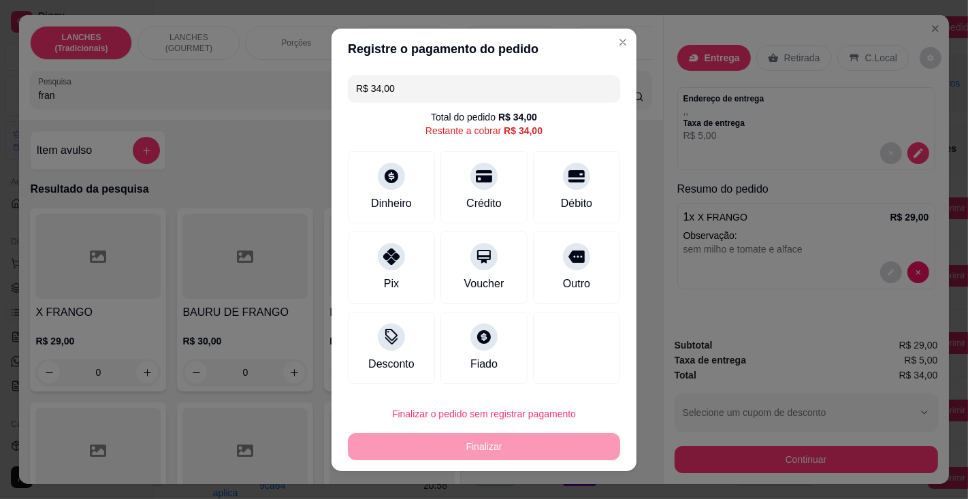
click at [707, 51] on p "Entrega" at bounding box center [721, 58] width 35 height 14
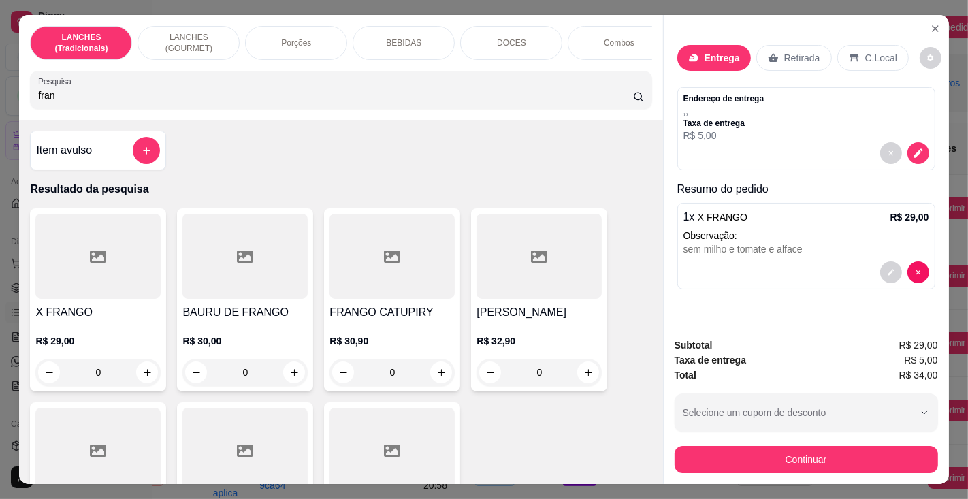
click at [704, 51] on p "Entrega" at bounding box center [721, 58] width 35 height 14
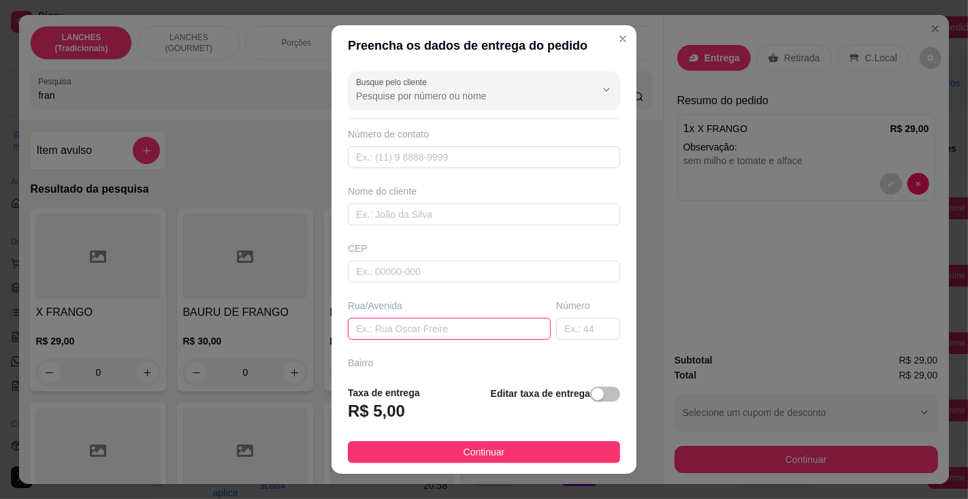
click at [416, 326] on input "text" at bounding box center [449, 329] width 203 height 22
type input "hotel dos viajantes"
click at [557, 323] on input "text" at bounding box center [588, 329] width 64 height 22
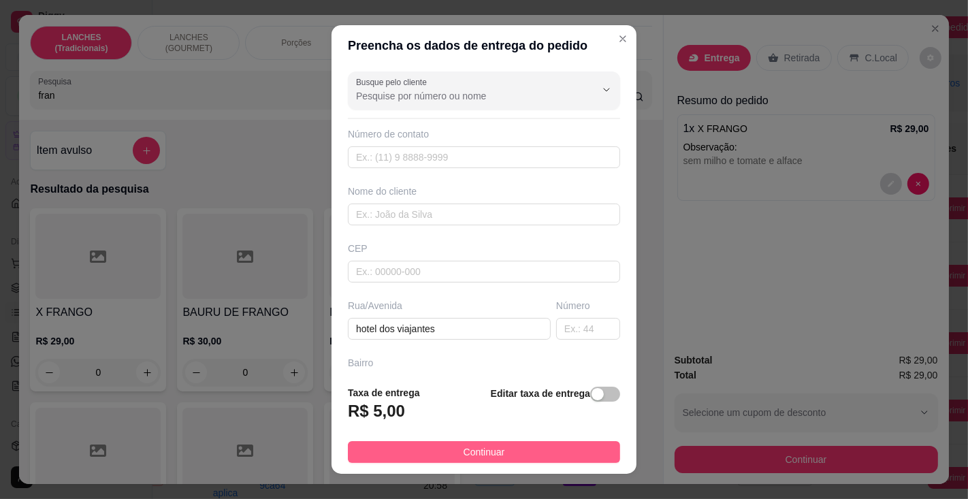
click at [464, 449] on span "Continuar" at bounding box center [484, 451] width 42 height 15
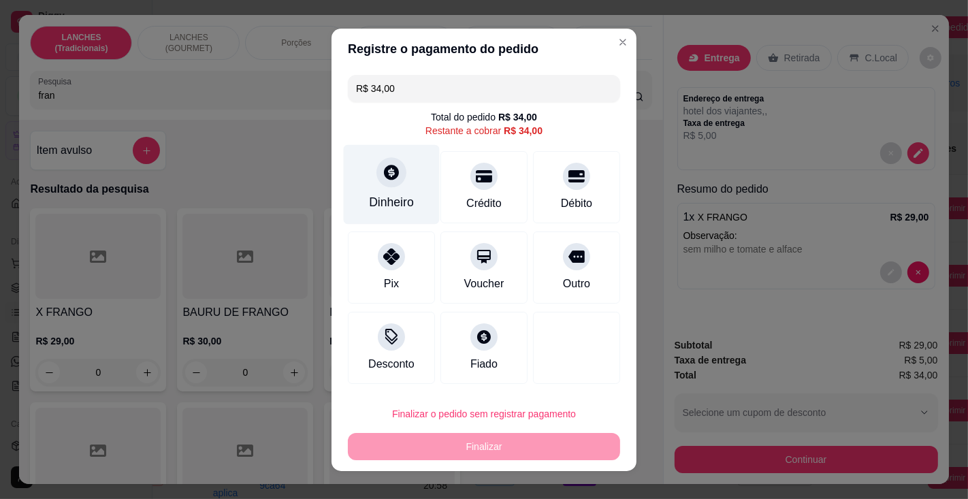
click at [389, 192] on div "Dinheiro" at bounding box center [392, 184] width 96 height 80
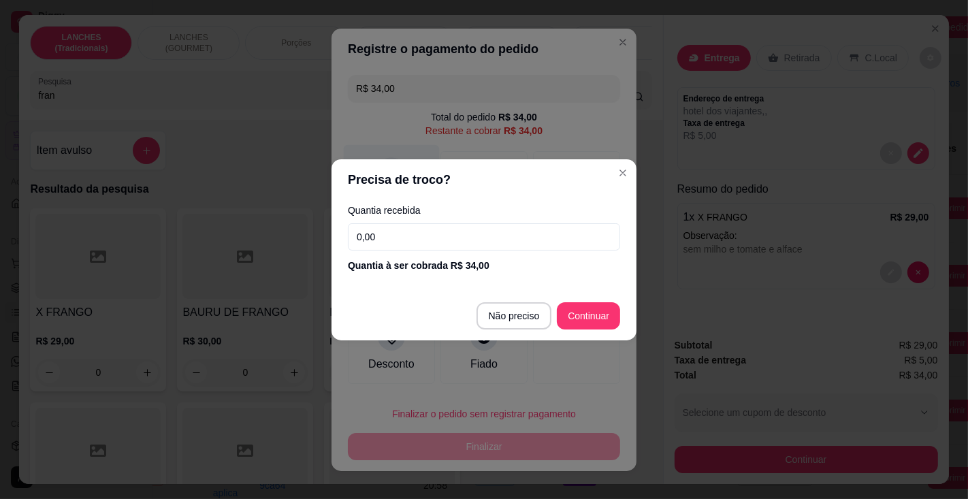
click at [597, 313] on div "R$ 34,00 Total do pedido R$ 34,00 Restante a cobrar R$ 34,00 Dinheiro Crédito D…" at bounding box center [483, 229] width 305 height 320
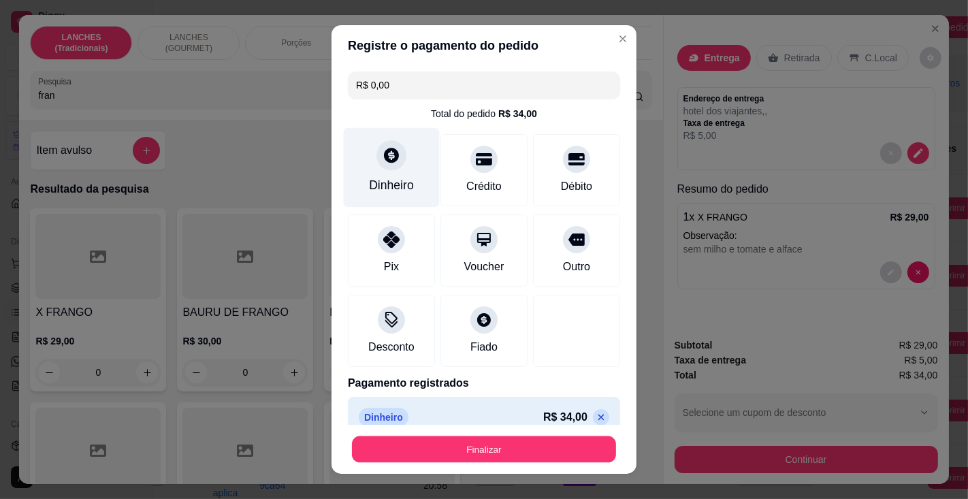
click at [523, 459] on button "Finalizar" at bounding box center [484, 449] width 264 height 27
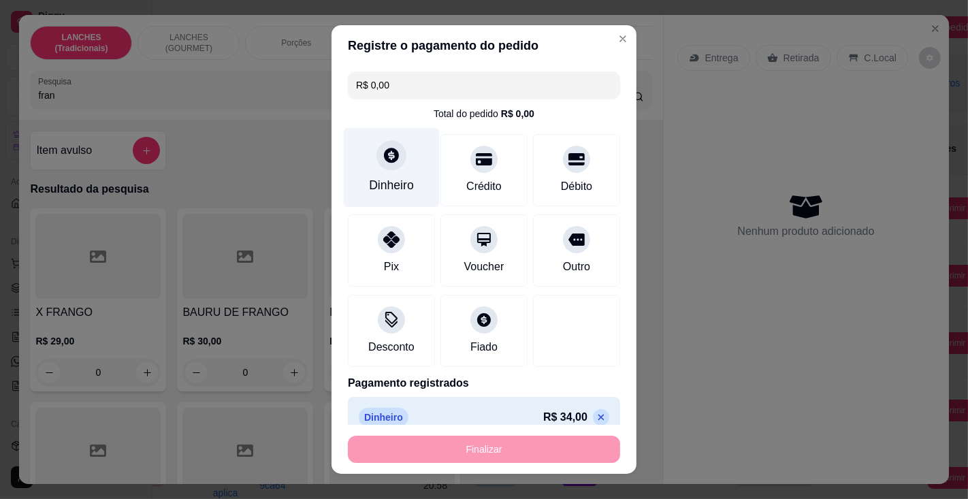
type input "-R$ 34,00"
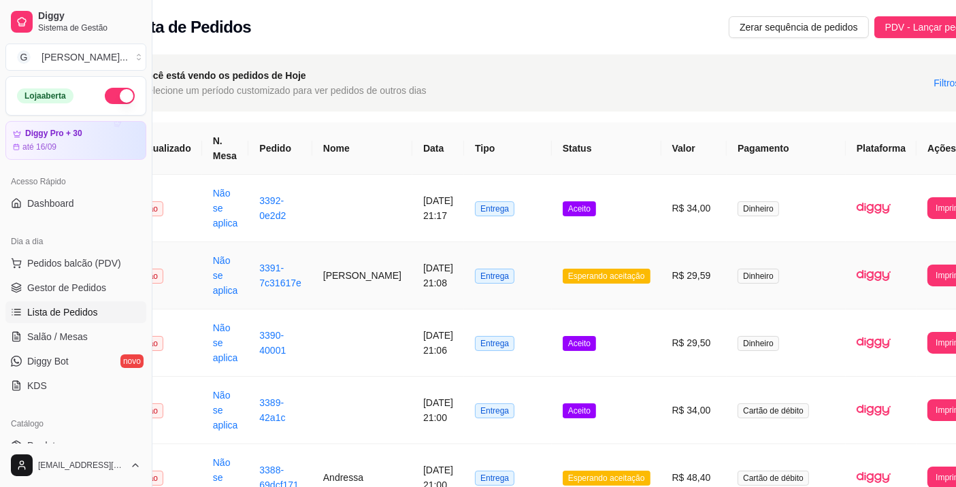
click at [927, 204] on button "Imprimir" at bounding box center [950, 208] width 46 height 22
click at [890, 267] on button "Impressora" at bounding box center [903, 270] width 60 height 22
click at [927, 204] on button "Imprimir" at bounding box center [950, 208] width 46 height 22
click at [910, 269] on button "Impressora" at bounding box center [910, 261] width 48 height 18
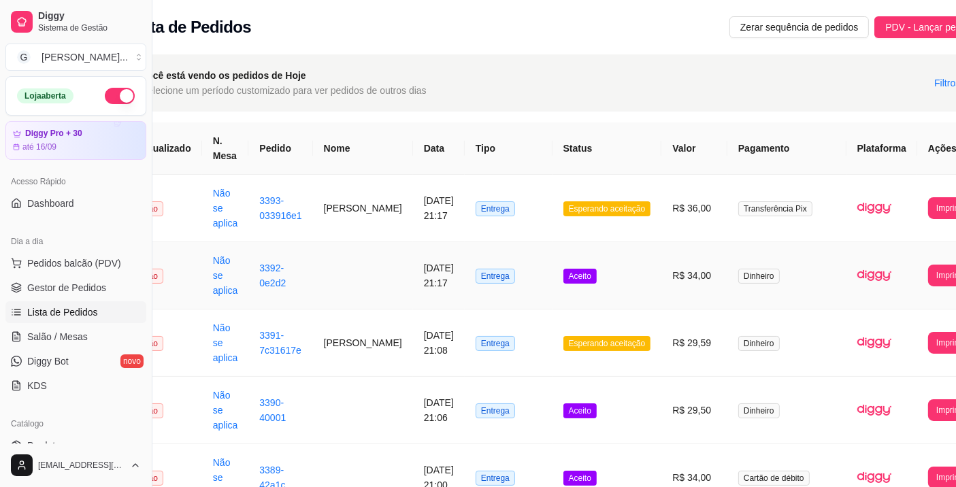
click at [928, 204] on button "Imprimir" at bounding box center [951, 208] width 46 height 22
click at [908, 267] on button "Impressora" at bounding box center [911, 261] width 48 height 18
click at [80, 268] on span "Pedidos balcão (PDV)" at bounding box center [74, 264] width 94 height 14
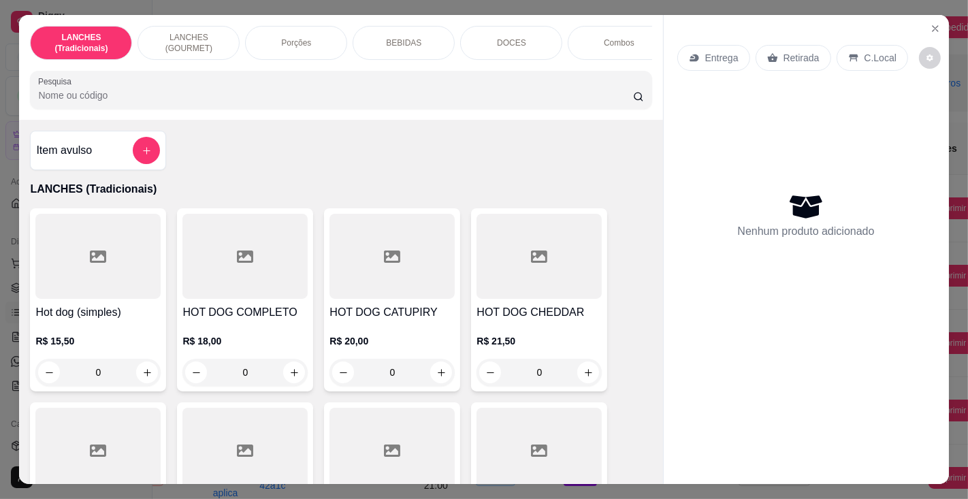
click at [393, 37] on p "BEBIDAS" at bounding box center [403, 42] width 35 height 11
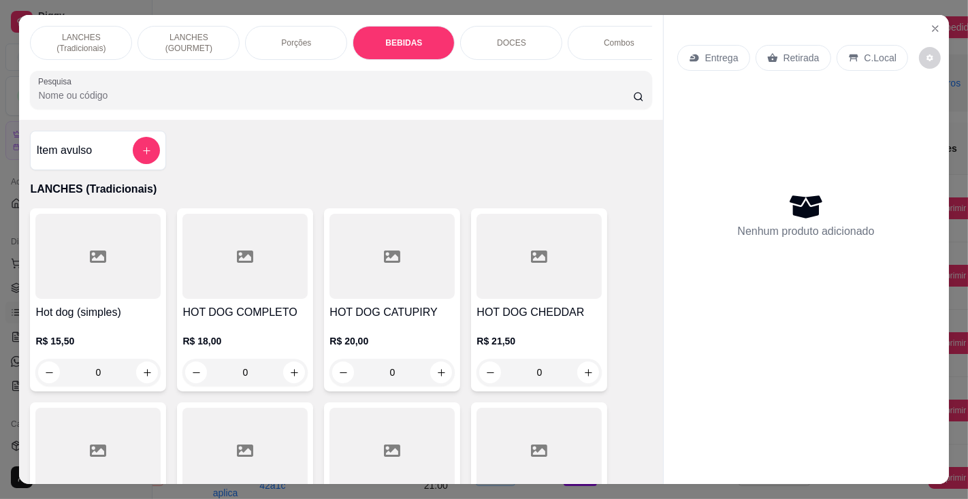
scroll to position [34, 0]
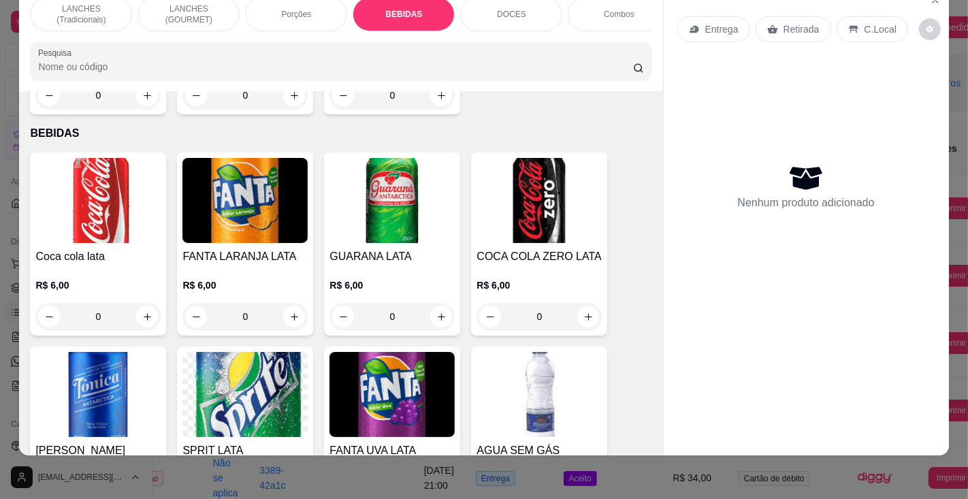
click at [142, 312] on icon "increase-product-quantity" at bounding box center [147, 317] width 10 height 10
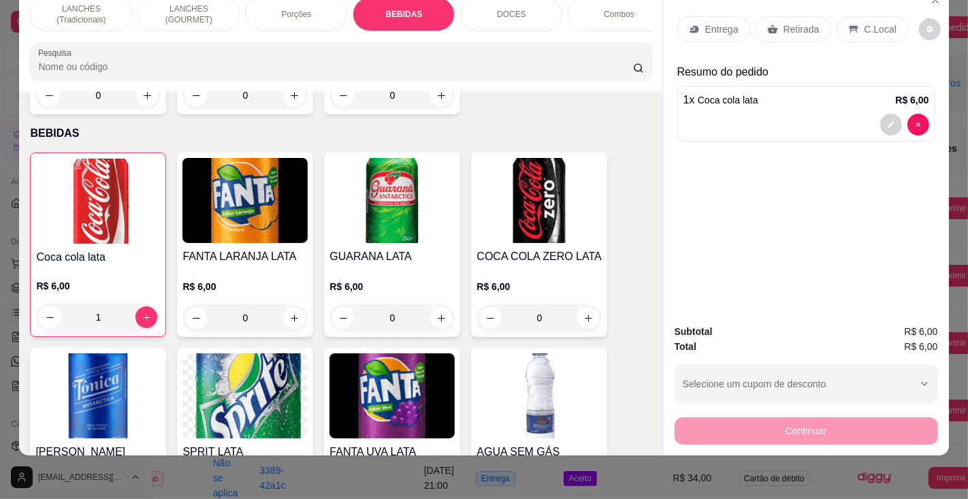
type input "1"
click at [521, 3] on div "DOCES" at bounding box center [511, 14] width 102 height 34
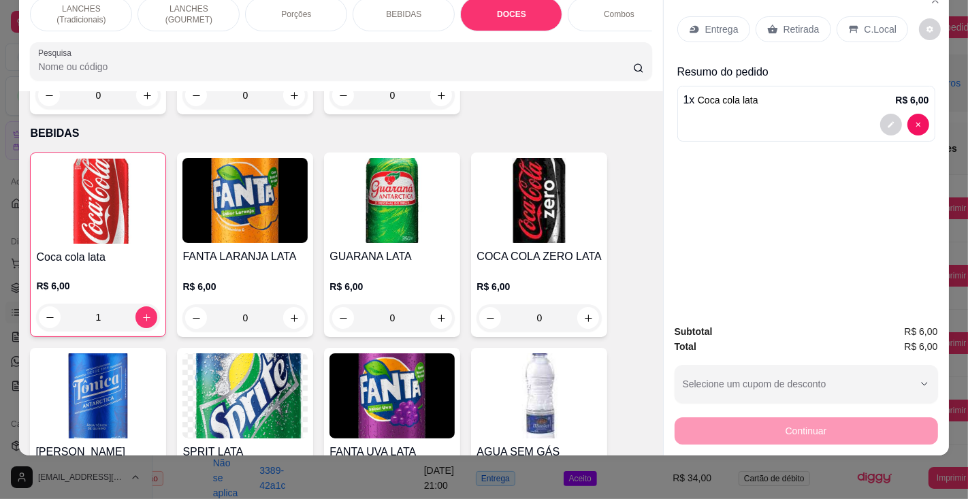
scroll to position [5116, 0]
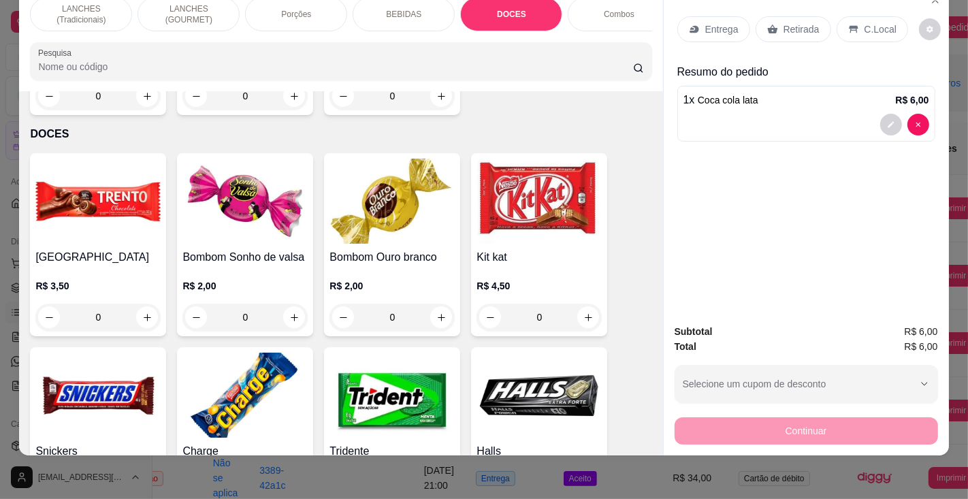
click at [142, 303] on div "0" at bounding box center [97, 316] width 125 height 27
click at [137, 303] on div "0" at bounding box center [97, 316] width 125 height 27
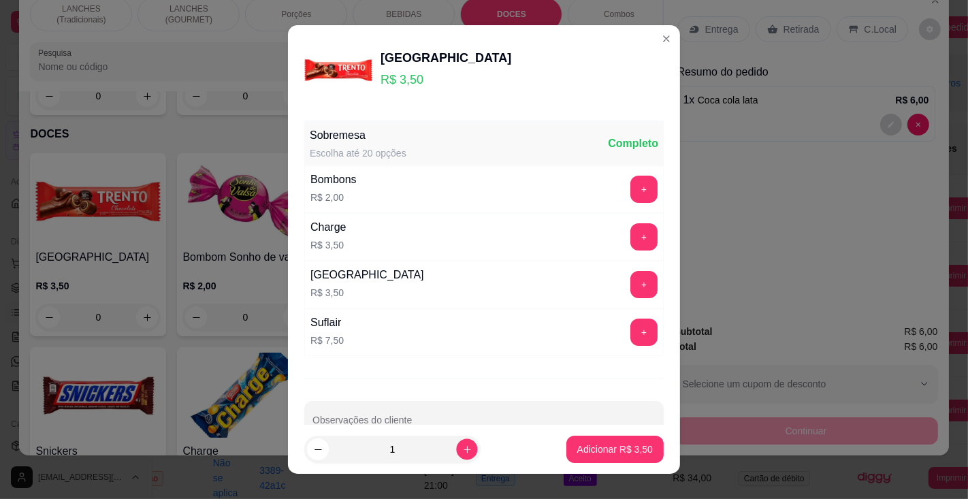
click at [462, 446] on icon "increase-product-quantity" at bounding box center [467, 449] width 10 height 10
type input "2"
click at [577, 450] on p "Adicionar R$ 7,00" at bounding box center [615, 449] width 76 height 14
type input "2"
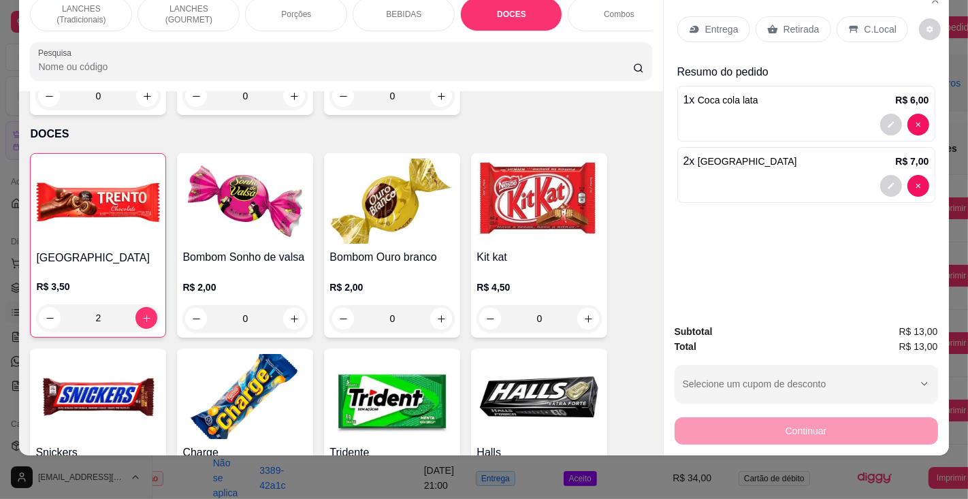
click at [394, 9] on p "BEBIDAS" at bounding box center [403, 14] width 35 height 11
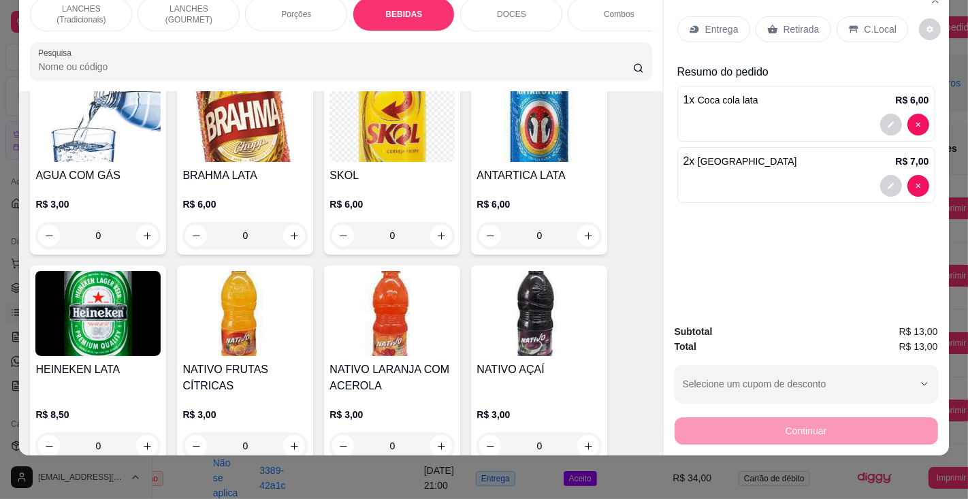
scroll to position [4428, 0]
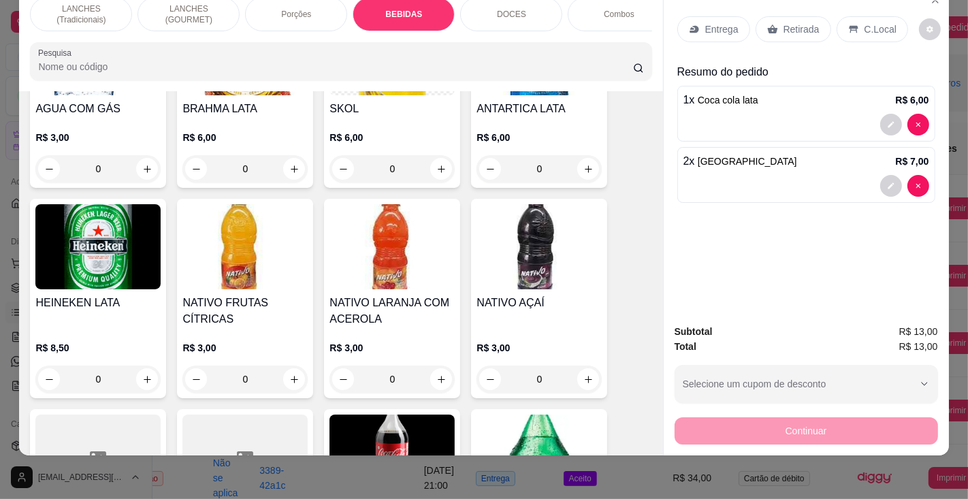
click at [437, 374] on icon "increase-product-quantity" at bounding box center [441, 379] width 10 height 10
type input "1"
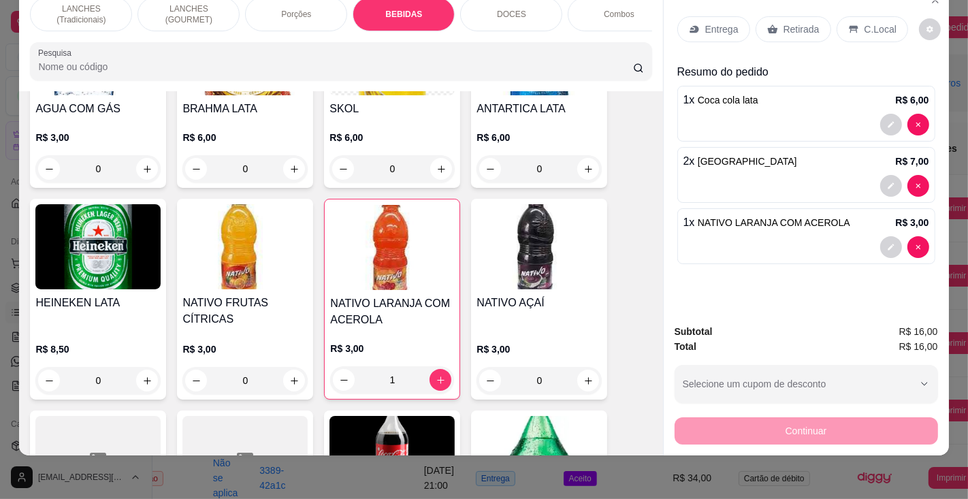
click at [797, 22] on p "Retirada" at bounding box center [801, 29] width 36 height 14
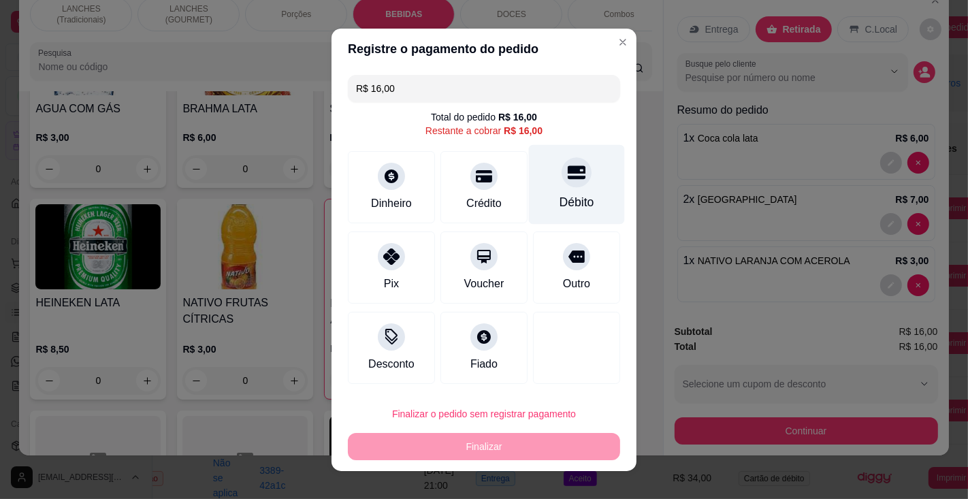
click at [561, 187] on div at bounding box center [576, 172] width 30 height 30
type input "R$ 0,00"
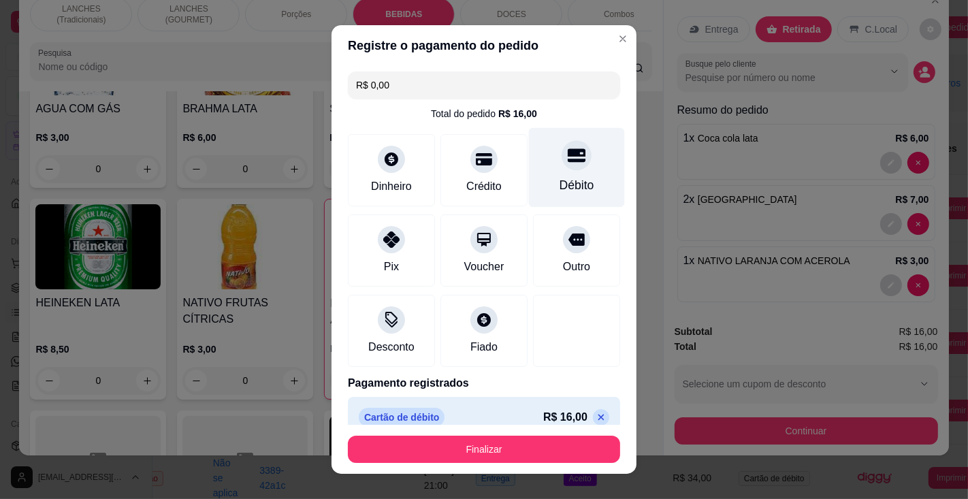
click at [498, 456] on button "Finalizar" at bounding box center [484, 448] width 272 height 27
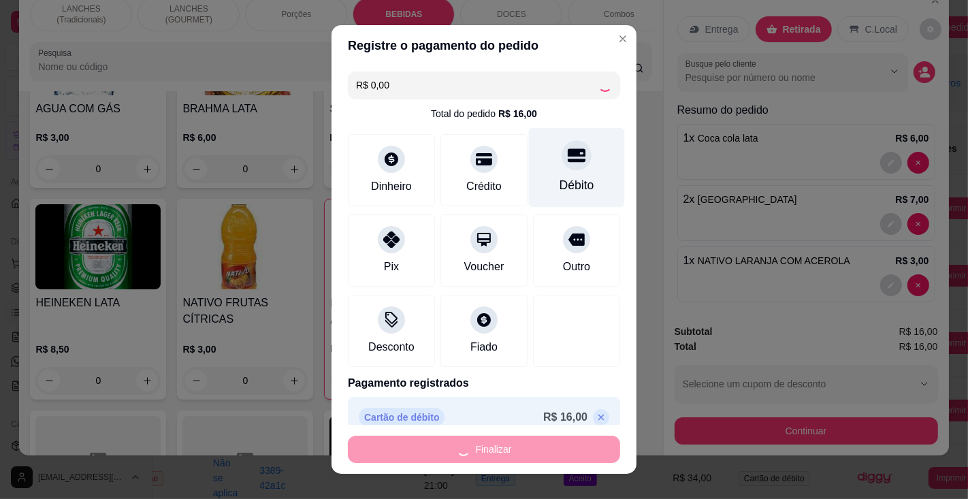
type input "0"
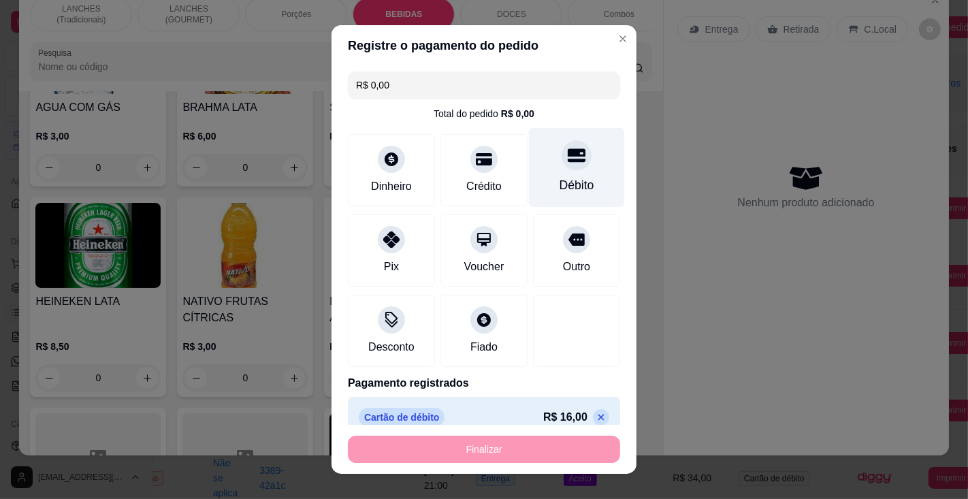
type input "-R$ 16,00"
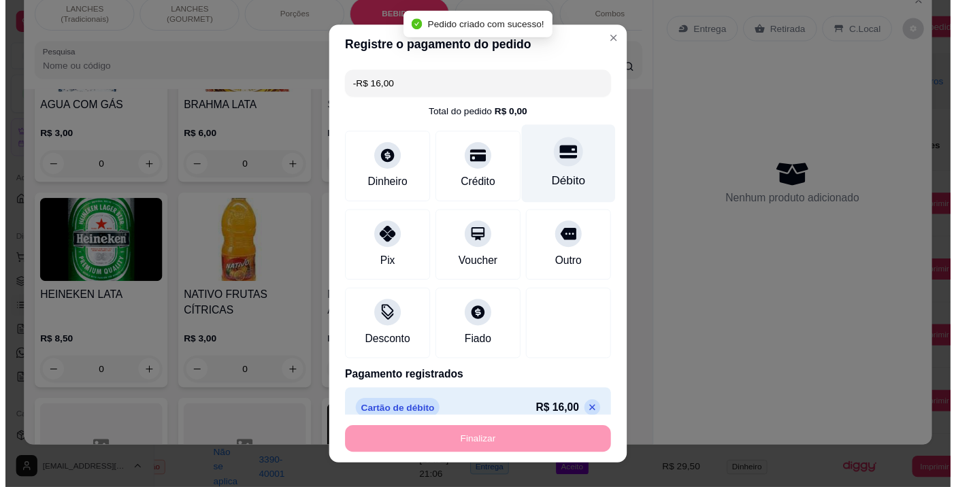
scroll to position [4428, 0]
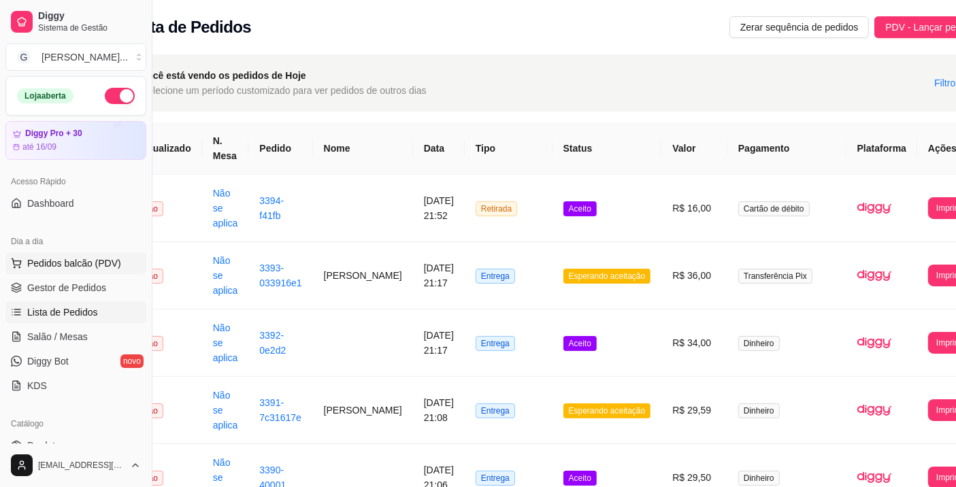
click at [105, 266] on span "Pedidos balcão (PDV)" at bounding box center [74, 264] width 94 height 14
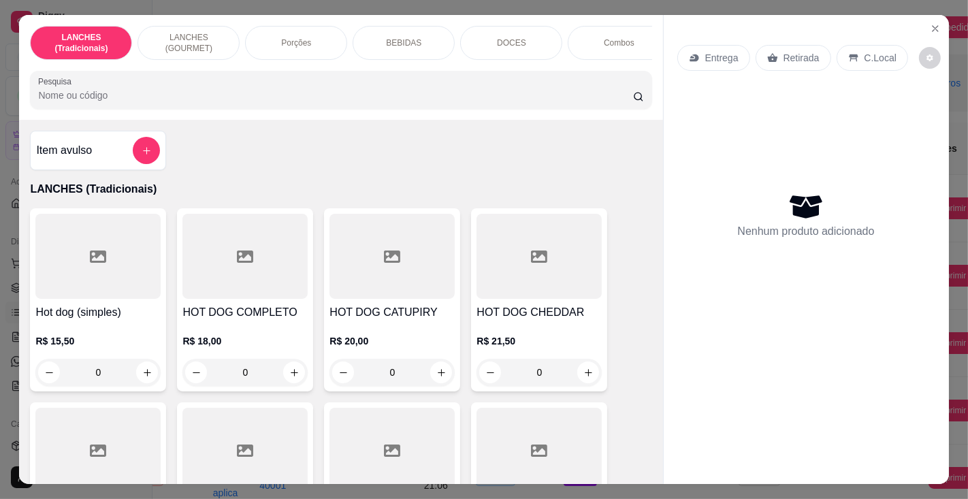
click at [332, 97] on input "Pesquisa" at bounding box center [335, 95] width 594 height 14
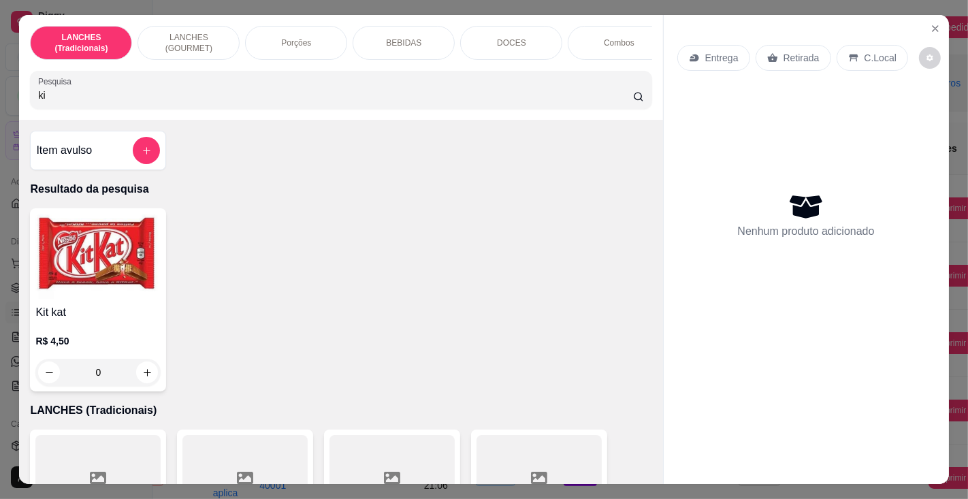
type input "ki"
click at [75, 298] on img at bounding box center [97, 256] width 125 height 85
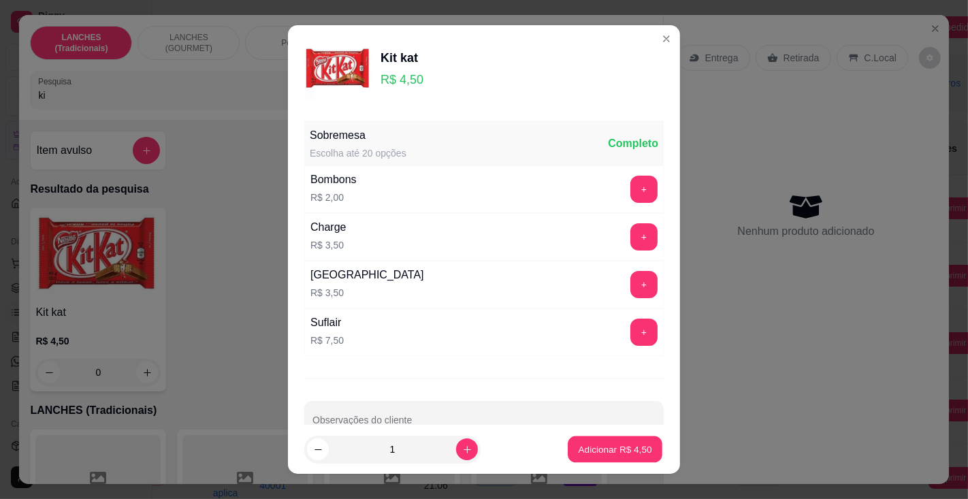
click at [602, 449] on p "Adicionar R$ 4,50" at bounding box center [614, 449] width 73 height 13
type input "1"
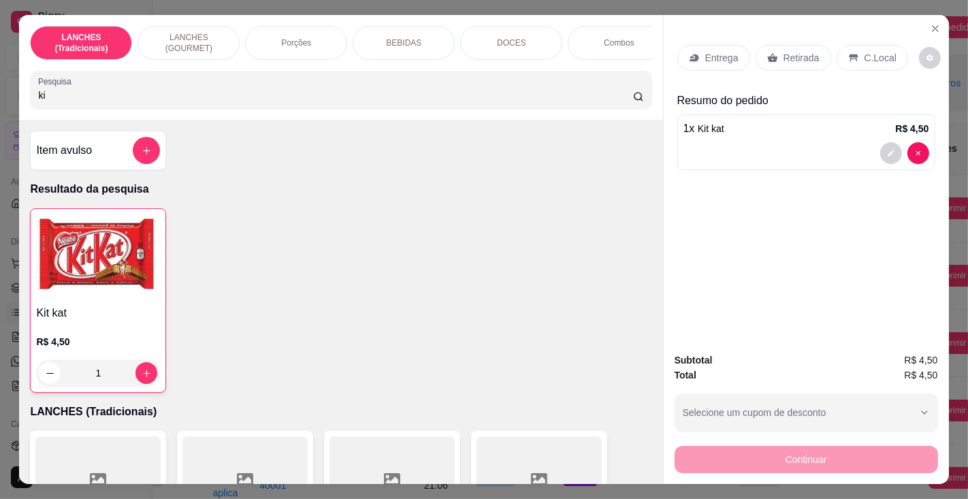
click at [866, 54] on p "C.Local" at bounding box center [880, 58] width 32 height 14
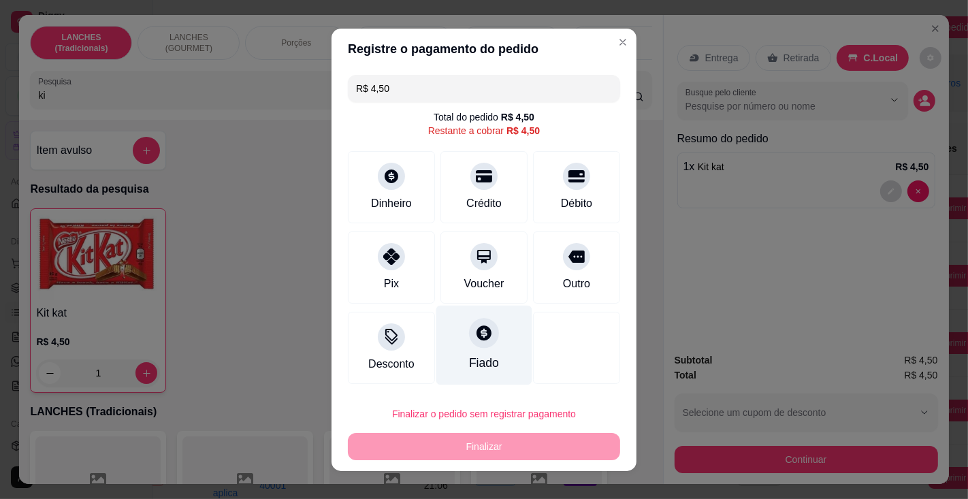
click at [476, 355] on div "Fiado" at bounding box center [484, 363] width 30 height 18
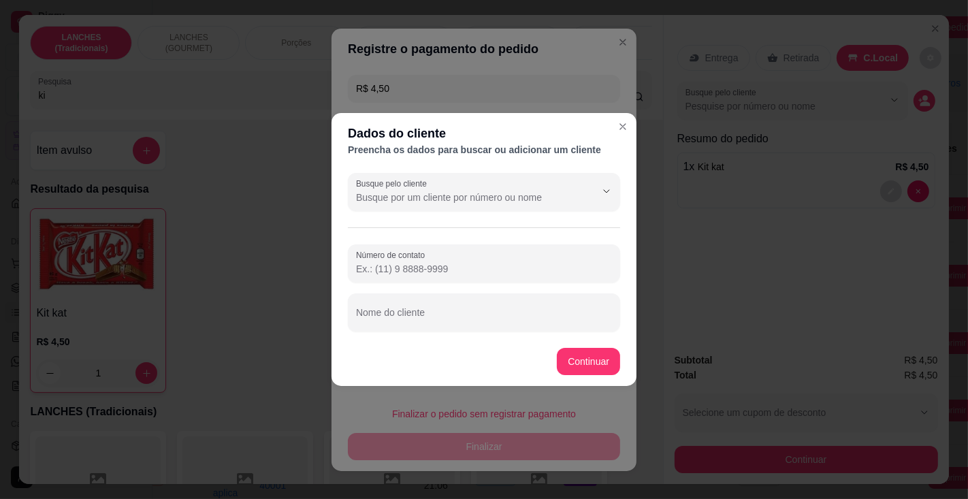
click at [433, 193] on input "Busque pelo cliente" at bounding box center [465, 198] width 218 height 14
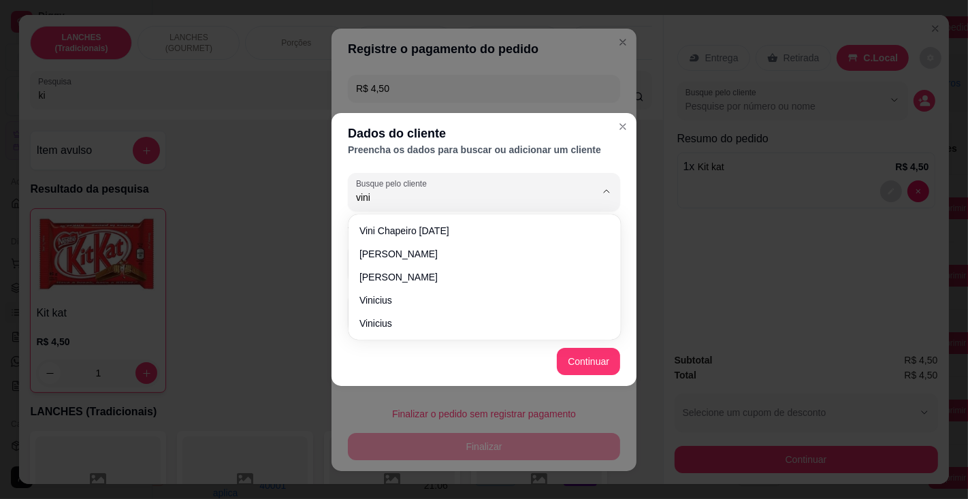
click at [433, 229] on span "Vini chapeiro [DATE]" at bounding box center [477, 231] width 237 height 14
type input "Vini chapeiro [DATE]"
type input "[PHONE_NUMBER]"
type input "Vini chapeiro [DATE]"
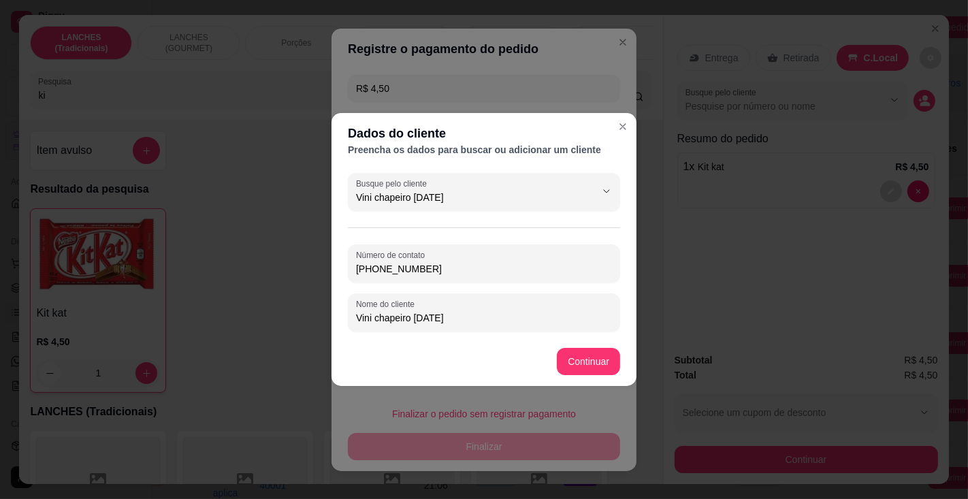
type input "Vini chapeiro [DATE]"
click at [583, 357] on div at bounding box center [576, 348] width 87 height 72
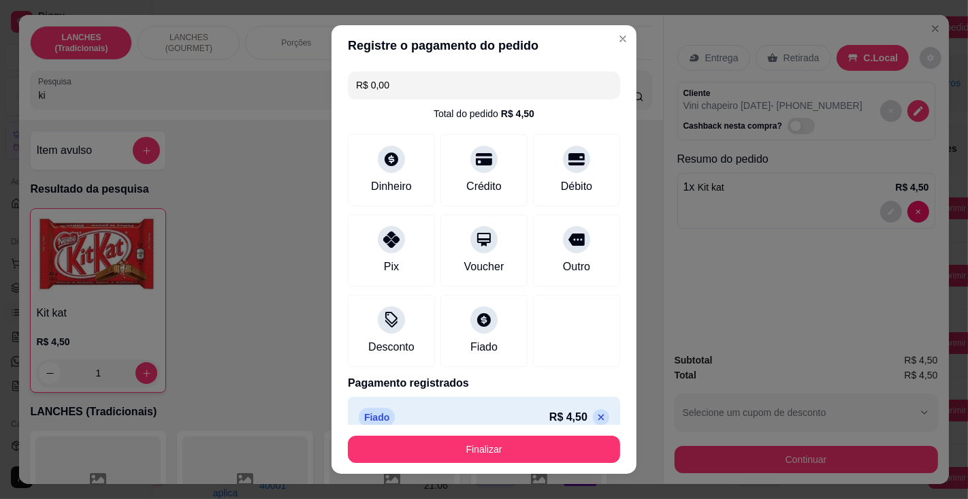
type input "R$ 0,00"
click at [468, 444] on button "Finalizar" at bounding box center [484, 448] width 272 height 27
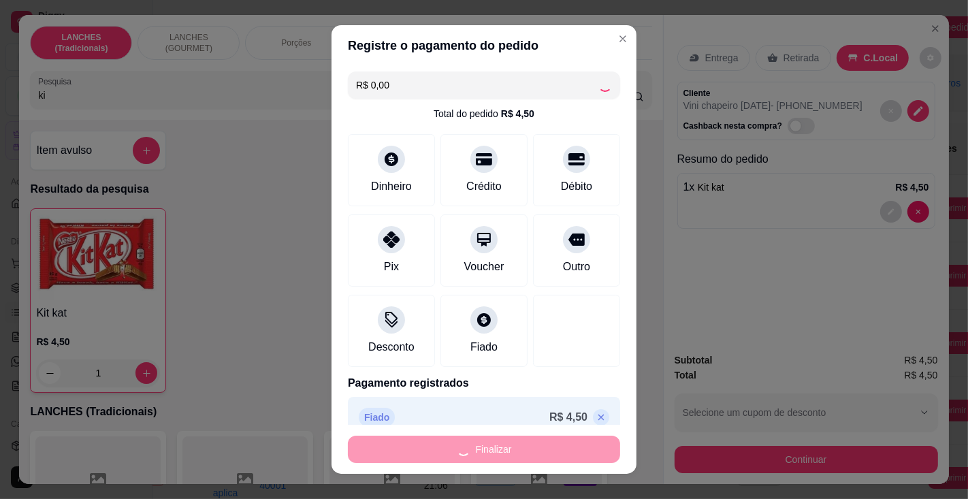
type input "0"
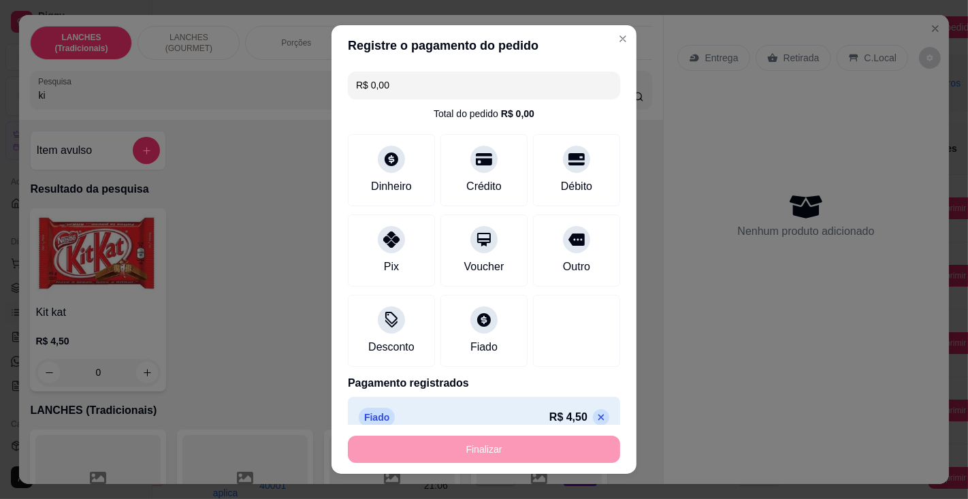
type input "-R$ 4,50"
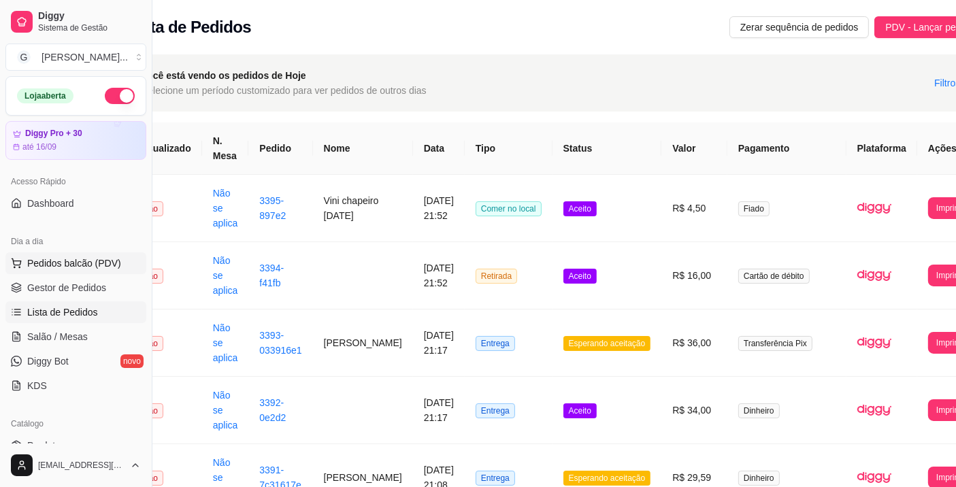
click at [51, 257] on span "Pedidos balcão (PDV)" at bounding box center [74, 264] width 94 height 14
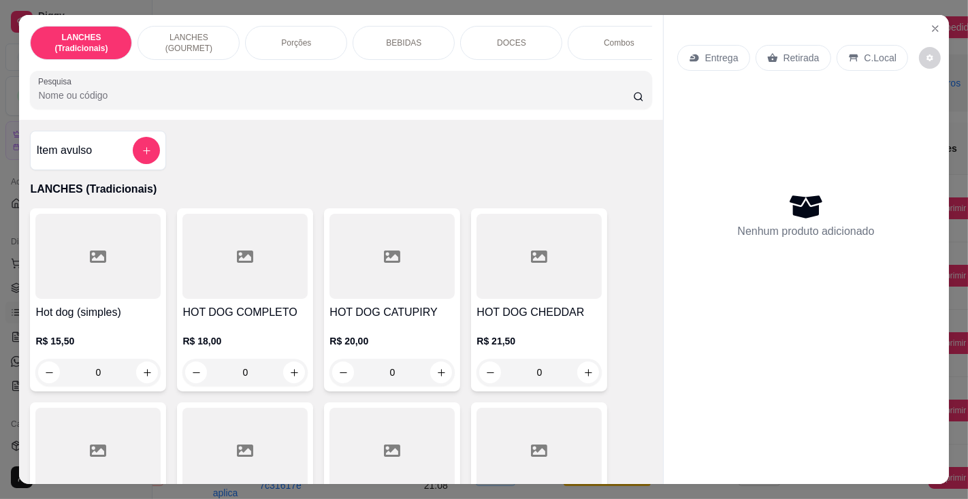
click at [441, 97] on input "Pesquisa" at bounding box center [335, 95] width 594 height 14
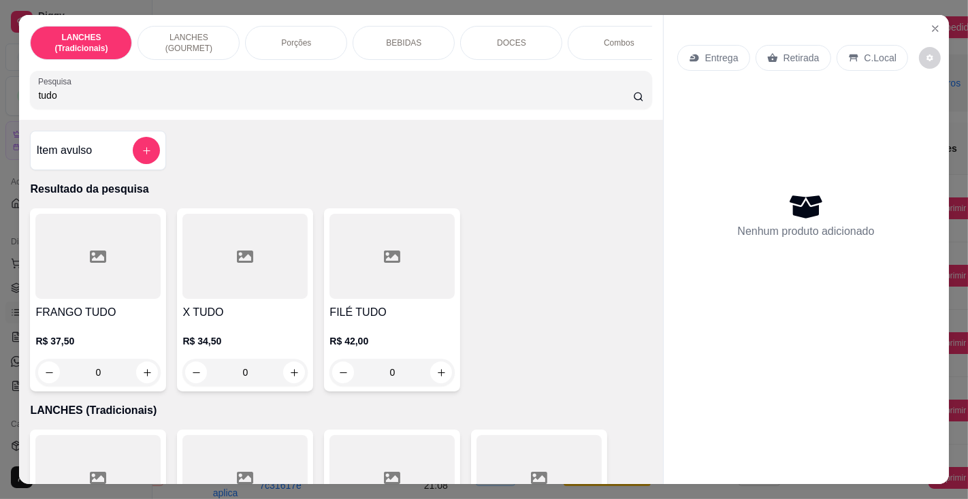
type input "tudo"
click at [205, 320] on h4 "X TUDO" at bounding box center [244, 312] width 125 height 16
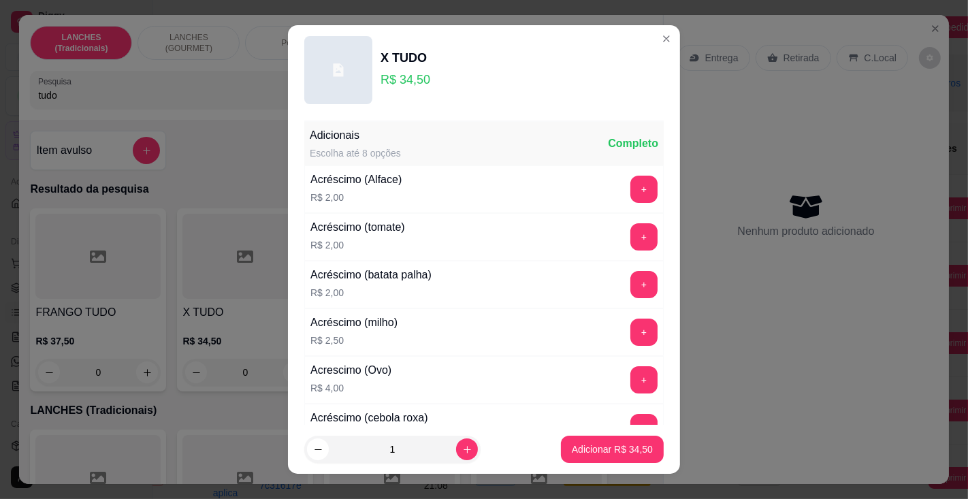
click at [602, 450] on p "Adicionar R$ 34,50" at bounding box center [612, 449] width 81 height 14
type input "1"
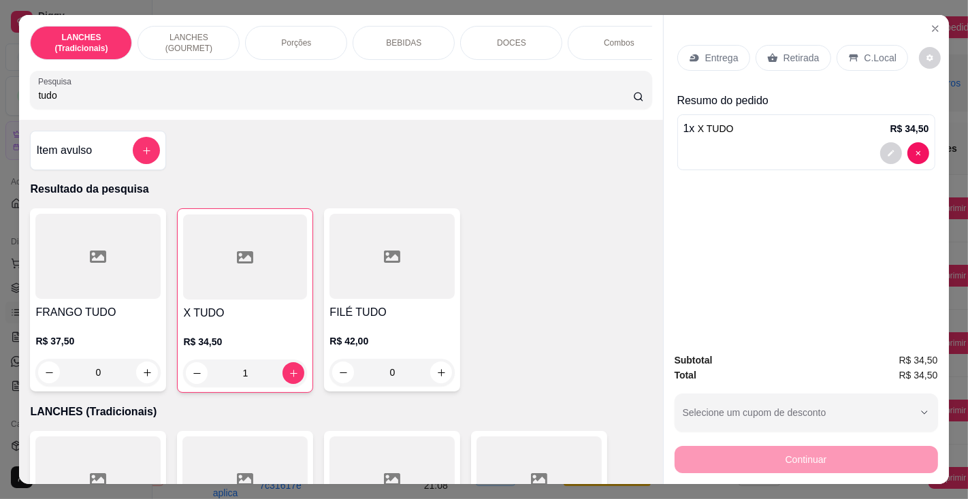
click at [794, 52] on p "Retirada" at bounding box center [801, 58] width 36 height 14
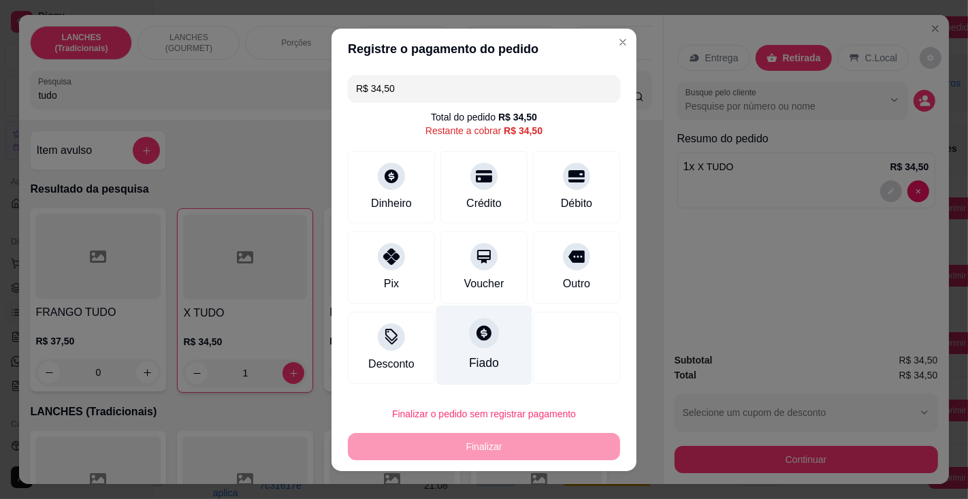
click at [481, 347] on div "Fiado" at bounding box center [484, 345] width 96 height 80
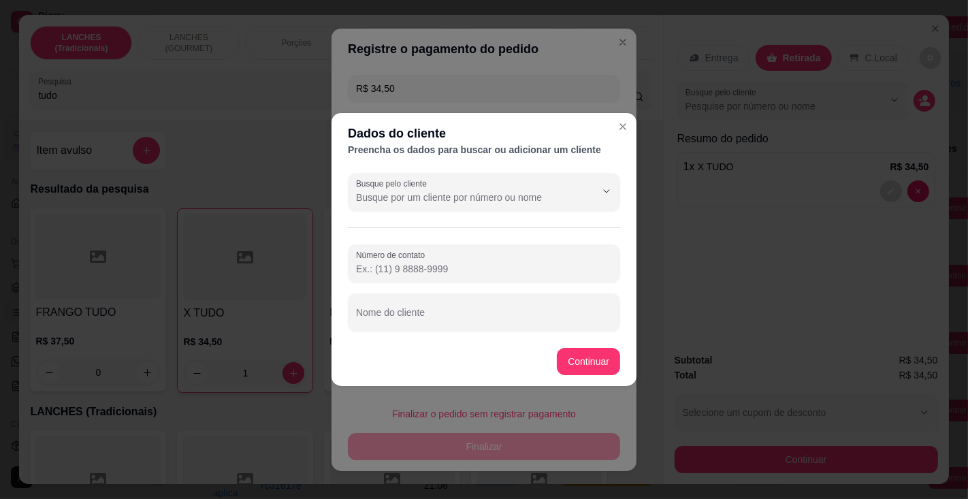
click at [442, 194] on input "Busque pelo cliente" at bounding box center [465, 198] width 218 height 14
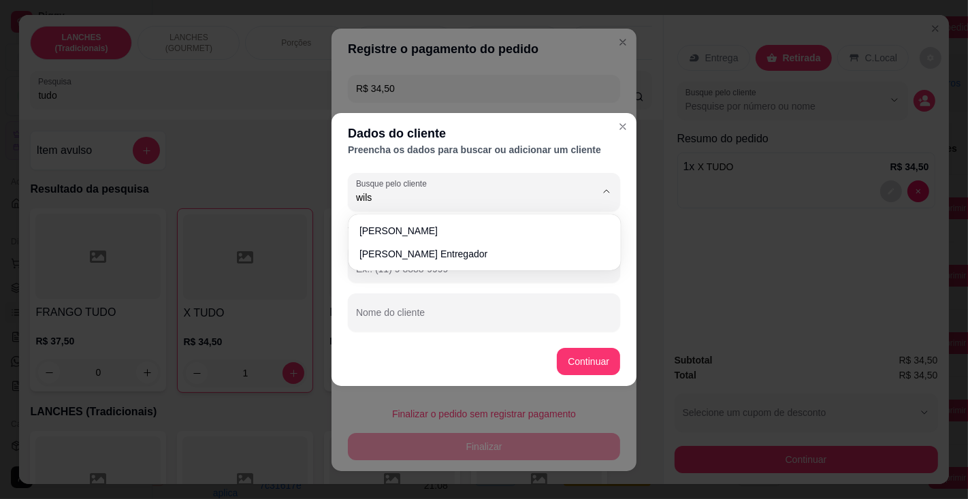
click at [443, 253] on span "[PERSON_NAME] entregador" at bounding box center [477, 254] width 237 height 14
type input "[PERSON_NAME] entregador"
type input "[PHONE_NUMBER]"
type input "[PERSON_NAME] entregador"
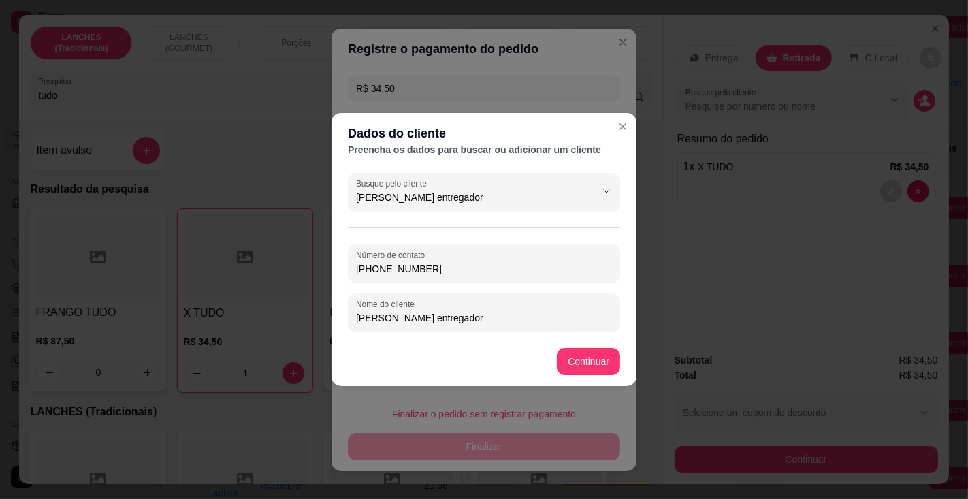
type input "[PERSON_NAME] entregador"
click at [591, 359] on div "R$ 34,50 Total do pedido R$ 34,50 Restante a cobrar R$ 34,50 Dinheiro Crédito D…" at bounding box center [483, 229] width 305 height 320
type input "R$ 0,00"
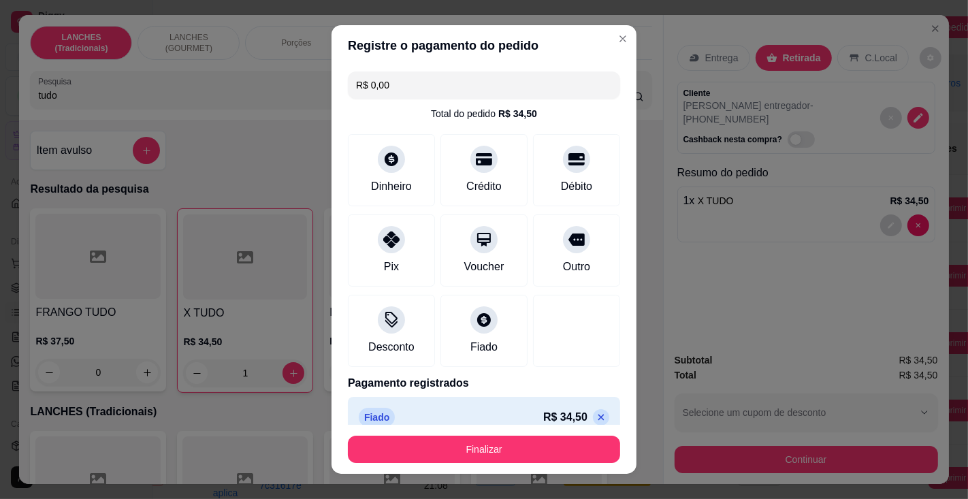
click at [507, 445] on button "Finalizar" at bounding box center [484, 448] width 272 height 27
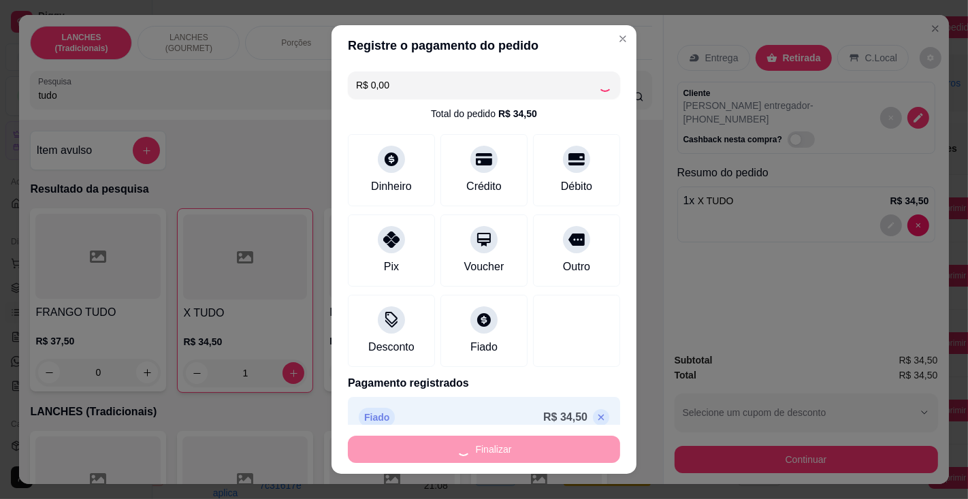
type input "0"
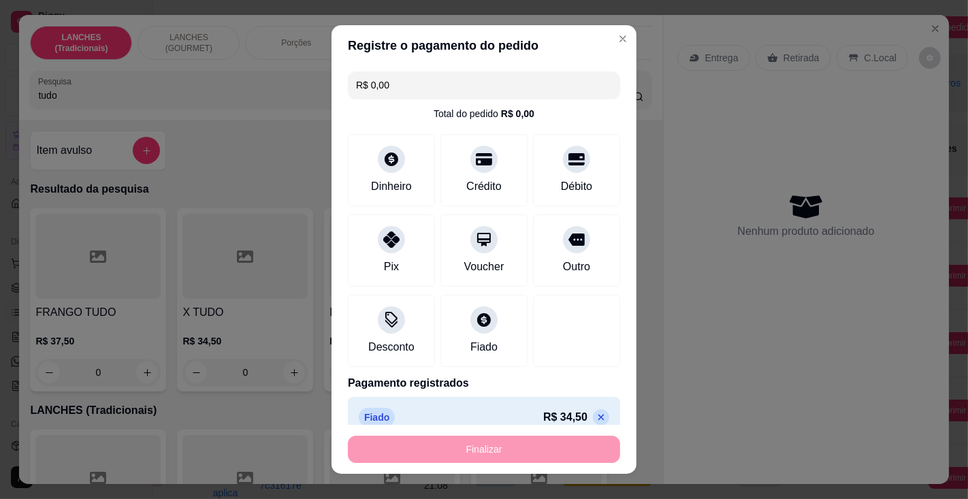
type input "-R$ 34,50"
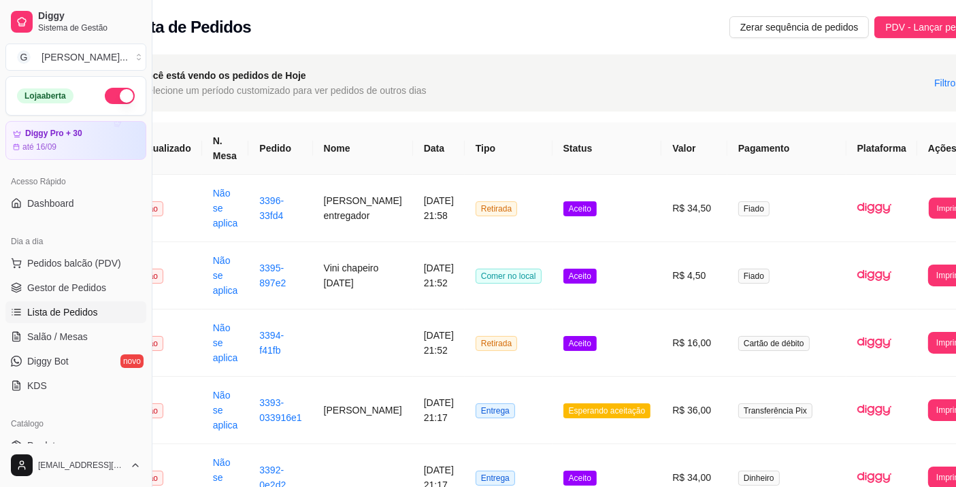
click at [929, 210] on button "Imprimir" at bounding box center [951, 207] width 44 height 21
click at [921, 269] on button "Impressora" at bounding box center [913, 270] width 60 height 22
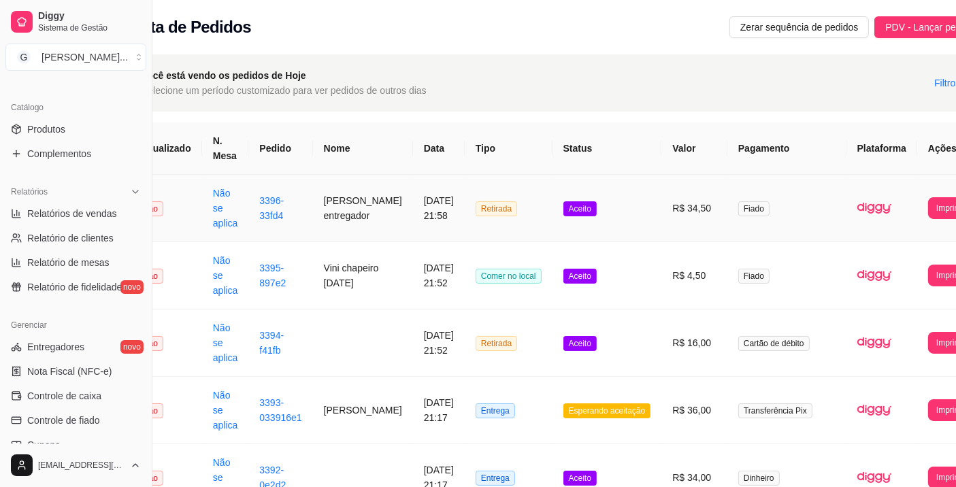
scroll to position [318, 0]
click at [52, 421] on span "Controle de fiado" at bounding box center [63, 419] width 73 height 14
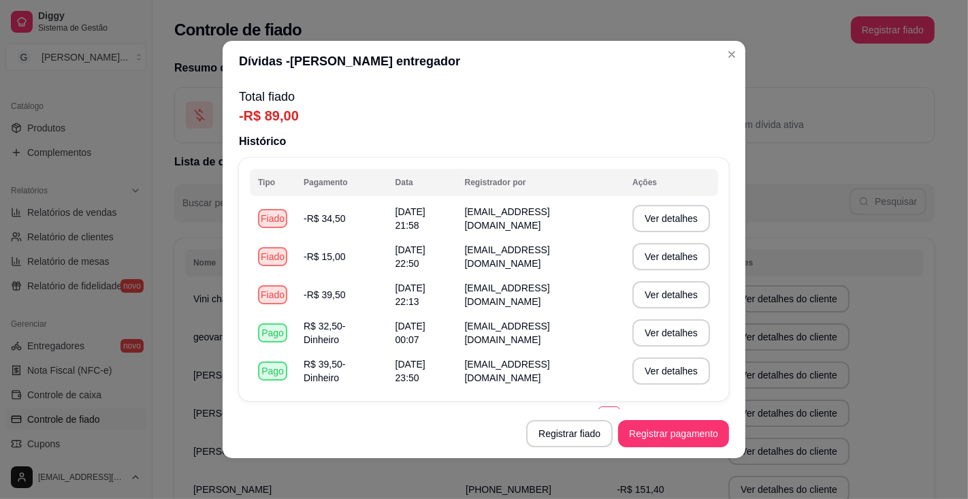
click at [657, 254] on button "Ver detalhes" at bounding box center [671, 256] width 78 height 27
click at [664, 294] on button "Ver detalhes" at bounding box center [670, 295] width 75 height 27
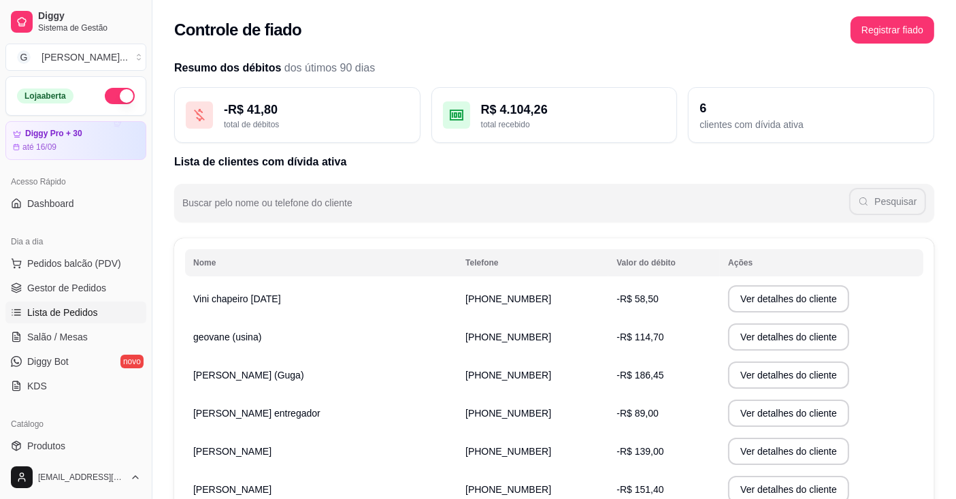
click at [90, 314] on span "Lista de Pedidos" at bounding box center [62, 313] width 71 height 14
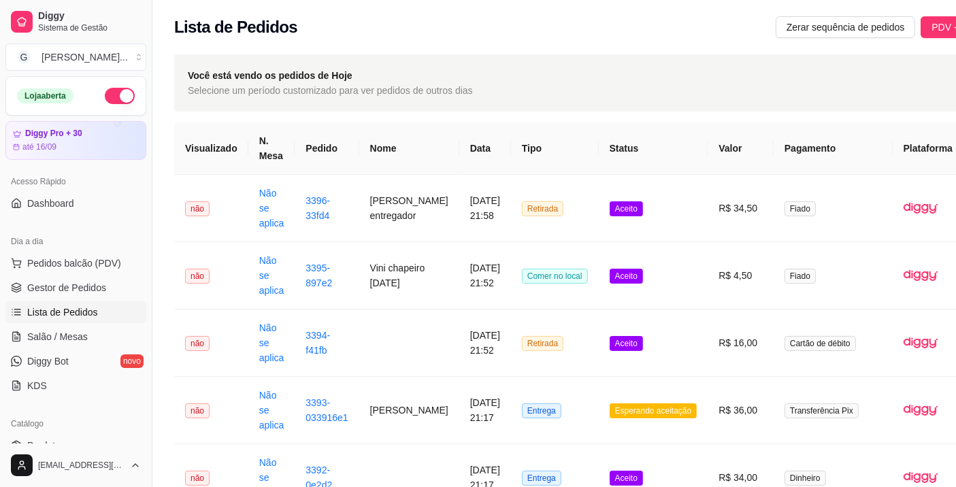
scroll to position [0, 71]
